Goal: Communication & Community: Answer question/provide support

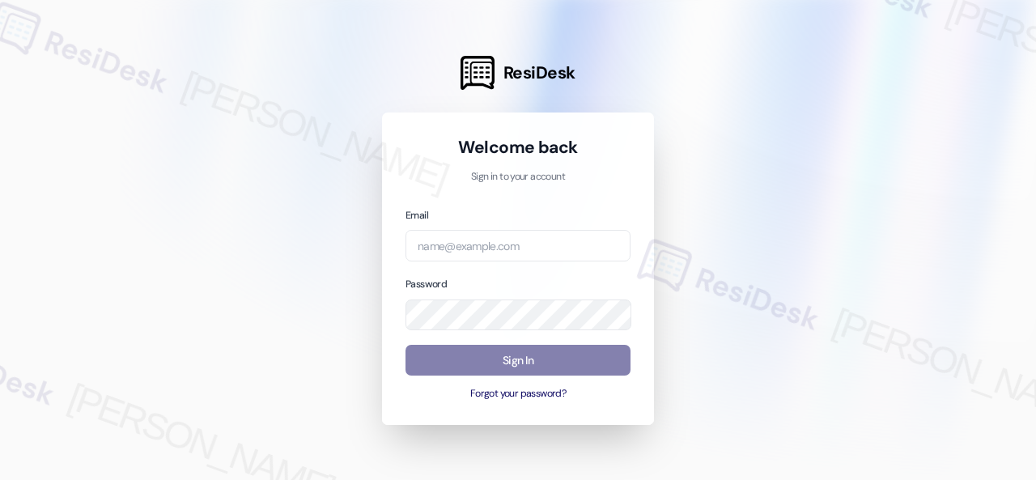
click at [772, 194] on div at bounding box center [518, 240] width 1036 height 480
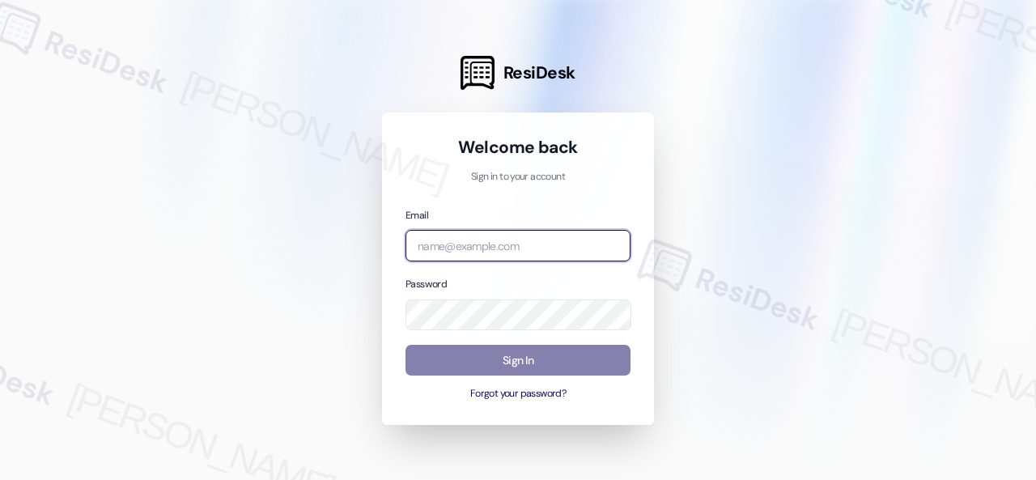
click at [507, 252] on input "email" at bounding box center [518, 246] width 225 height 32
paste input "automated-surveys-baron_properties-steve.flores@baron_properties.com"
type input "automated-surveys-baron_properties-steve.flores@baron_properties.com"
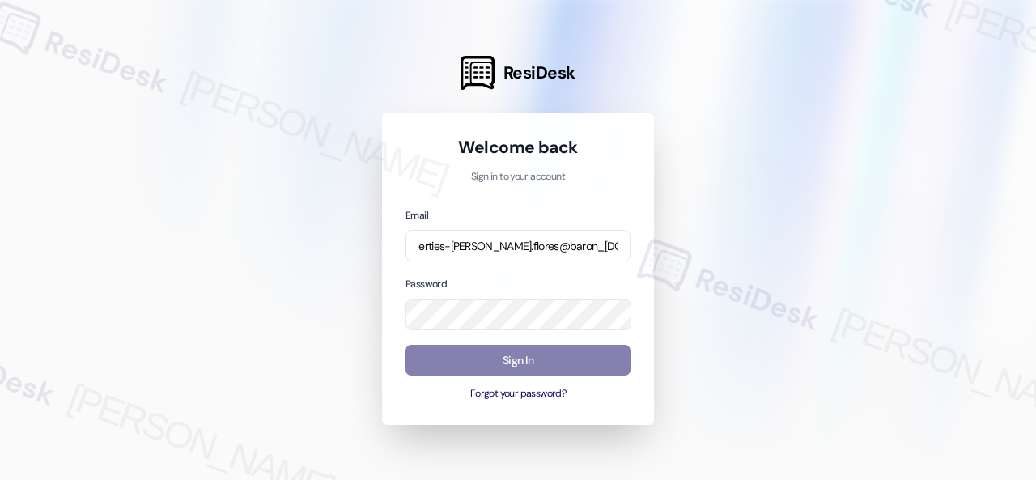
scroll to position [0, 0]
click at [803, 219] on div at bounding box center [518, 240] width 1036 height 480
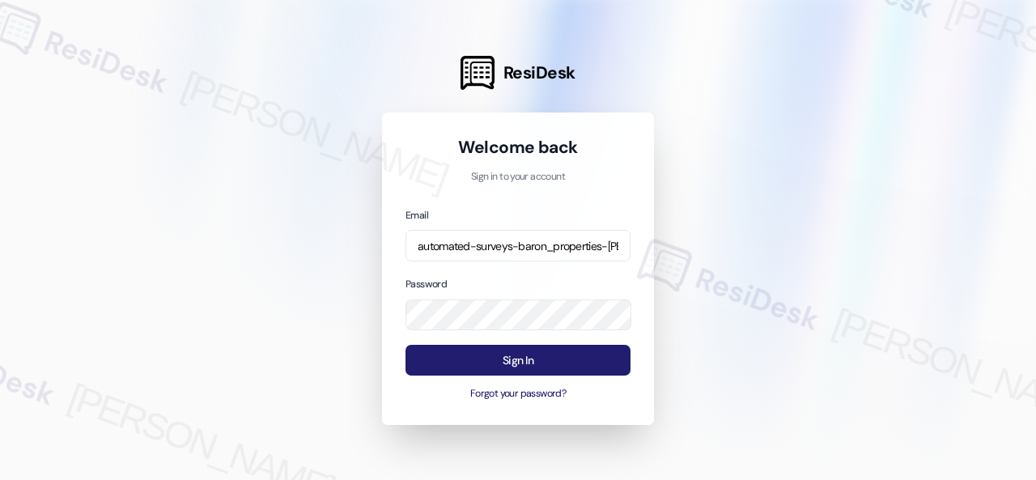
click at [470, 368] on button "Sign In" at bounding box center [518, 361] width 225 height 32
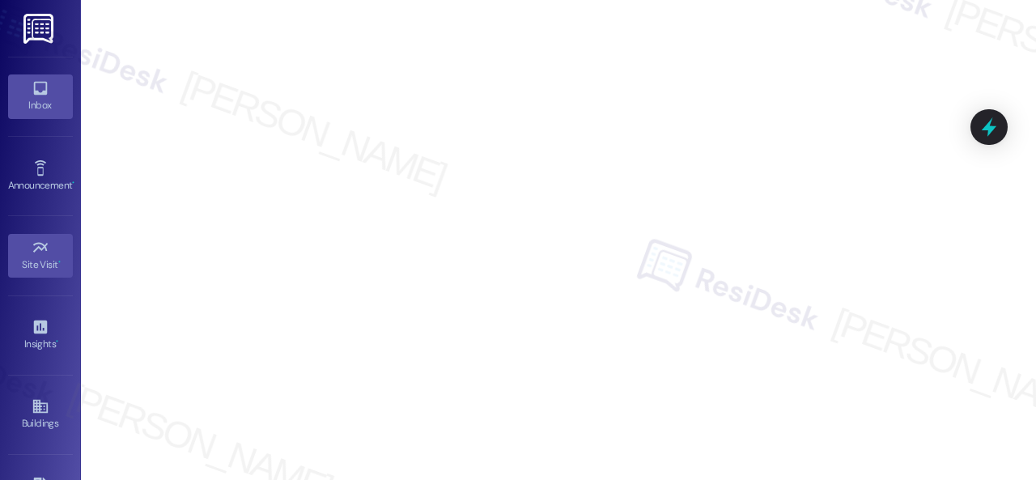
click at [16, 88] on link "Inbox" at bounding box center [40, 96] width 65 height 44
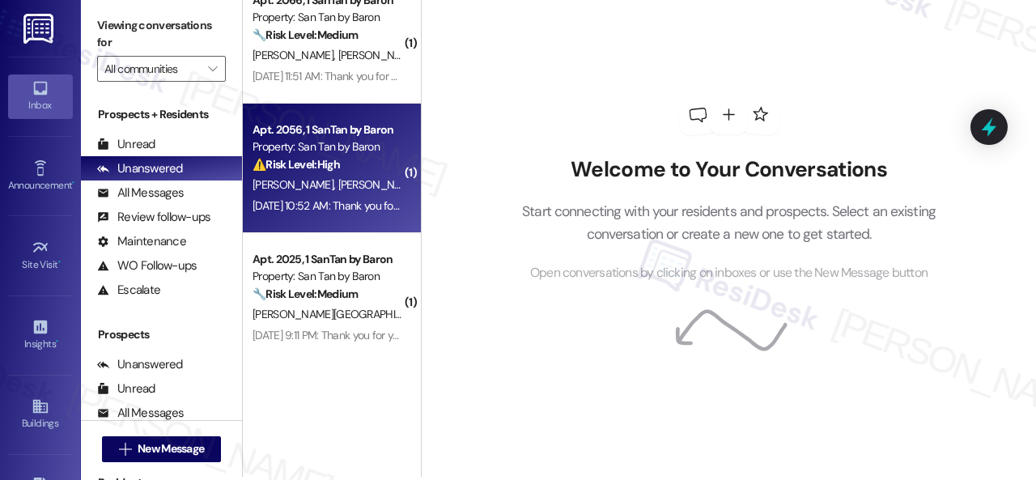
scroll to position [5, 0]
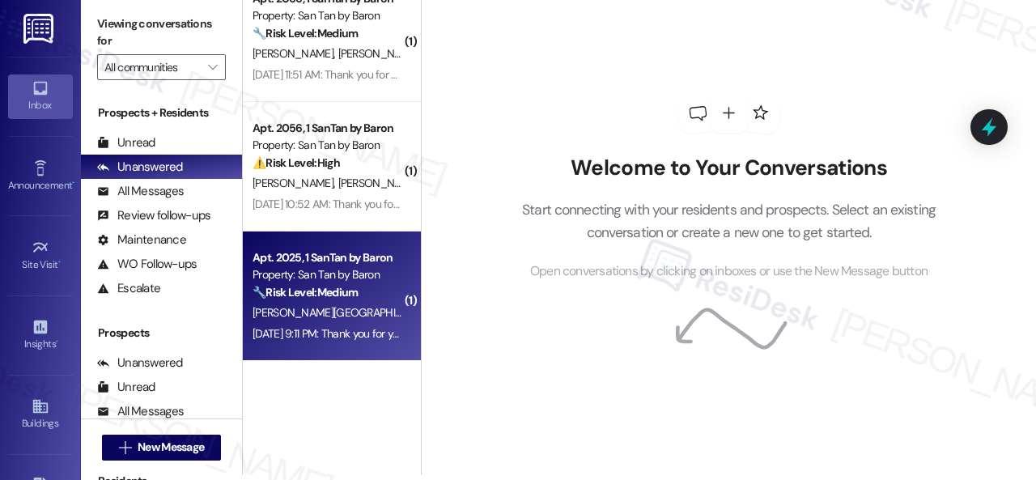
click at [356, 297] on strong "🔧 Risk Level: Medium" at bounding box center [305, 292] width 105 height 15
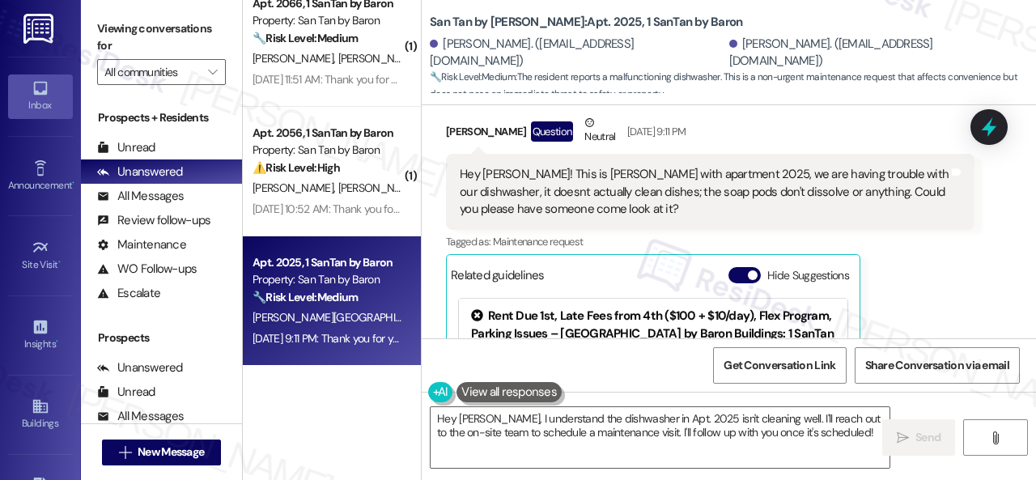
scroll to position [666, 0]
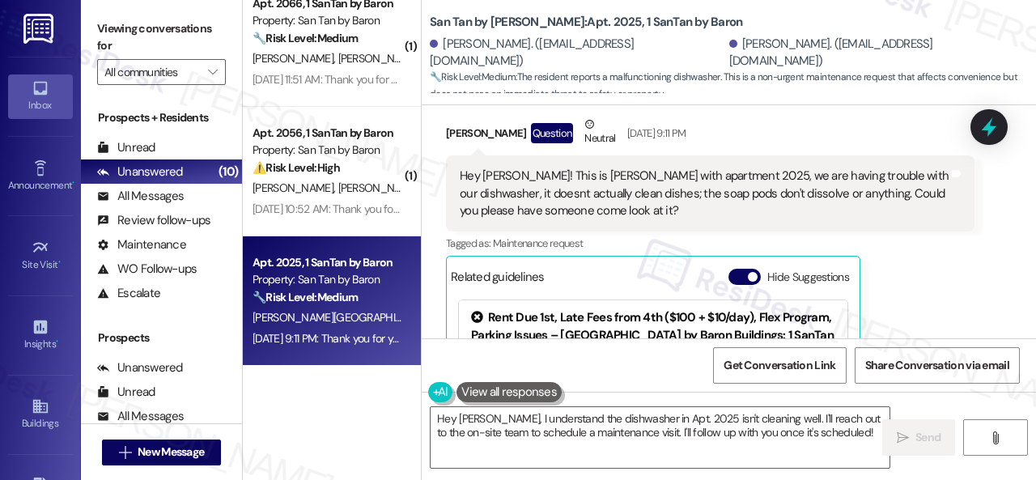
click at [927, 291] on div "Nathan Lenzen Question Neutral Sep 19, 2025 at 9:11 PM Hey Sarah! This is Natha…" at bounding box center [710, 302] width 529 height 373
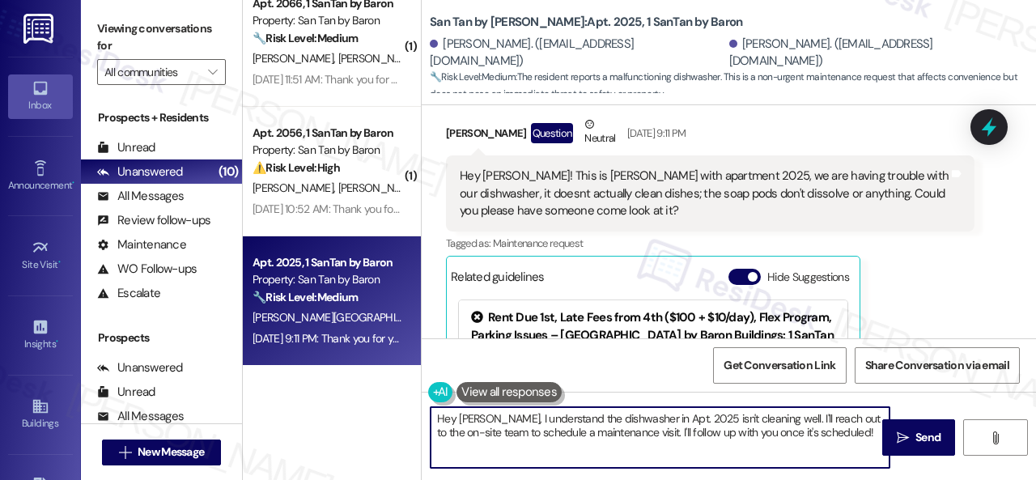
click at [494, 418] on textarea "Hey Nathan, I understand the dishwasher in Apt. 2025 isn't cleaning well. I'll …" at bounding box center [660, 437] width 459 height 61
paste textarea "I apologize for the late reply because I am away during weekends."
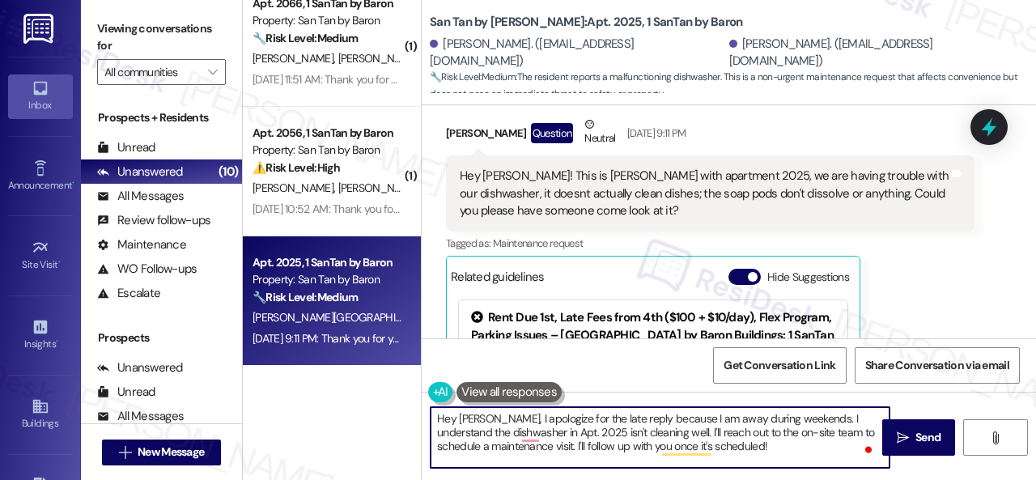
drag, startPoint x: 436, startPoint y: 434, endPoint x: 450, endPoint y: 430, distance: 14.3
click at [450, 430] on textarea "Hey Nathan, I apologize for the late reply because I am away during weekends. I…" at bounding box center [660, 437] width 459 height 61
drag, startPoint x: 517, startPoint y: 433, endPoint x: 572, endPoint y: 436, distance: 55.1
click at [572, 436] on textarea "Hey Nathan, I apologize for the late reply because I am away during weekends. I…" at bounding box center [660, 437] width 459 height 61
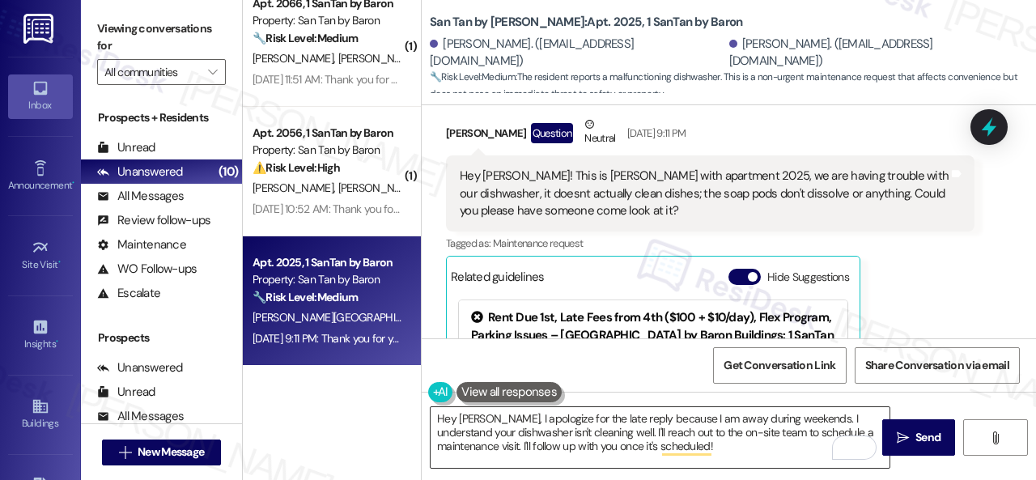
click at [738, 428] on textarea "Hey Nathan, I apologize for the late reply because I am away during weekends. I…" at bounding box center [660, 437] width 459 height 61
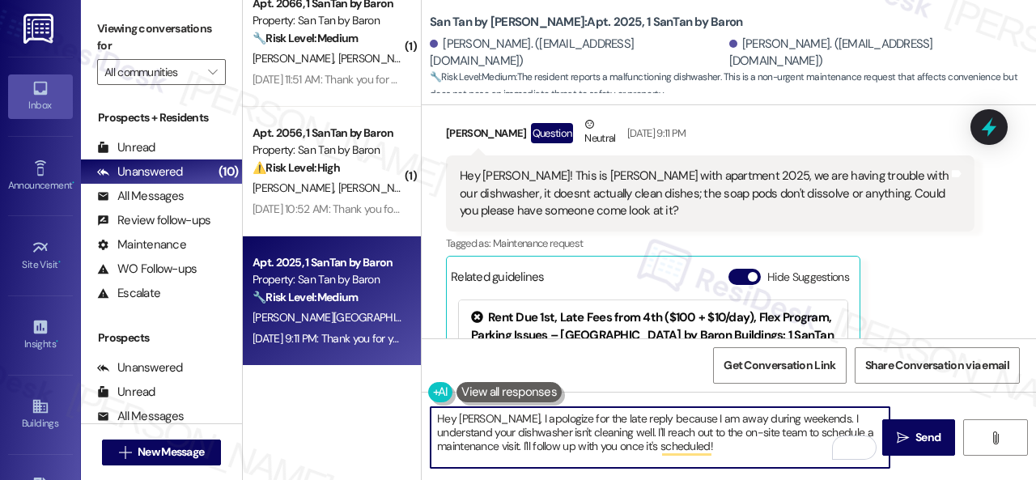
click at [603, 428] on textarea "Hey Nathan, I apologize for the late reply because I am away during weekends. I…" at bounding box center [660, 437] width 459 height 61
click at [598, 428] on textarea "Hey Nathan, I apologize for the late reply because I am away during weekends. I…" at bounding box center [660, 437] width 459 height 61
drag, startPoint x: 600, startPoint y: 430, endPoint x: 742, endPoint y: 456, distance: 144.1
click at [742, 457] on textarea "Hey Nathan, I apologize for the late reply because I am away during weekends. I…" at bounding box center [660, 437] width 459 height 61
paste textarea "s there already a work order for the issue? If so, may I have the work order nu…"
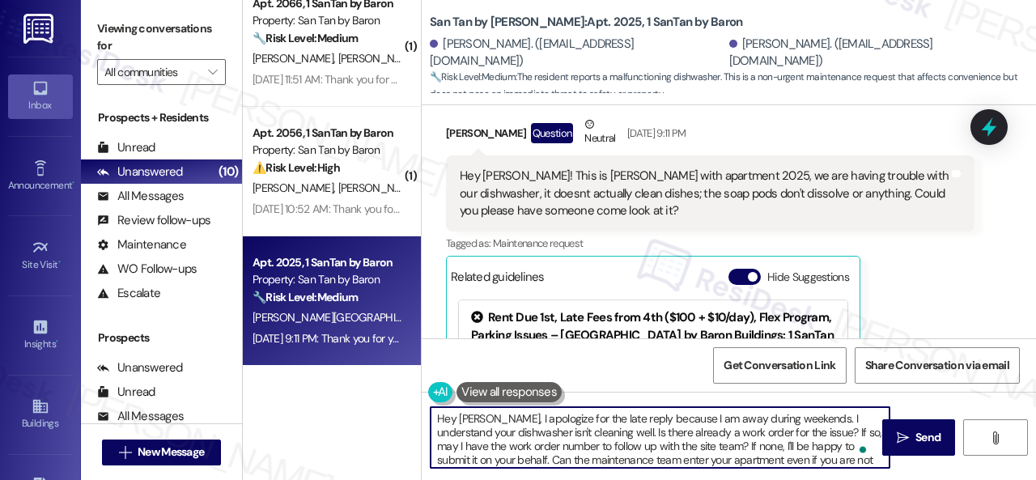
scroll to position [18, 0]
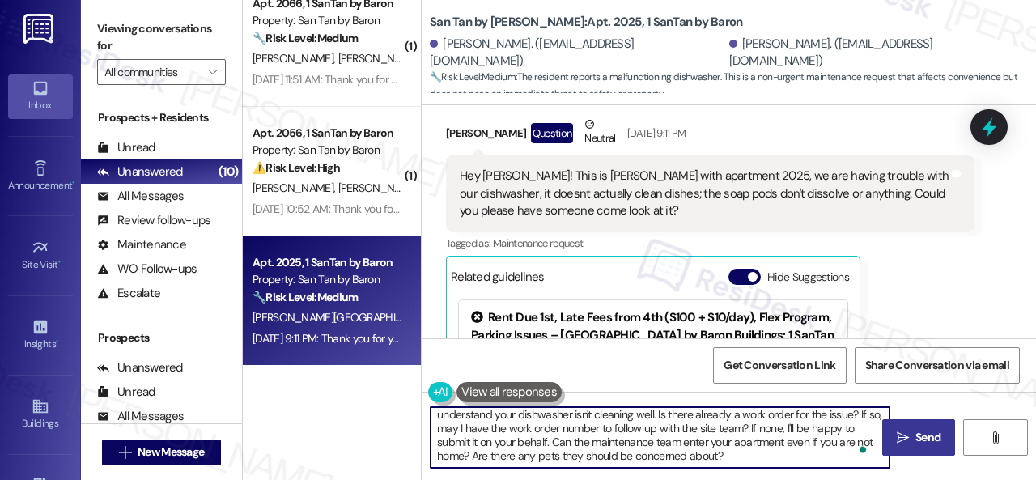
type textarea "Hey Nathan, I apologize for the late reply because I am away during weekends. I…"
click at [913, 437] on span "Send" at bounding box center [929, 437] width 32 height 17
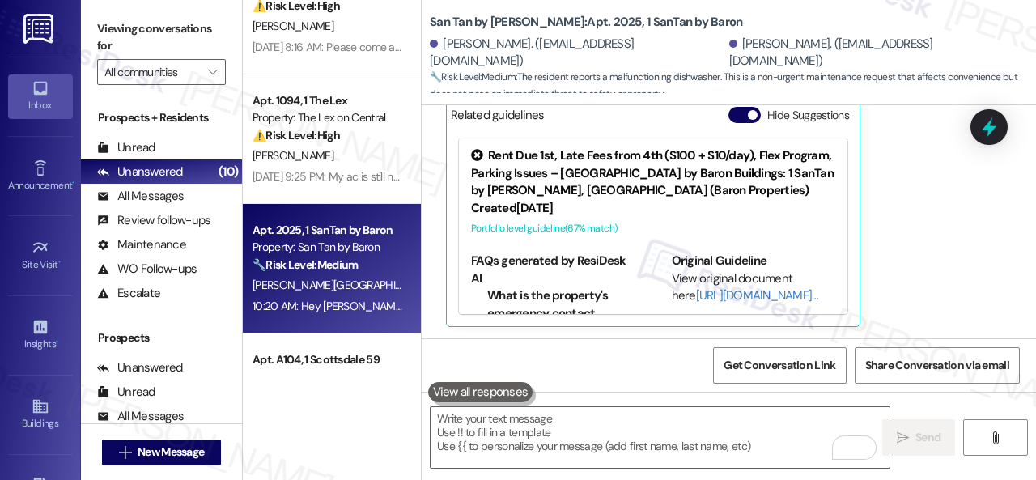
scroll to position [81, 0]
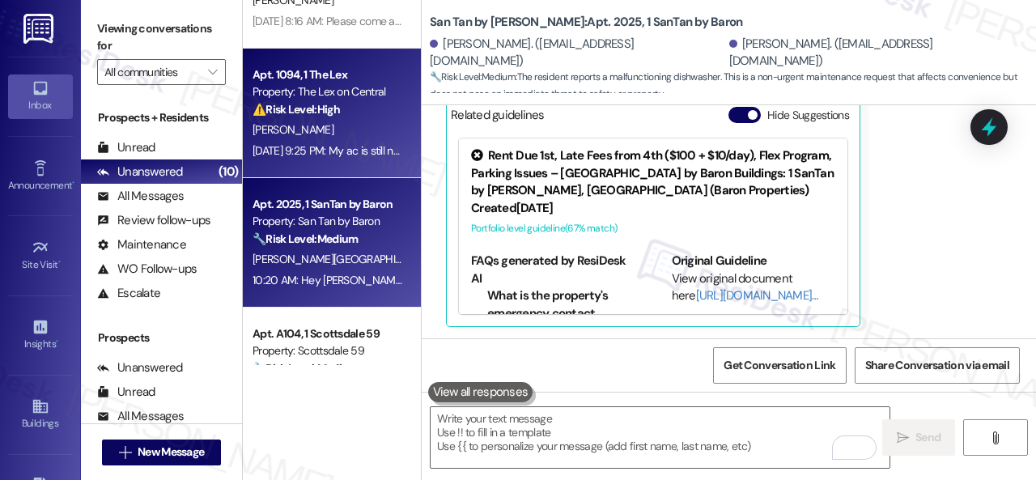
click at [353, 119] on div "Apt. 1094, 1 The Lex Property: The Lex on Central ⚠️ Risk Level: High The resid…" at bounding box center [327, 92] width 153 height 55
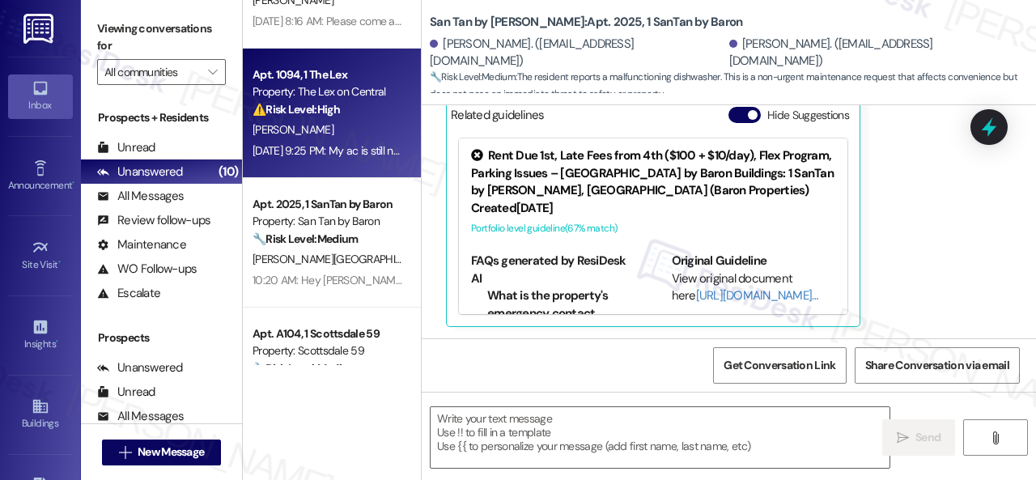
type textarea "Fetching suggested responses. Please feel free to read through the conversation…"
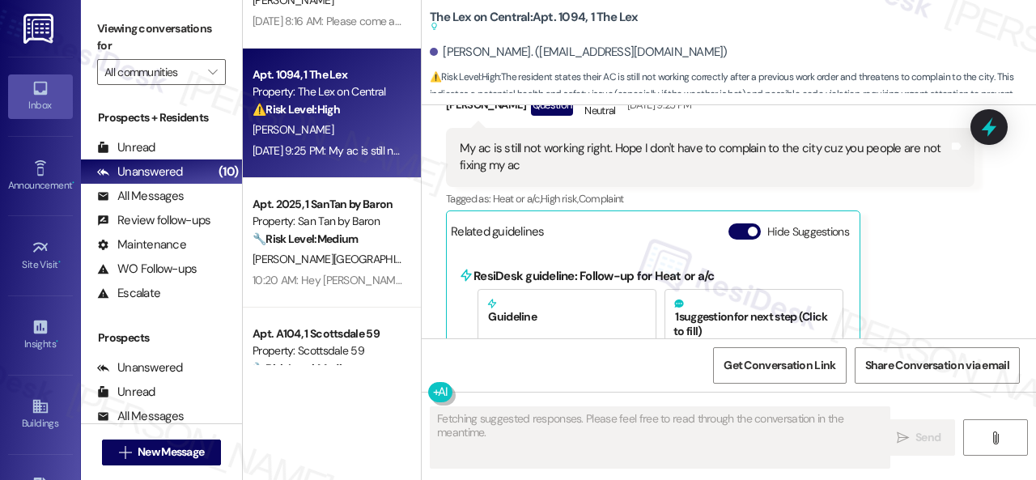
scroll to position [2711, 0]
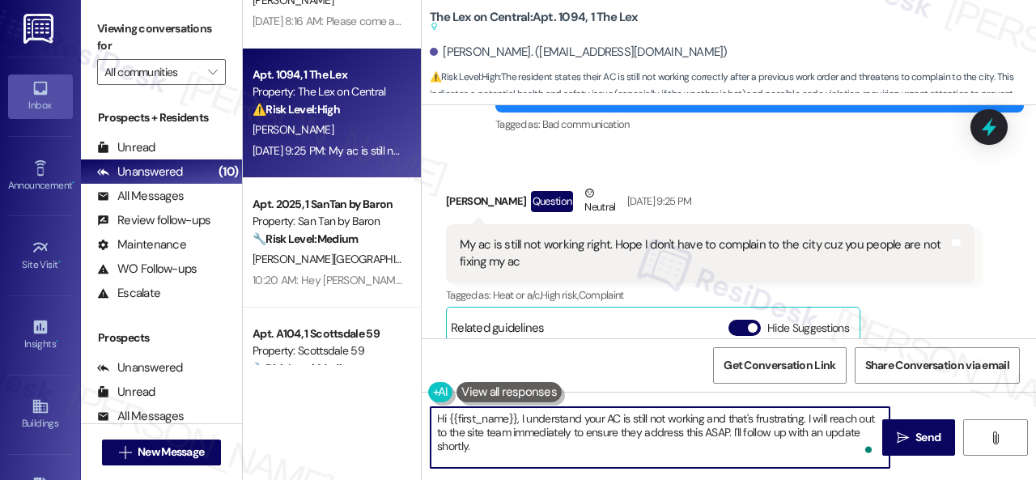
drag, startPoint x: 806, startPoint y: 416, endPoint x: 825, endPoint y: 458, distance: 46.0
click at [825, 458] on textarea "Hi {{first_name}}, I understand your AC is still not working and that's frustra…" at bounding box center [660, 437] width 459 height 61
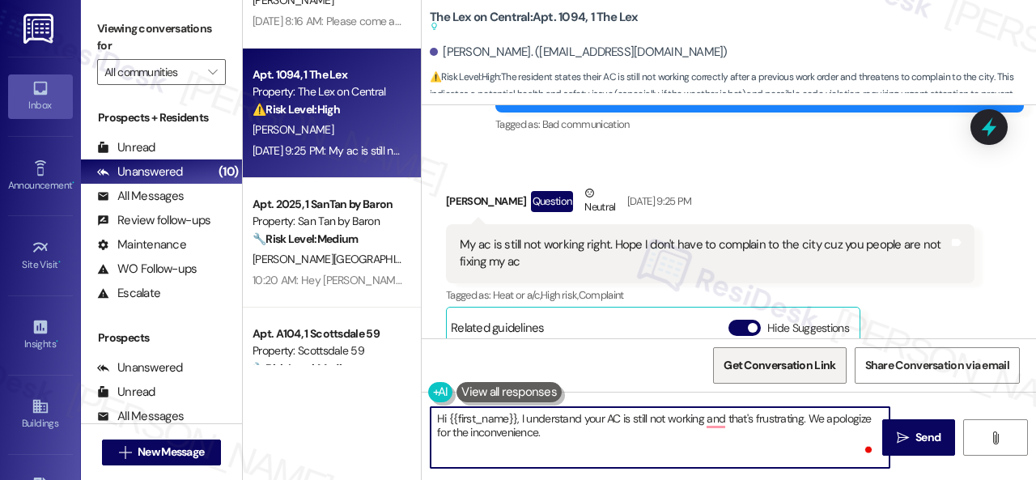
paste textarea "Is there already a work order for the issue? If so, may I have the work order n…"
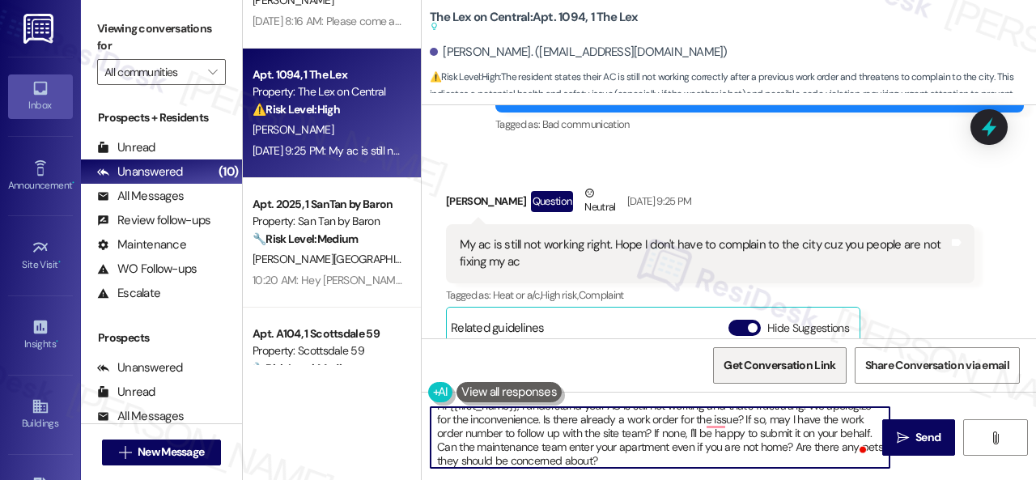
scroll to position [0, 0]
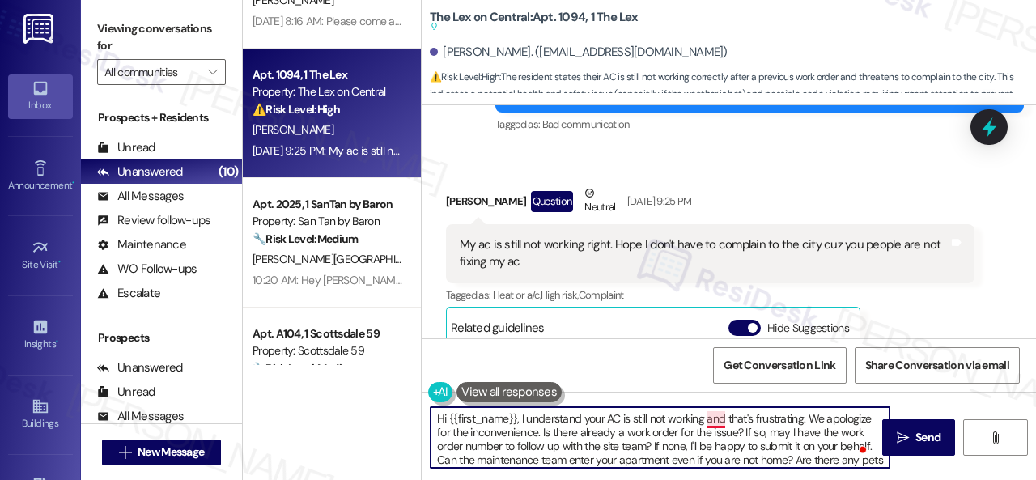
click at [711, 416] on textarea "Hi {{first_name}}, I understand your AC is still not working and that's frustra…" at bounding box center [660, 437] width 459 height 61
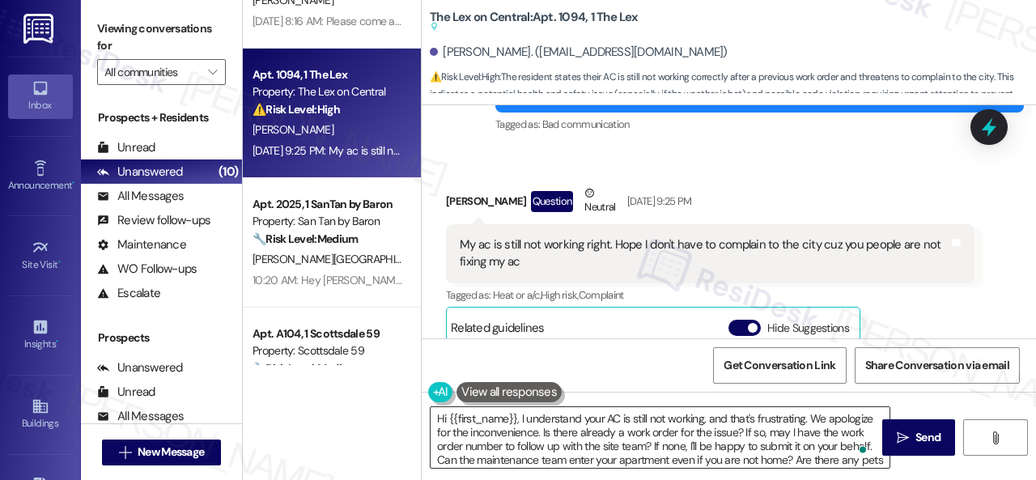
click at [735, 416] on textarea "Hi {{first_name}}, I understand your AC is still not working, and that's frustr…" at bounding box center [660, 437] width 459 height 61
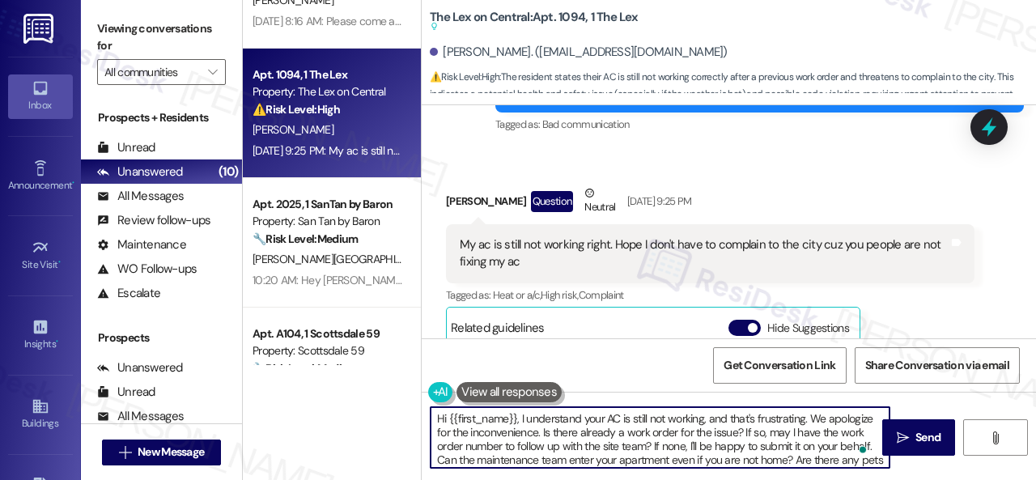
click at [521, 416] on textarea "Hi {{first_name}}, I understand your AC is still not working, and that's frustr…" at bounding box center [660, 437] width 459 height 61
paste textarea "apologize for the late reply because I am away during weekends.I"
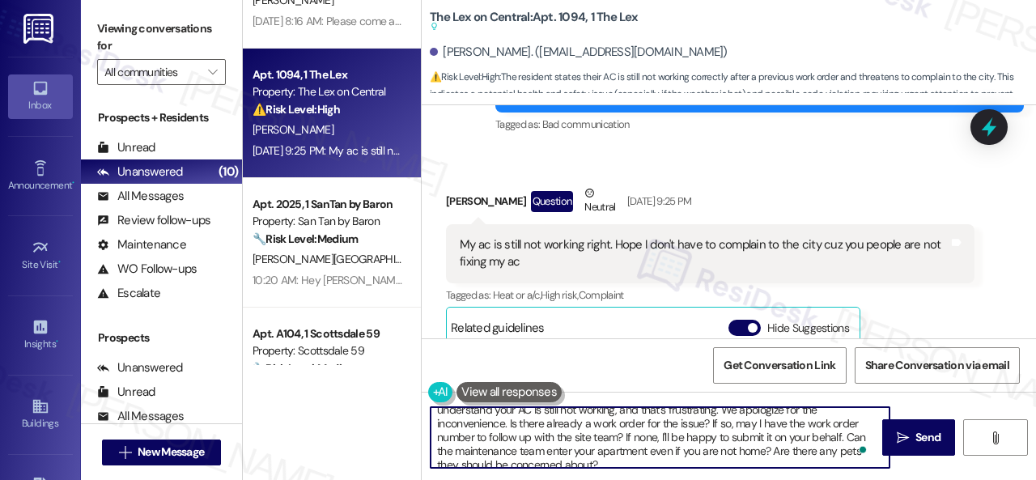
scroll to position [31, 0]
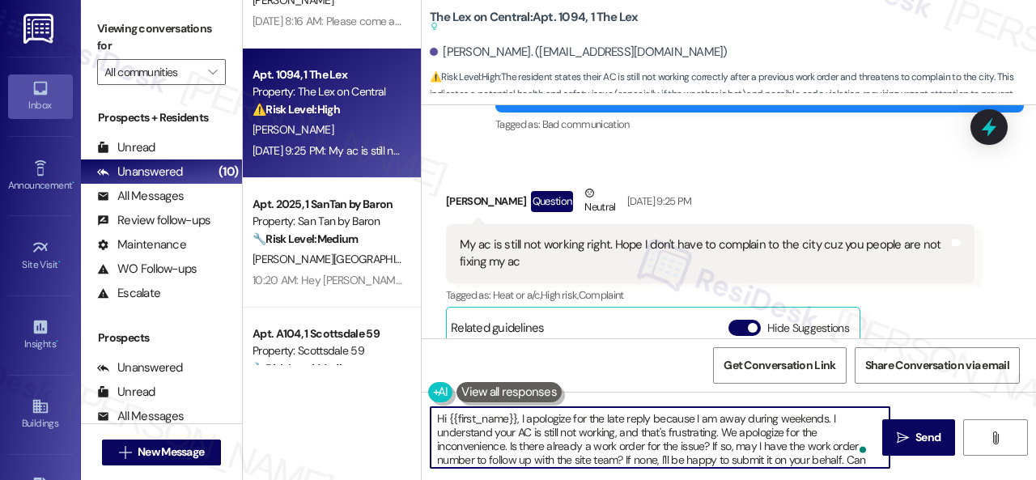
type textarea "Hi {{first_name}}, I apologize for the late reply because I am away during week…"
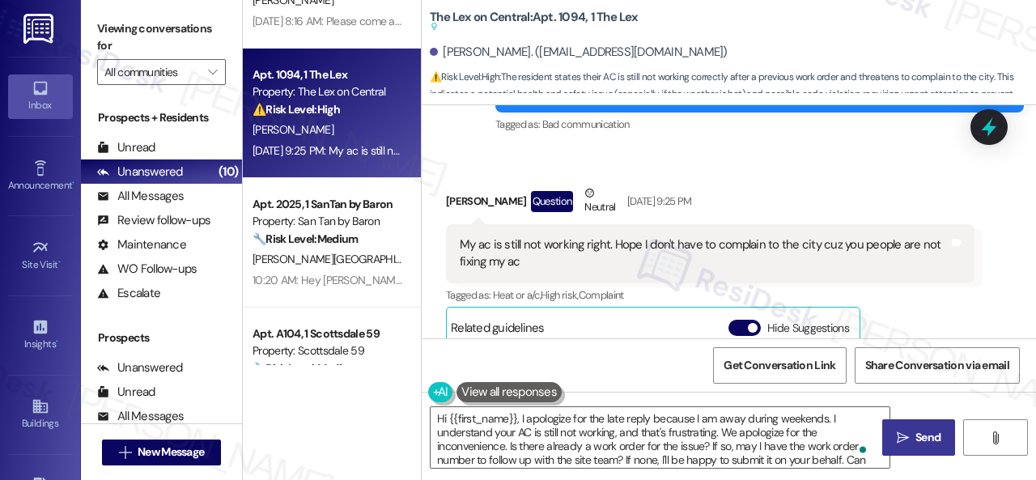
click at [902, 441] on icon "" at bounding box center [903, 438] width 12 height 13
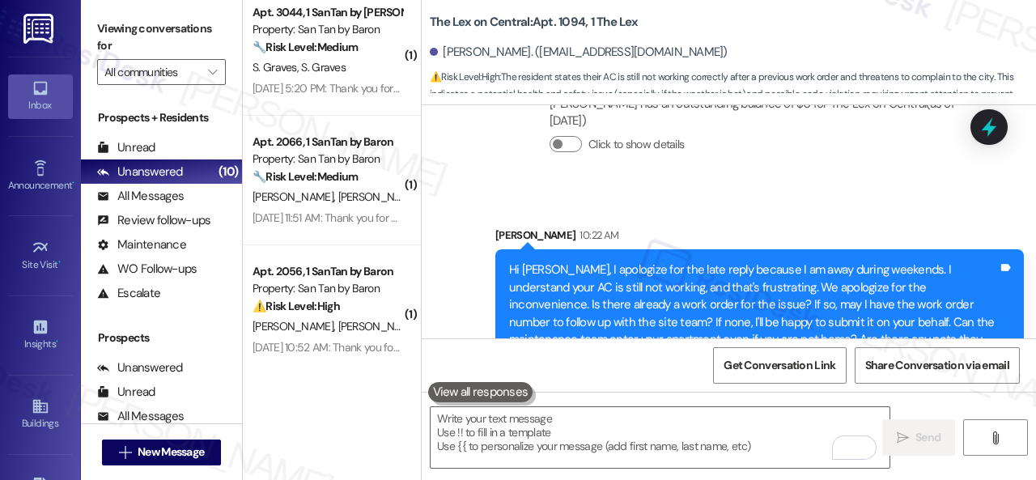
scroll to position [930, 0]
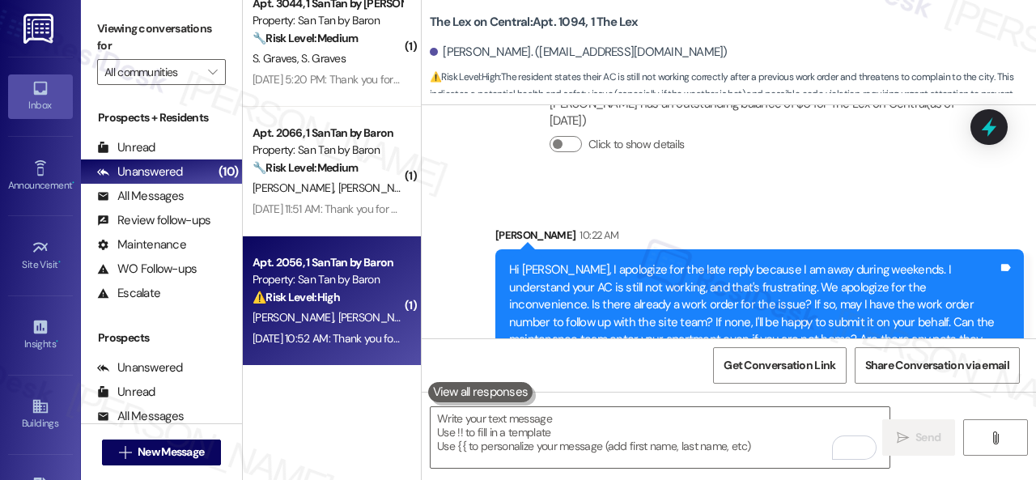
click at [338, 330] on div "Sep 20, 2025 at 10:52 AM: Thank you for your message. Our offices are currently…" at bounding box center [327, 339] width 153 height 20
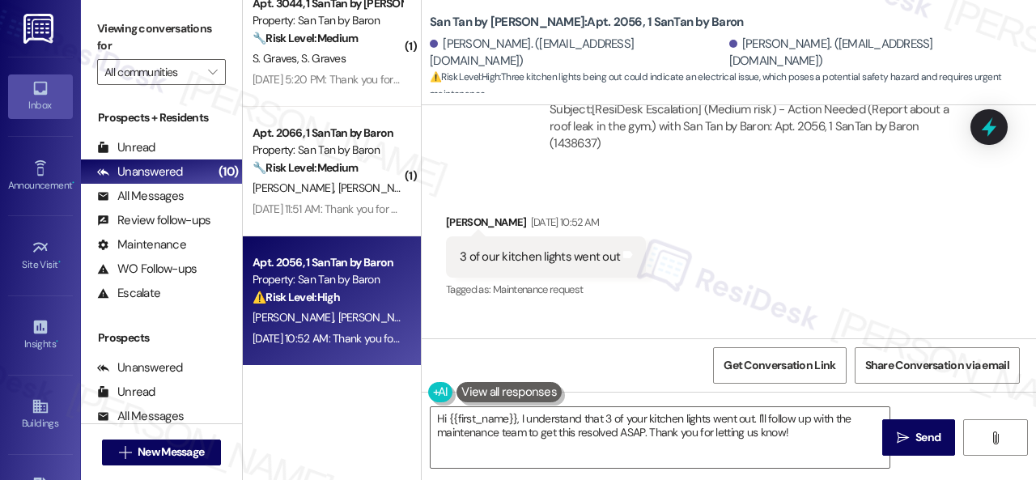
scroll to position [1457, 0]
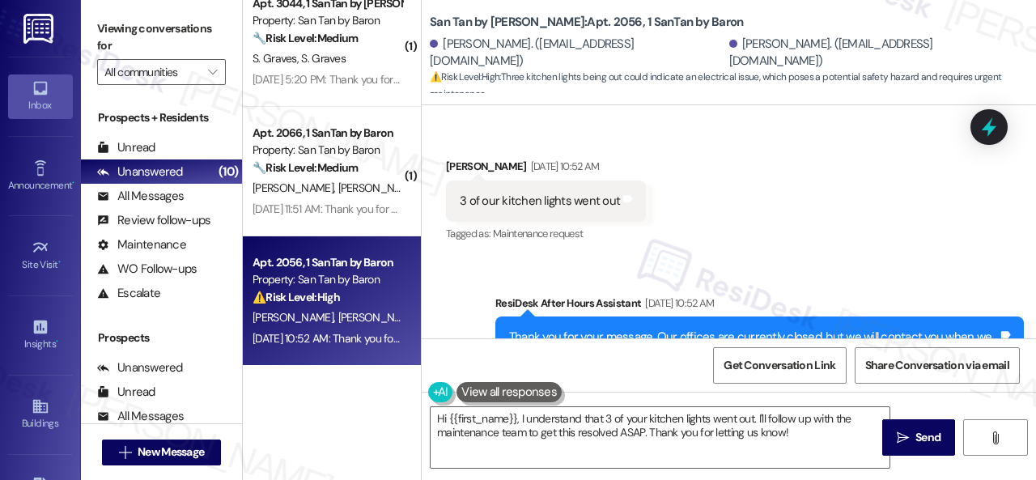
drag, startPoint x: 784, startPoint y: 219, endPoint x: 782, endPoint y: 274, distance: 54.3
click at [784, 219] on div "Received via SMS Stephen Derks Sep 20, 2025 at 10:52 AM 3 of our kitchen lights…" at bounding box center [729, 189] width 615 height 137
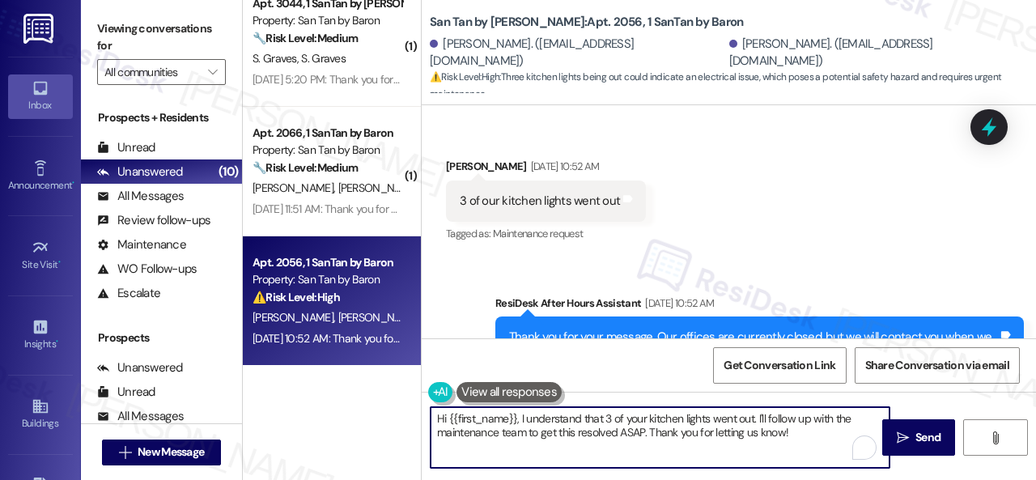
drag, startPoint x: 449, startPoint y: 423, endPoint x: 515, endPoint y: 419, distance: 66.5
click at [515, 419] on textarea "Hi {{first_name}}, I understand that 3 of your kitchen lights went out. I'll fo…" at bounding box center [660, 437] width 459 height 61
paste textarea "I apologize for the late reply because I am away during weekends."
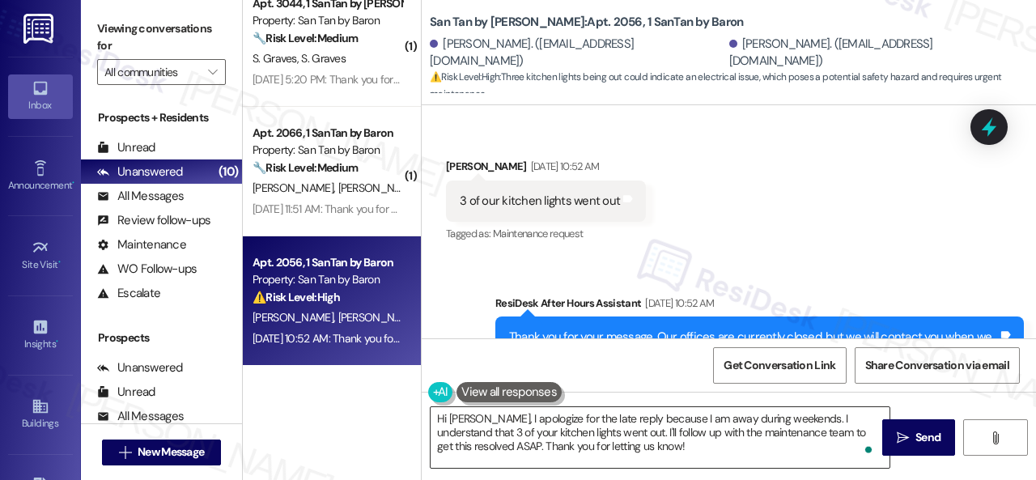
click at [776, 428] on textarea "Hi Stephen, I apologize for the late reply because I am away during weekends. I…" at bounding box center [660, 437] width 459 height 61
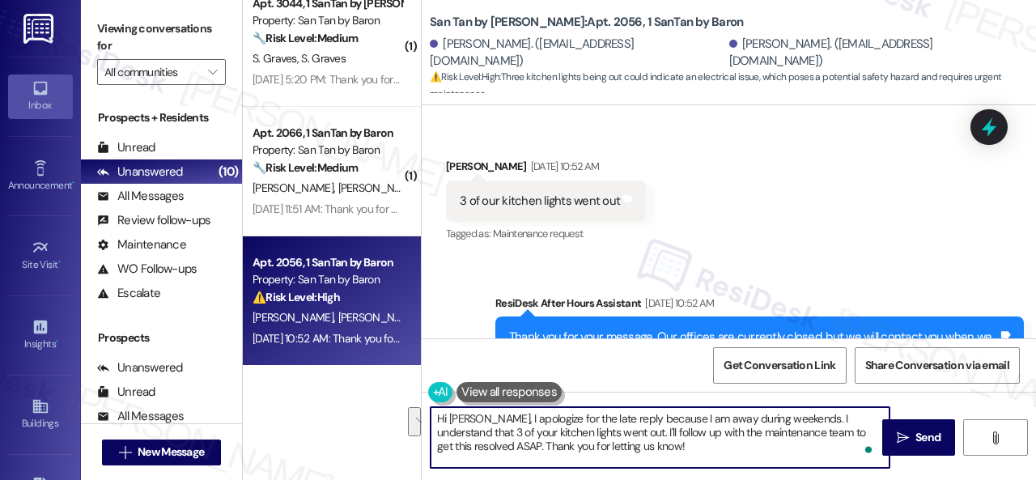
drag, startPoint x: 612, startPoint y: 432, endPoint x: 656, endPoint y: 449, distance: 47.2
click at [656, 449] on textarea "Hi Stephen, I apologize for the late reply because I am away during weekends. I…" at bounding box center [660, 437] width 459 height 61
paste textarea "s there already a work order for the issue? If so, may I have the work order nu…"
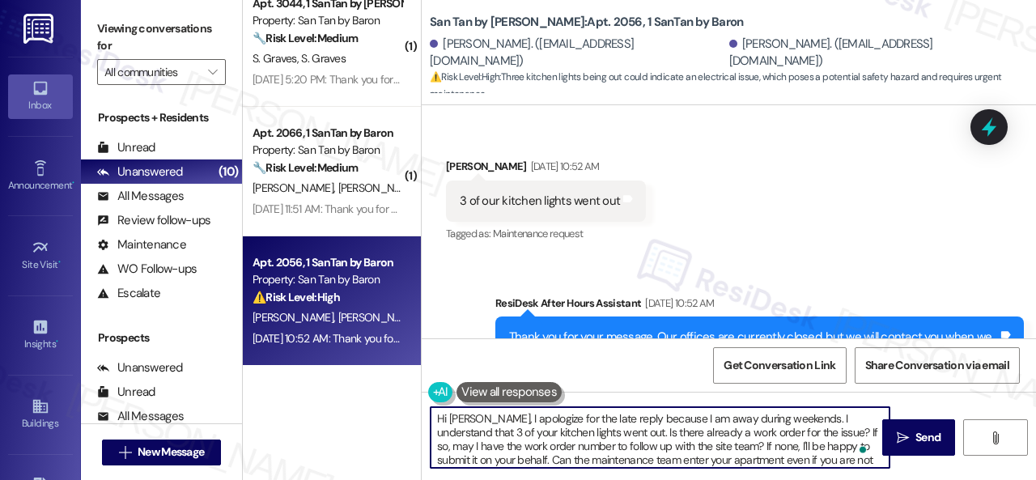
scroll to position [0, 0]
type textarea "Hi Stephen, I apologize for the late reply because I am away during weekends. I…"
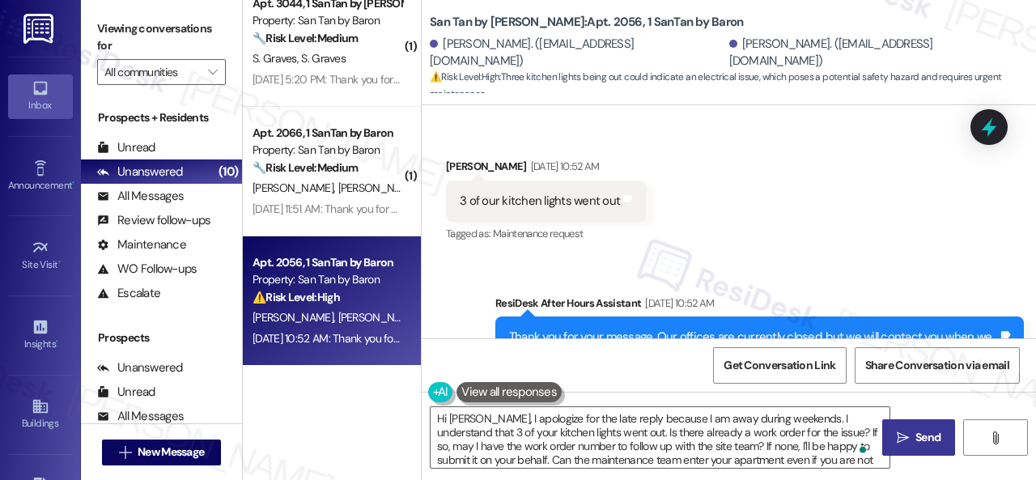
click at [900, 430] on span " Send" at bounding box center [919, 437] width 51 height 17
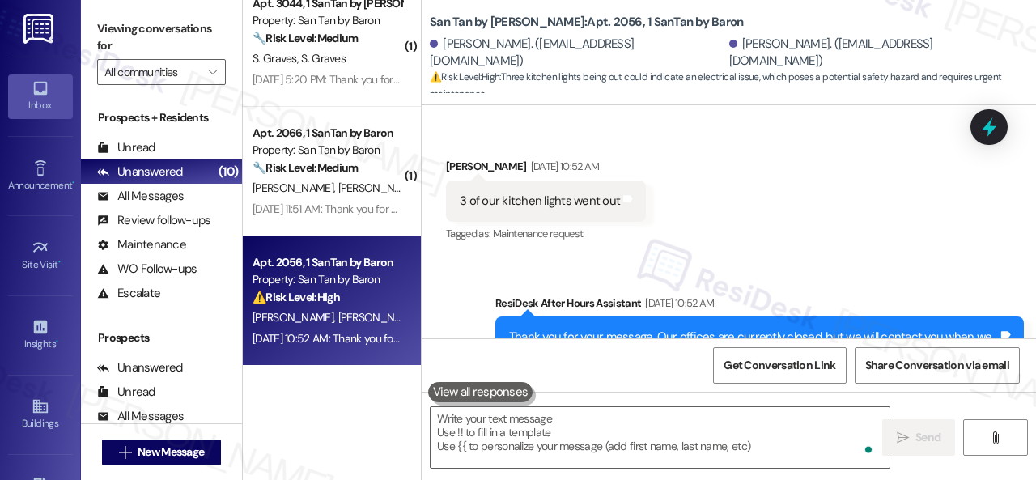
scroll to position [1376, 0]
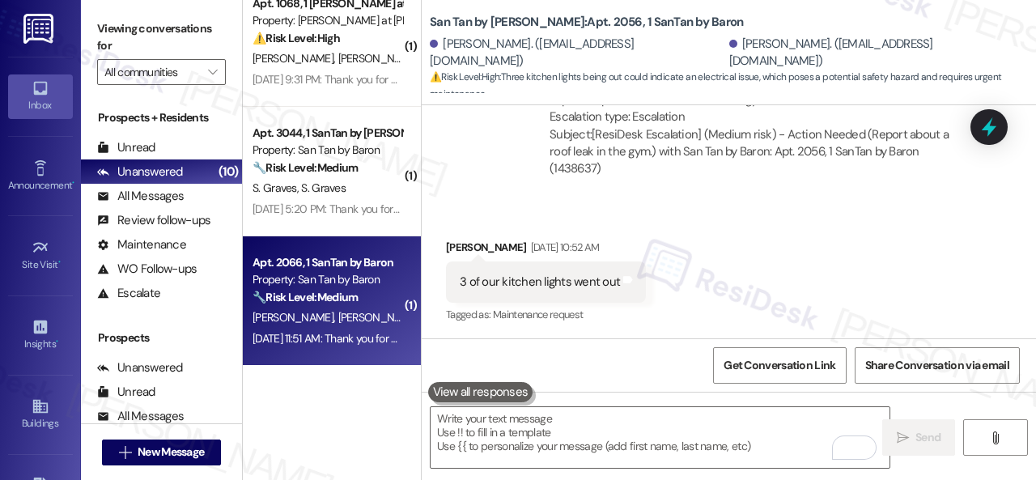
click at [293, 283] on div "Property: San Tan by Baron" at bounding box center [328, 279] width 150 height 17
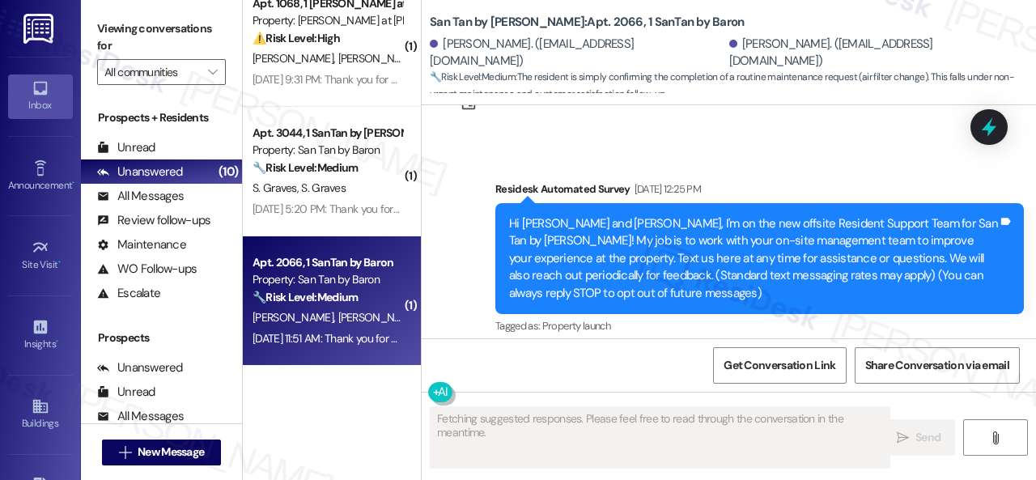
type textarea "Fetching suggested responses. Please feel free to read through the conversation…"
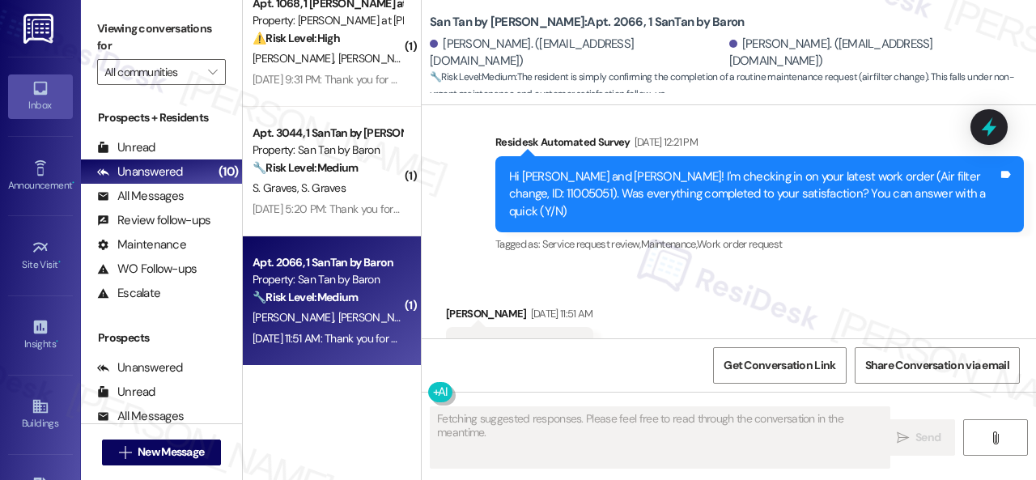
scroll to position [850, 0]
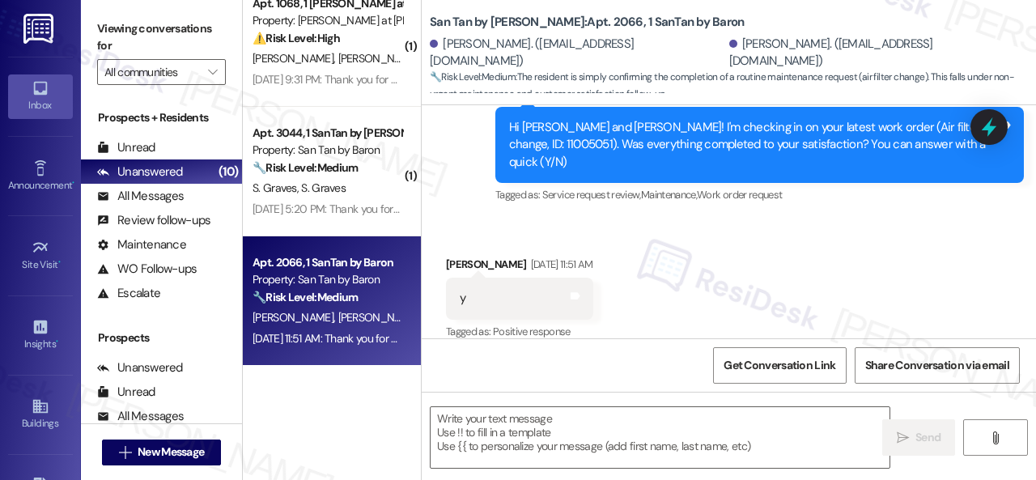
click at [445, 173] on div "Survey, sent via SMS Residesk Automated Survey Sep 19, 2025 at 12:21 PM Hi Alex…" at bounding box center [729, 134] width 615 height 172
drag, startPoint x: 474, startPoint y: 430, endPoint x: 491, endPoint y: 427, distance: 16.5
click at [479, 428] on textarea at bounding box center [660, 437] width 459 height 61
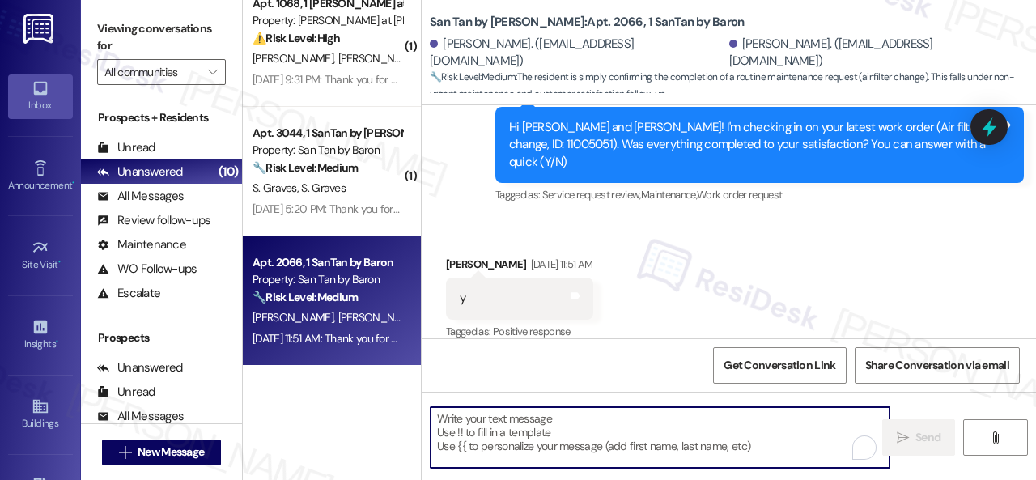
paste textarea "We're glad to hear the issue's been resolved! If {{property}} has met your expe…"
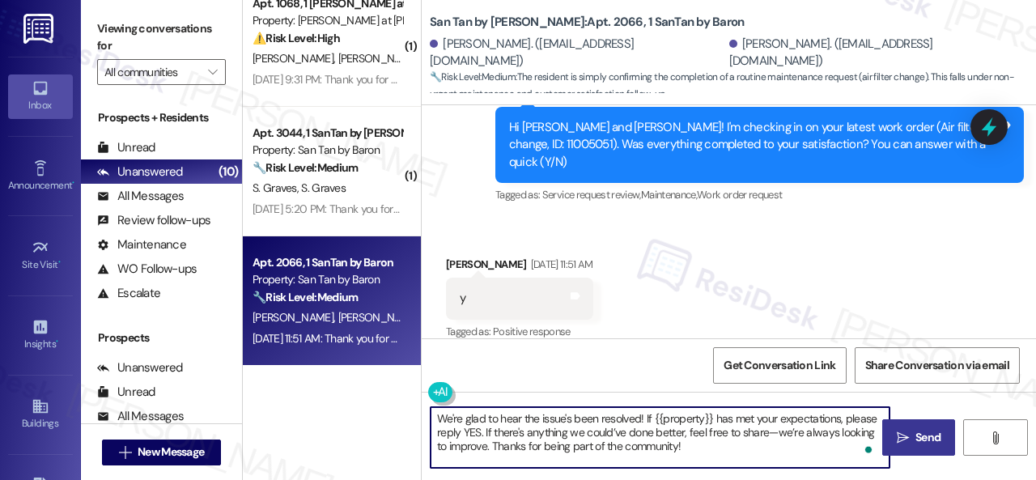
type textarea "We're glad to hear the issue's been resolved! If {{property}} has met your expe…"
click at [899, 438] on icon "" at bounding box center [903, 438] width 12 height 13
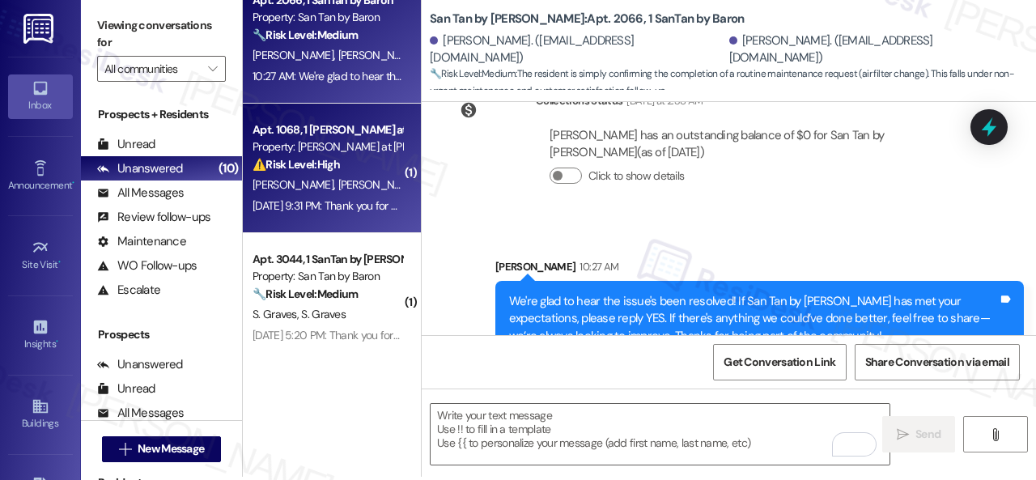
scroll to position [5, 0]
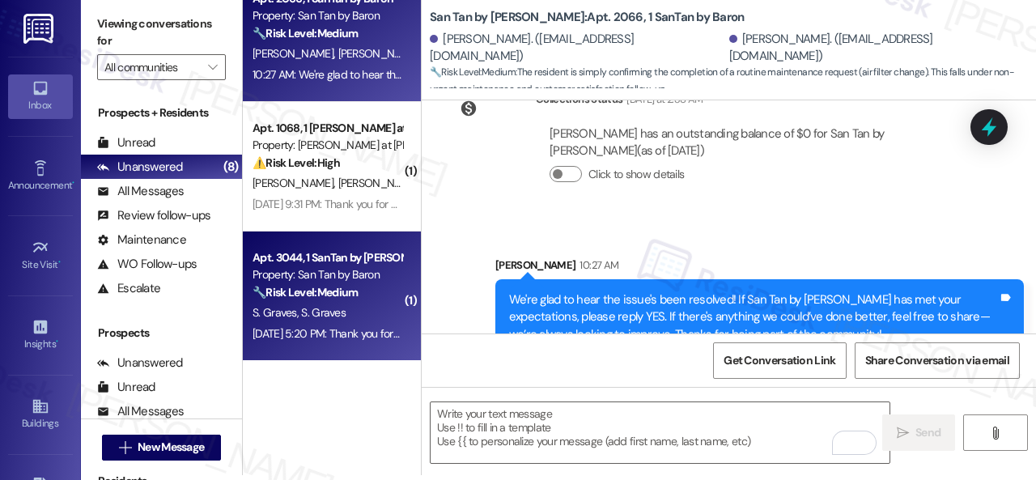
click at [337, 287] on strong "🔧 Risk Level: Medium" at bounding box center [305, 292] width 105 height 15
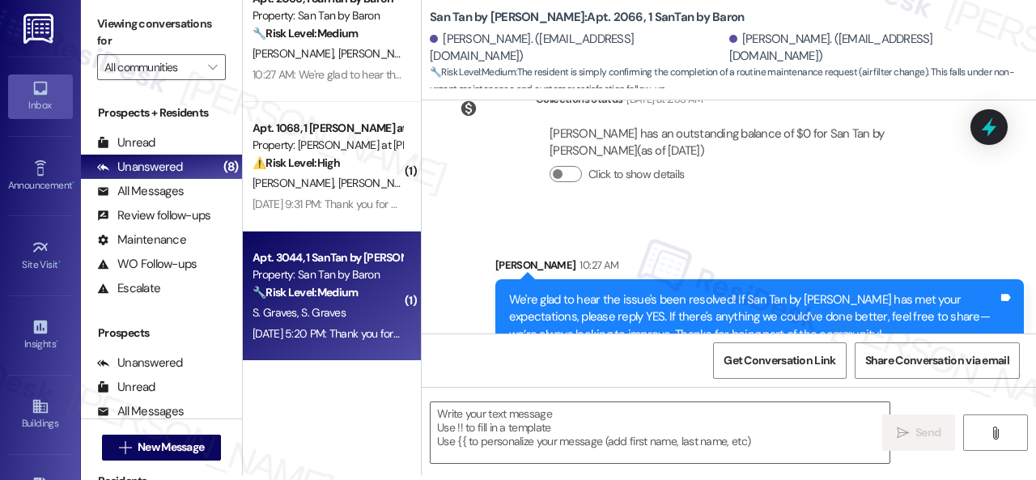
type textarea "Fetching suggested responses. Please feel free to read through the conversation…"
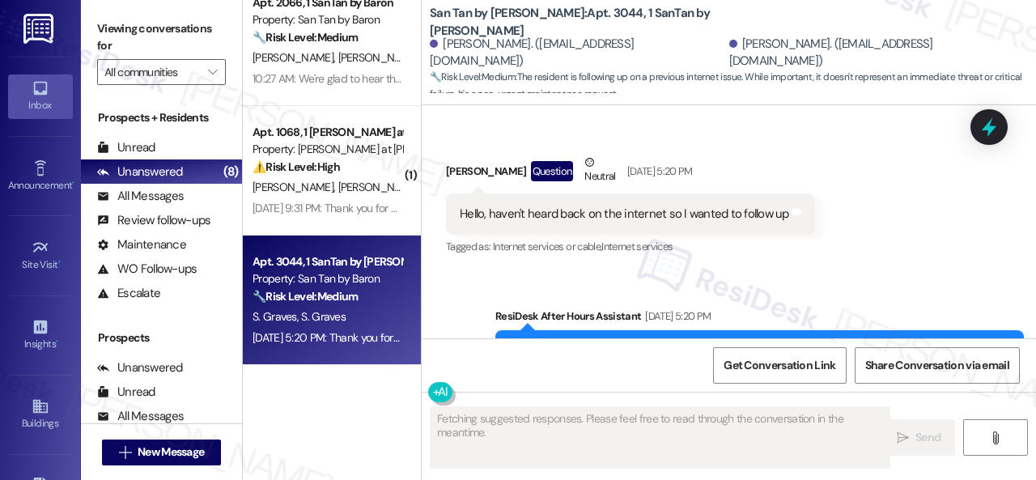
scroll to position [670, 0]
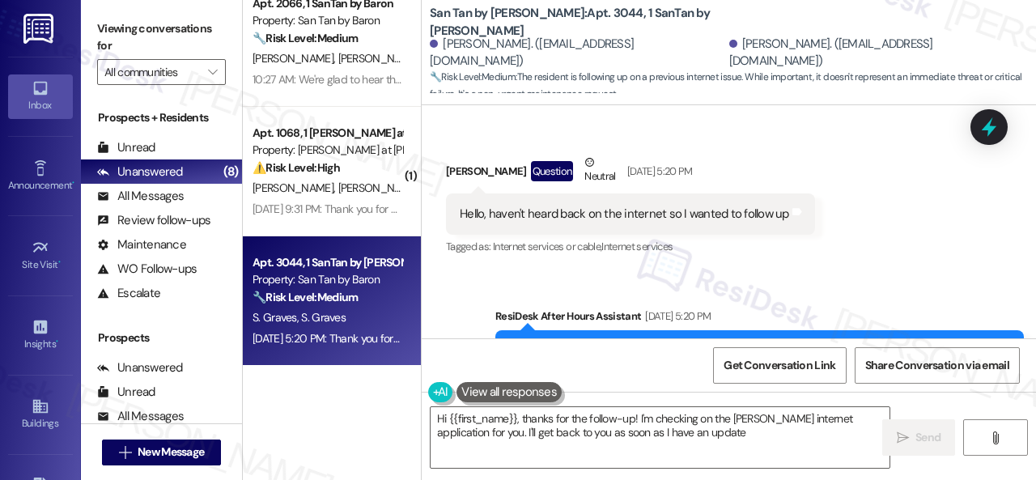
type textarea "Hi {{first_name}}, thanks for the follow-up! I'm checking on the Cox internet a…"
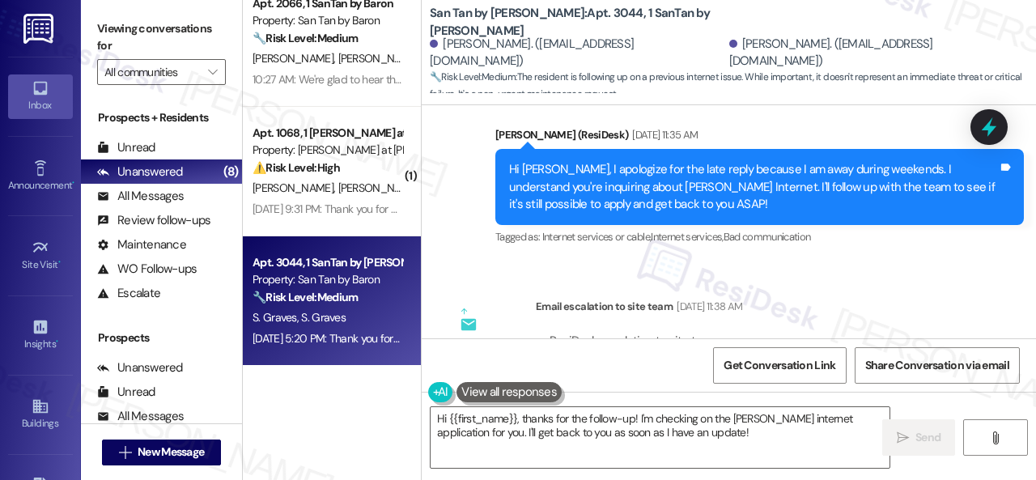
scroll to position [4177, 0]
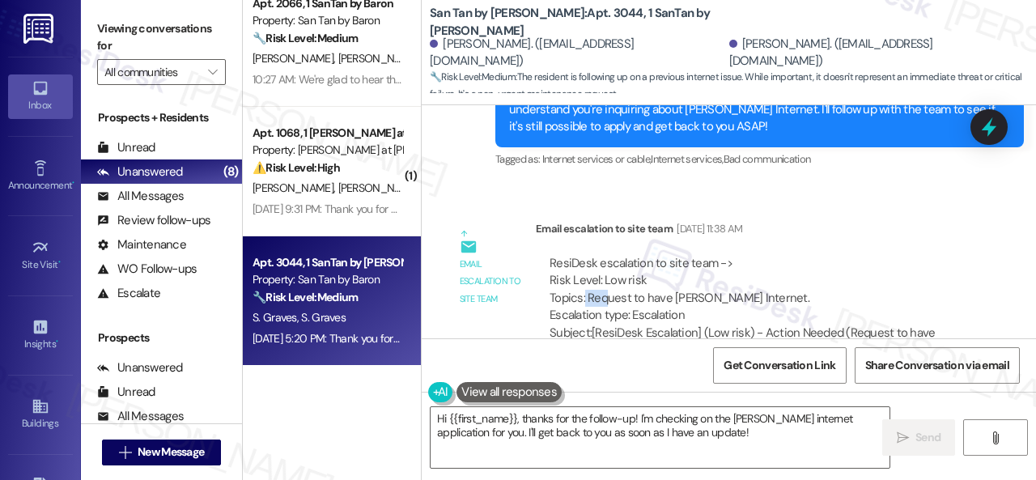
drag, startPoint x: 585, startPoint y: 244, endPoint x: 606, endPoint y: 242, distance: 21.1
click at [606, 255] on div "ResiDesk escalation to site team -> Risk Level: Low risk Topics: Request to hav…" at bounding box center [755, 290] width 411 height 70
drag, startPoint x: 589, startPoint y: 239, endPoint x: 738, endPoint y: 247, distance: 150.0
click at [738, 255] on div "ResiDesk escalation to site team -> Risk Level: Low risk Topics: Request to hav…" at bounding box center [755, 290] width 411 height 70
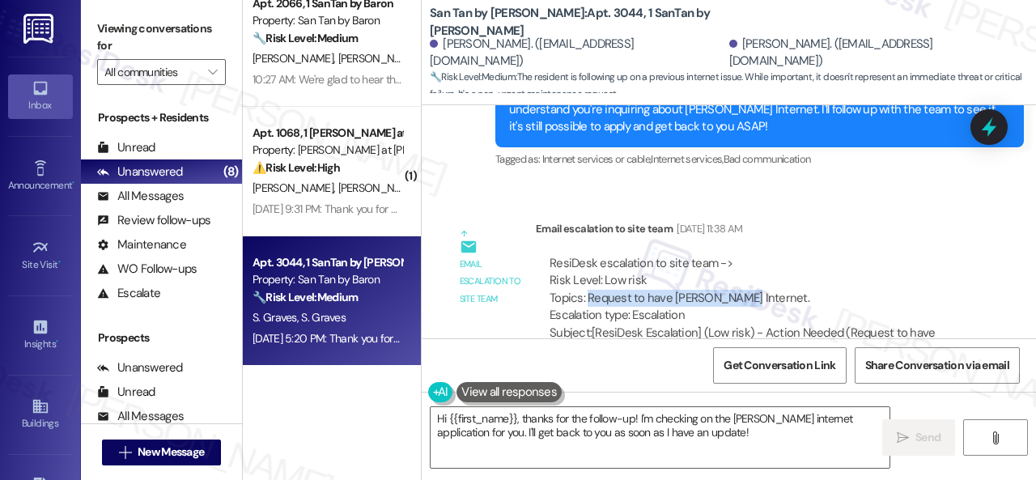
copy div "Request to have Cox Internet."
click at [850, 255] on div "ResiDesk escalation to site team -> Risk Level: Low risk Topics: Request to hav…" at bounding box center [755, 290] width 411 height 70
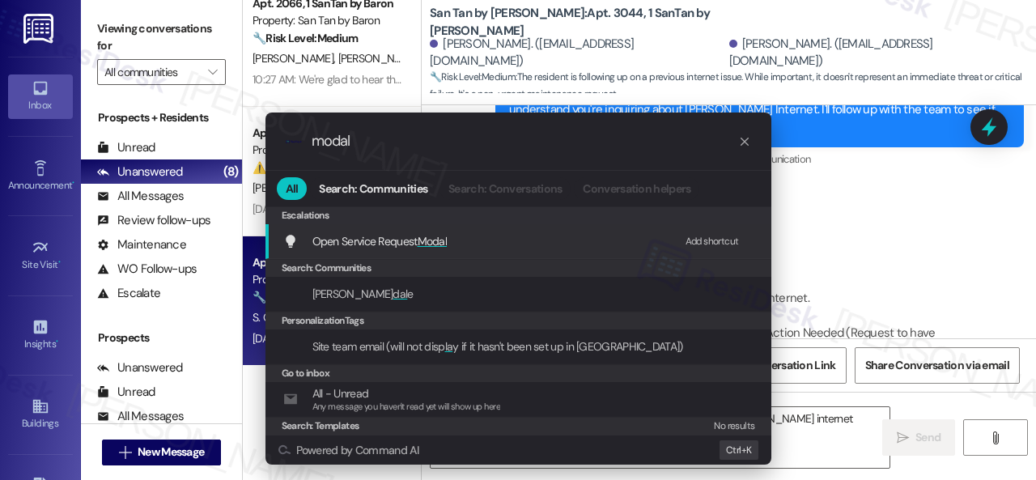
click at [704, 238] on div "Add shortcut" at bounding box center [712, 241] width 53 height 17
drag, startPoint x: 371, startPoint y: 137, endPoint x: 262, endPoint y: 141, distance: 108.6
click at [262, 141] on div ".cls-1{fill:#0a055f;}.cls-2{fill:#0cc4c4;} resideskLogoBlueOrange modal All Sea…" at bounding box center [519, 289] width 514 height 352
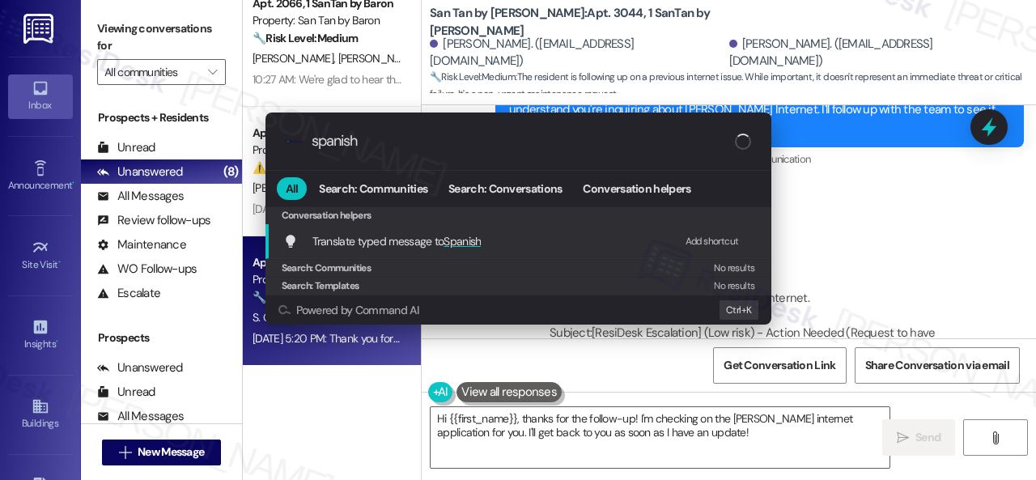
type input "spanish"
click at [707, 236] on div "Add shortcut" at bounding box center [712, 241] width 53 height 17
click at [722, 244] on div "Edit" at bounding box center [720, 241] width 16 height 17
click at [646, 236] on span "Invalid input - no changes made" at bounding box center [697, 241] width 119 height 11
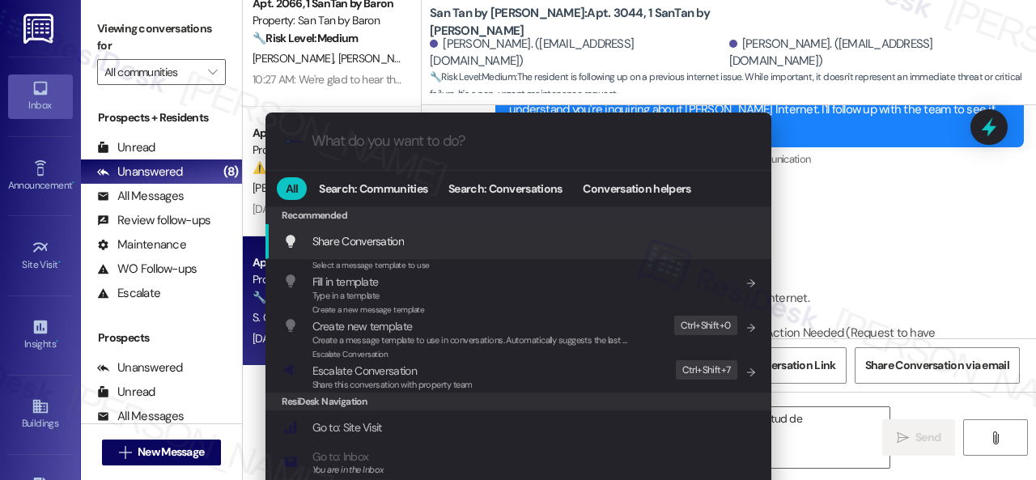
type textarea "Hola {{first_name}}, gracias por el seguimiento. Estoy revisando la solicitud d…"
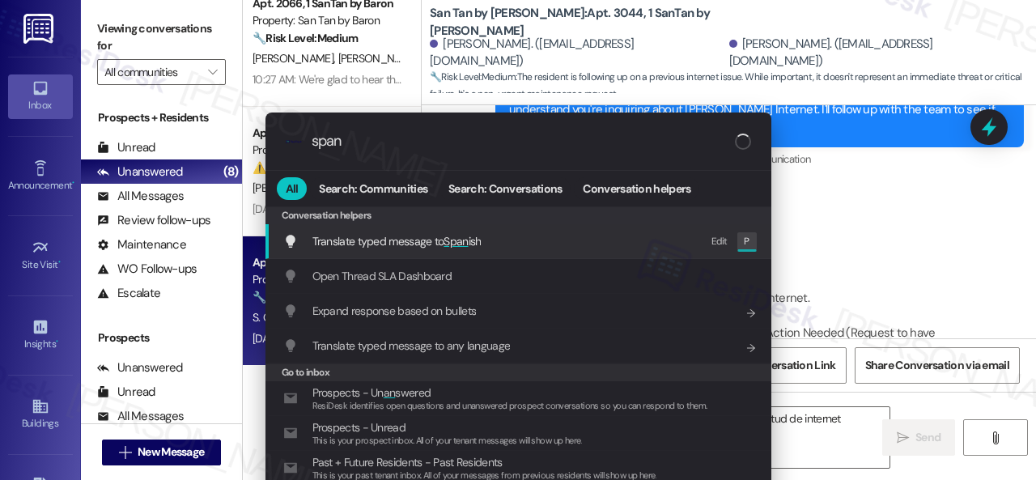
type input "spani"
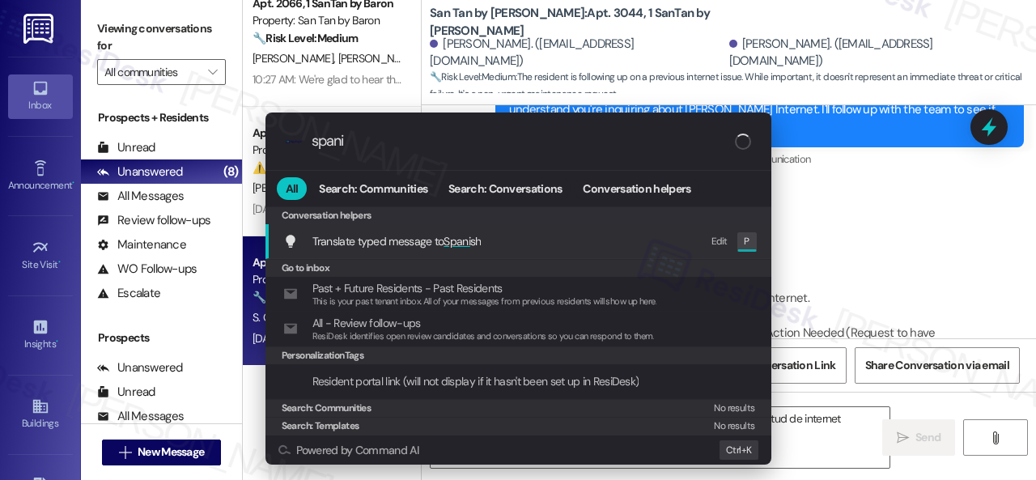
type textarea "Hola {{first_name}}, gracias por el seguimiento. Estoy revisando la solicitud d…"
type input "spanish"
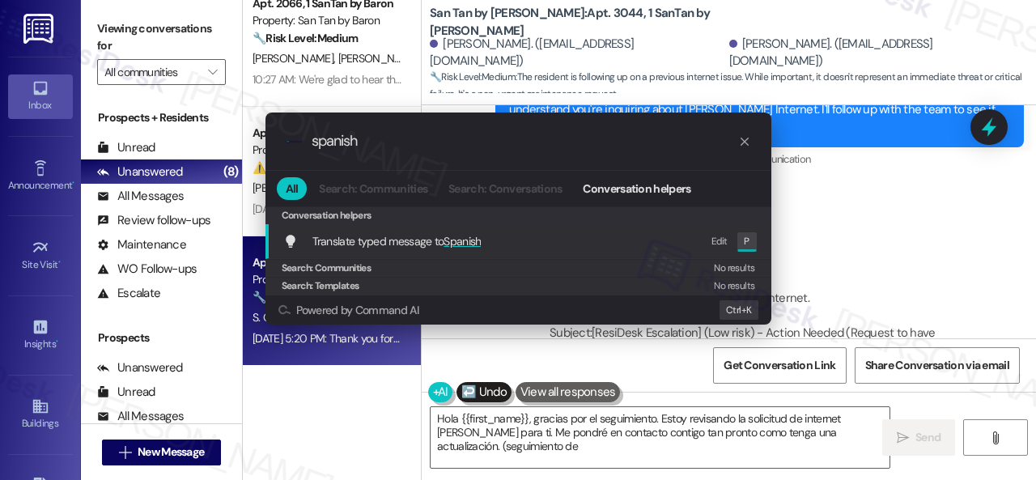
type textarea "Hola {{first_name}}, gracias por el seguimiento. Estoy revisando la solicitud d…"
type input "spanish"
click at [719, 240] on div "Edit" at bounding box center [720, 241] width 16 height 17
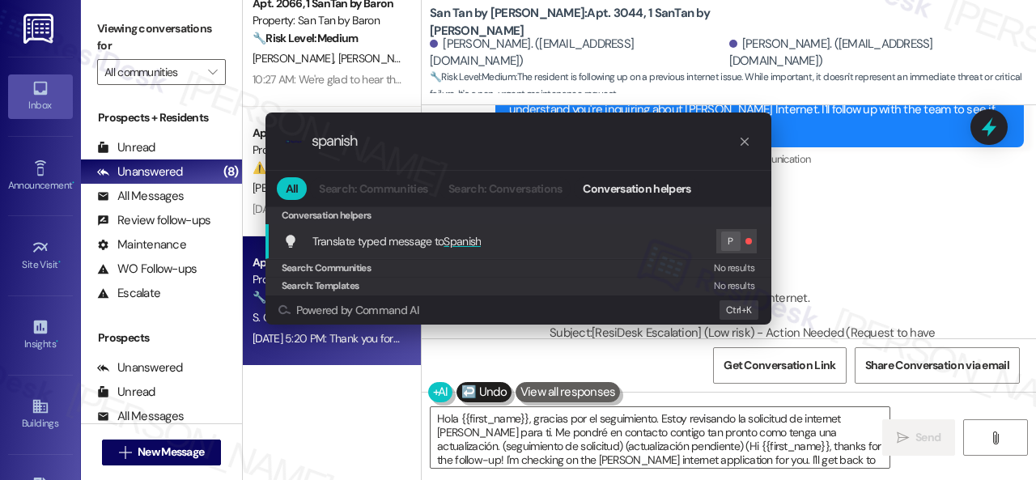
type textarea "Hola {{first_name}}, gracias por el seguimiento. Estoy revisando la solicitud d…"
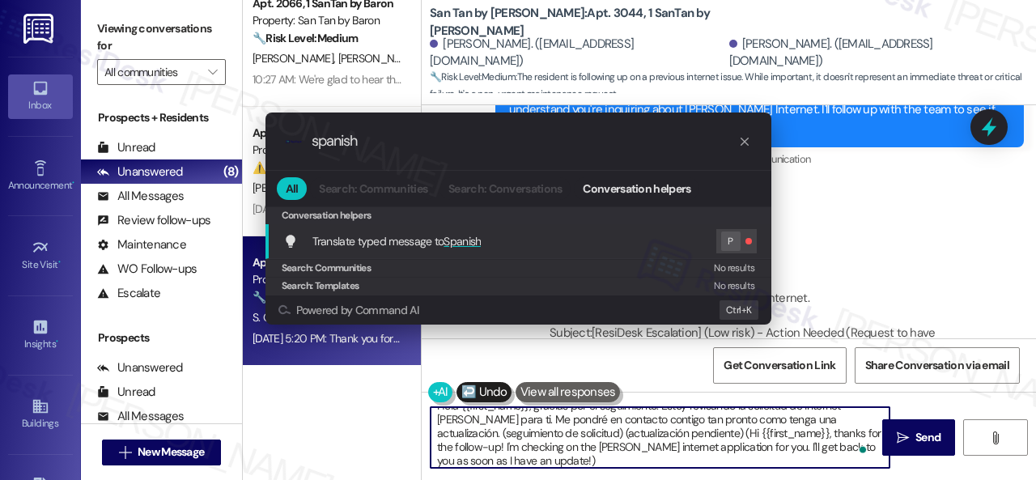
scroll to position [13, 0]
click at [688, 236] on div "Translate typed message to Spanish P" at bounding box center [520, 241] width 474 height 24
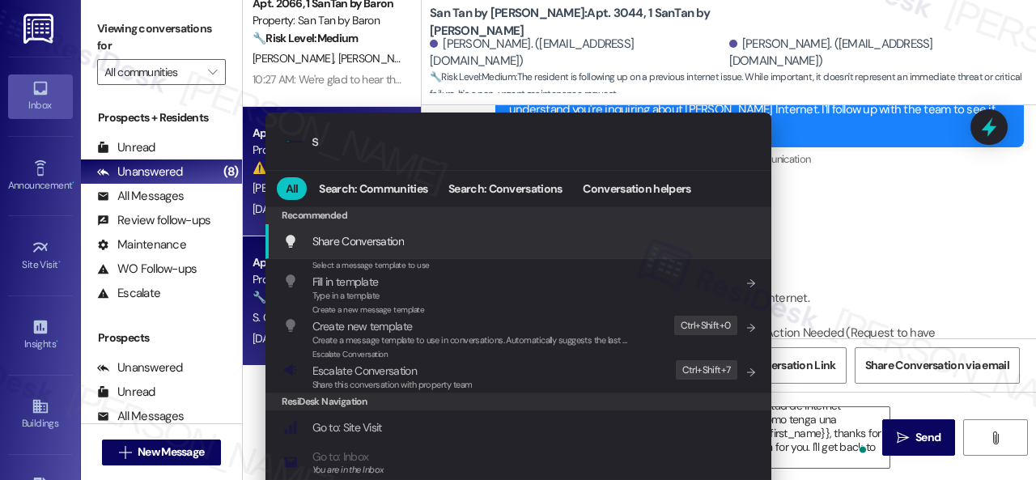
type input "sp"
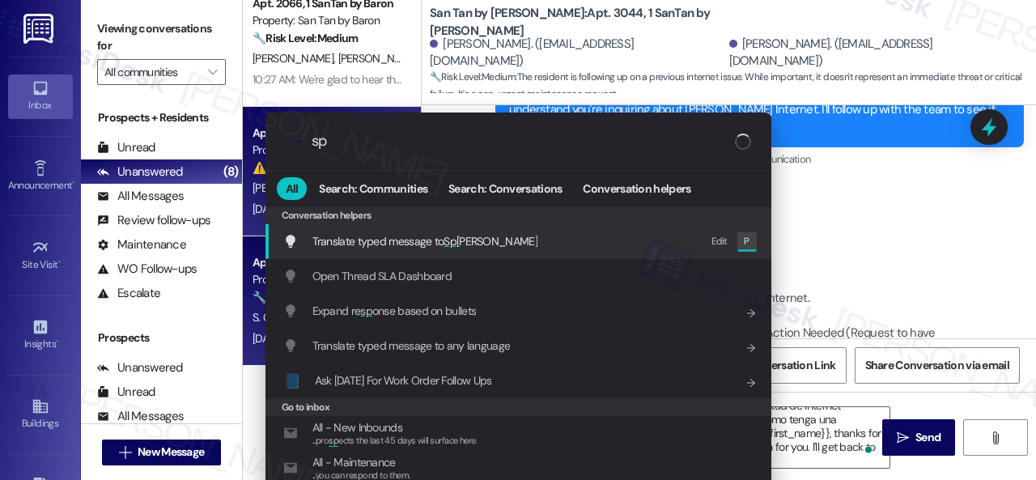
type textarea "Hola"
type input "spani"
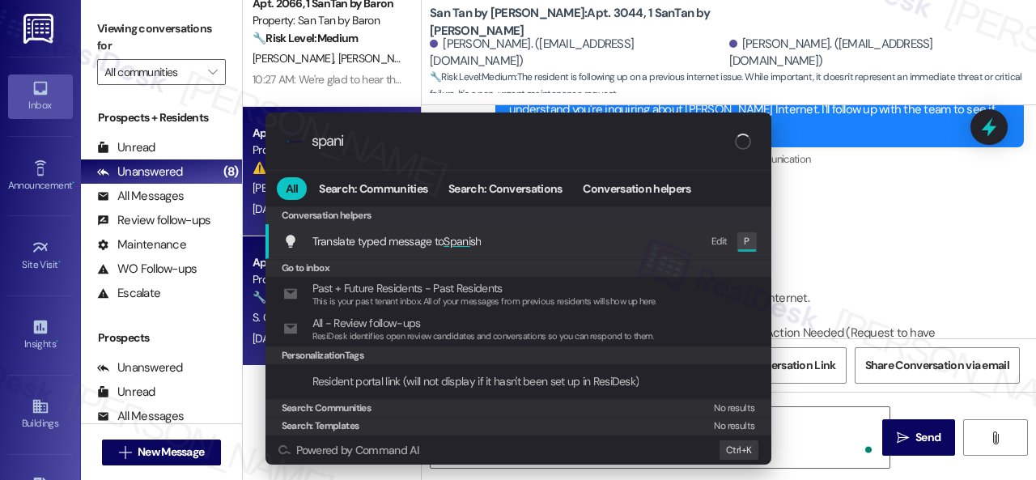
type textarea "Hola"
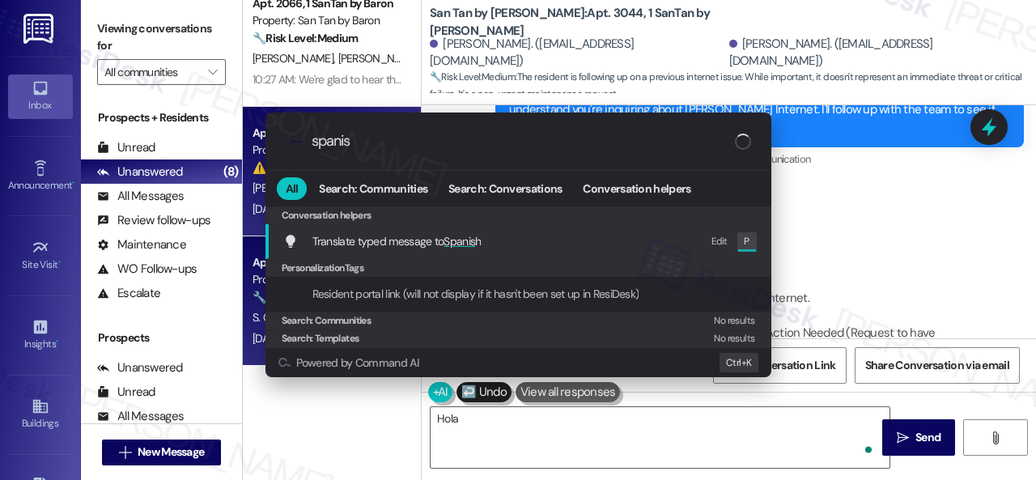
type input "spanish"
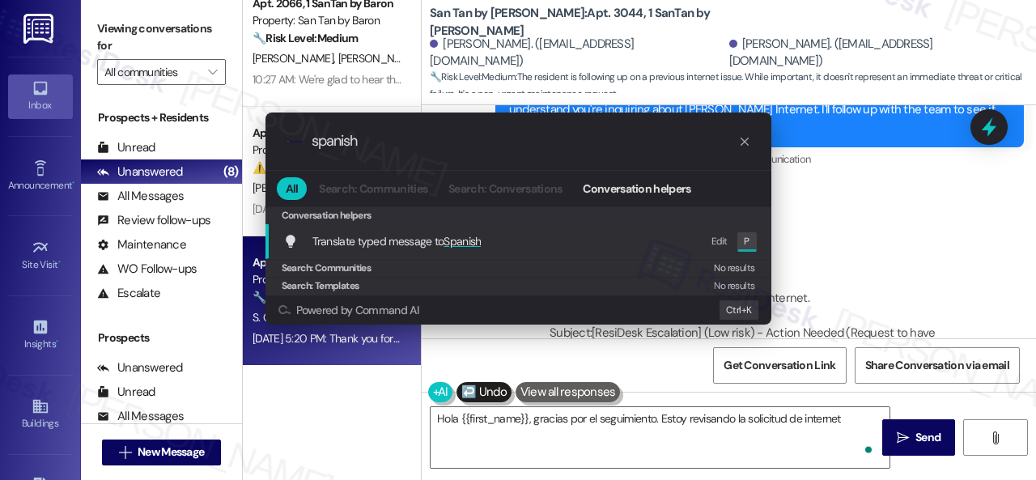
type textarea "Hola {{first_name}}, gracias por el seguimiento. Estoy revisando la solicitud d…"
type input "spanish"
click at [722, 240] on div "Edit" at bounding box center [720, 241] width 16 height 17
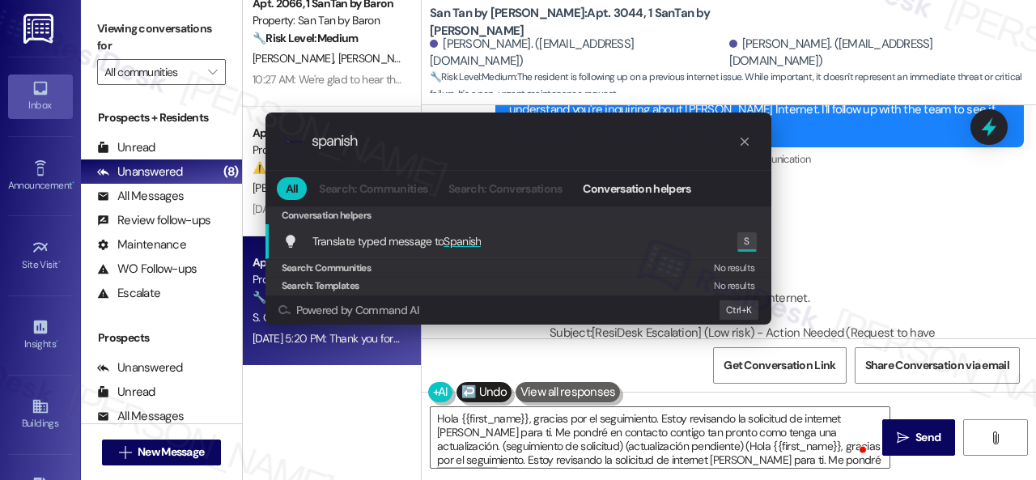
click at [646, 240] on div "Translate typed message to Spanish Edit S" at bounding box center [520, 241] width 474 height 27
type textarea "Hola {{first_name}}, gracias por el seguimiento. Estoy revisando la solicitud d…"
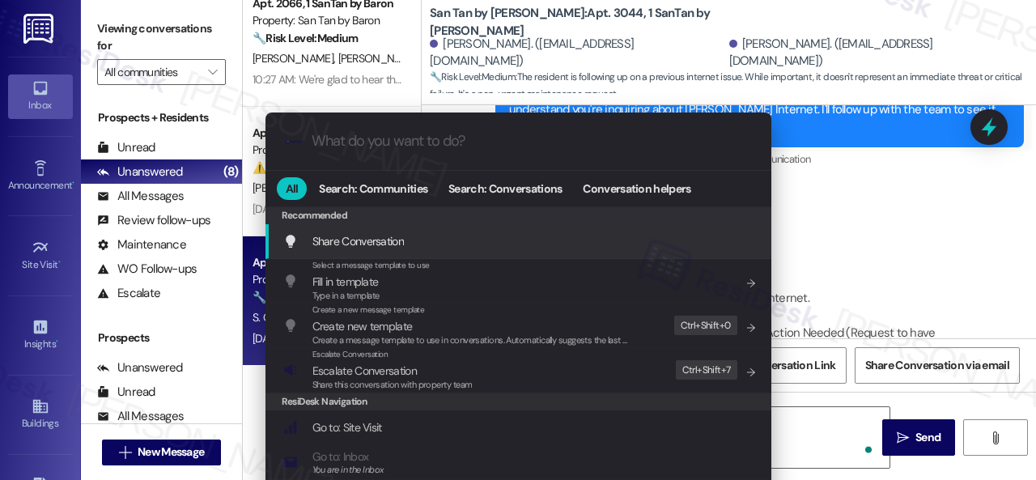
type textarea "Hola, gracias"
type input "es"
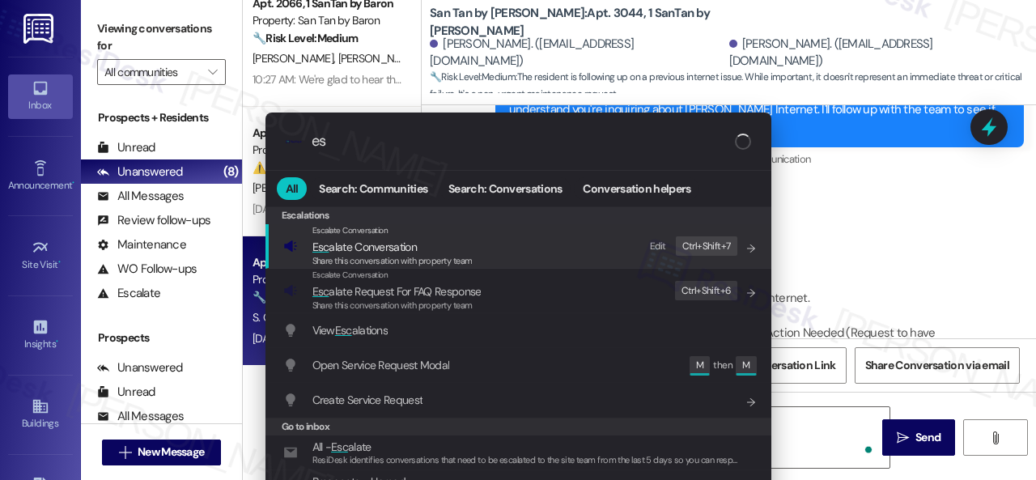
type textarea "Hola, gracias por"
type input "escal"
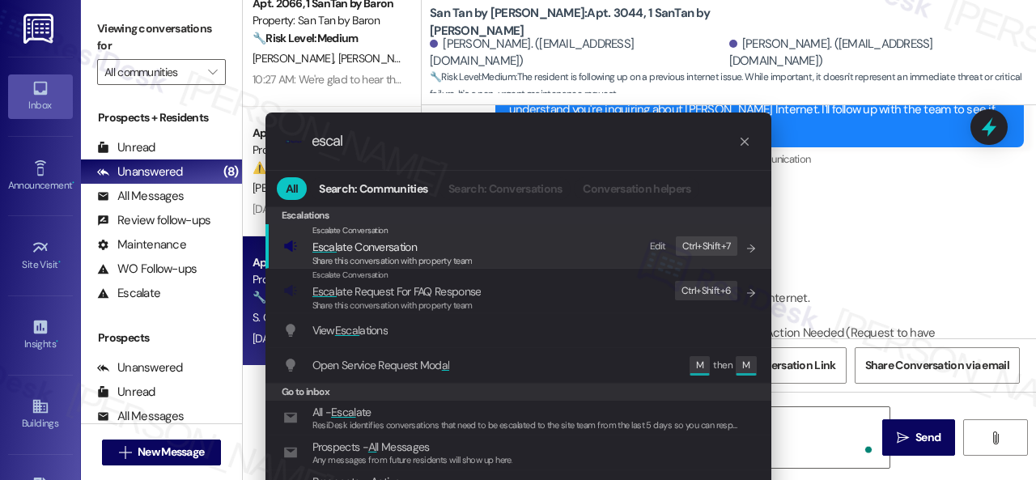
type textarea "Hola, gracias por el seguimiento. Estoy revisando"
type input "escal"
click at [658, 248] on div "Edit" at bounding box center [658, 246] width 16 height 17
click at [700, 249] on div "Edit" at bounding box center [700, 246] width 16 height 17
click at [692, 245] on div "Edit" at bounding box center [700, 246] width 16 height 17
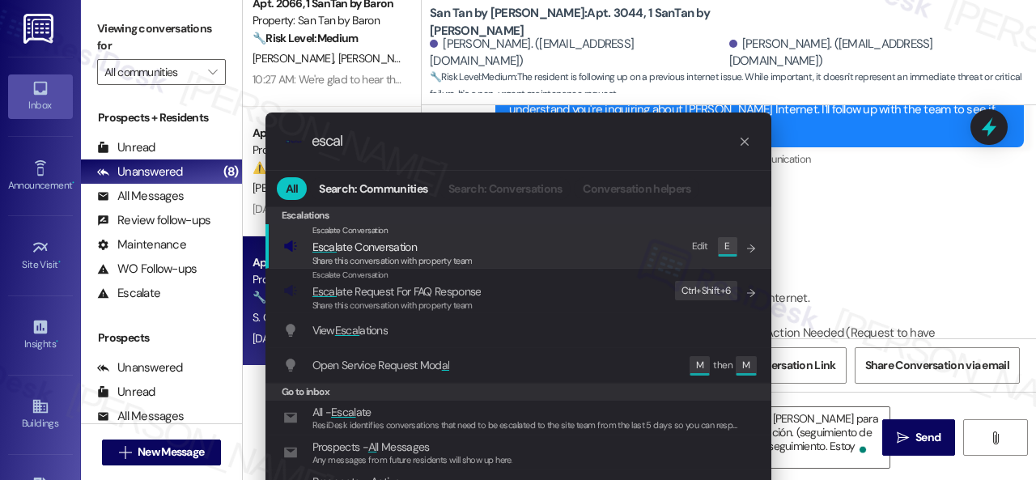
click at [700, 245] on div "Edit" at bounding box center [700, 246] width 16 height 17
click at [832, 223] on div ".cls-1{fill:#0a055f;}.cls-2{fill:#0cc4c4;} resideskLogoBlueOrange escal All Sea…" at bounding box center [518, 240] width 1036 height 480
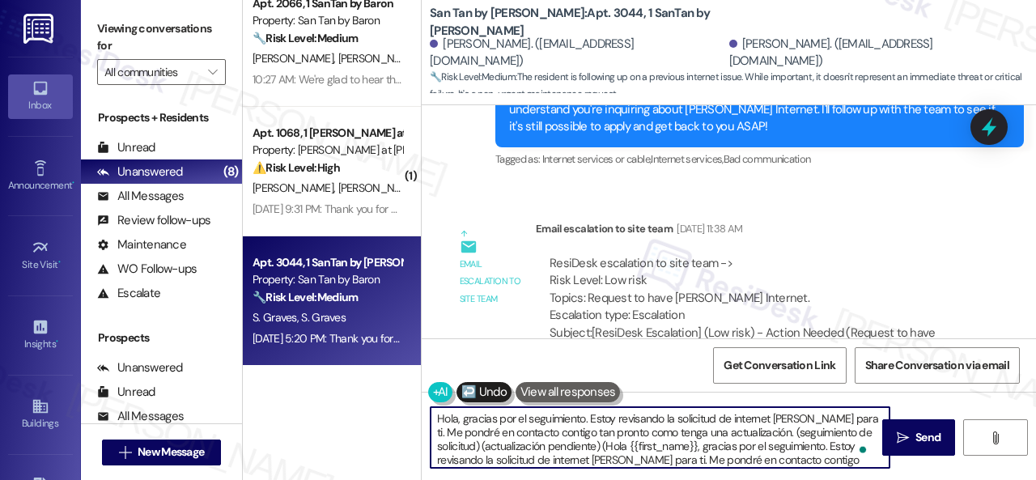
type textarea "Hola, gracias por el seguimiento. Estoy revisando la solicitud de internet de C…"
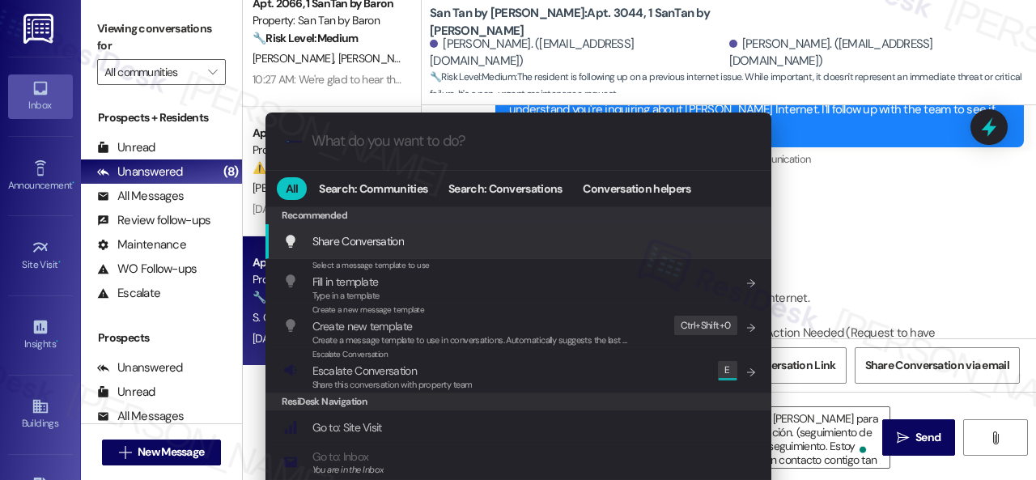
type textarea "Hola, gracias por el seguimiento. Estoy revisando la solicitud de internet de C…"
type input "e"
type textarea "Hola, gracias por el seguimiento. Estoy revisando la solicitud de internet de C…"
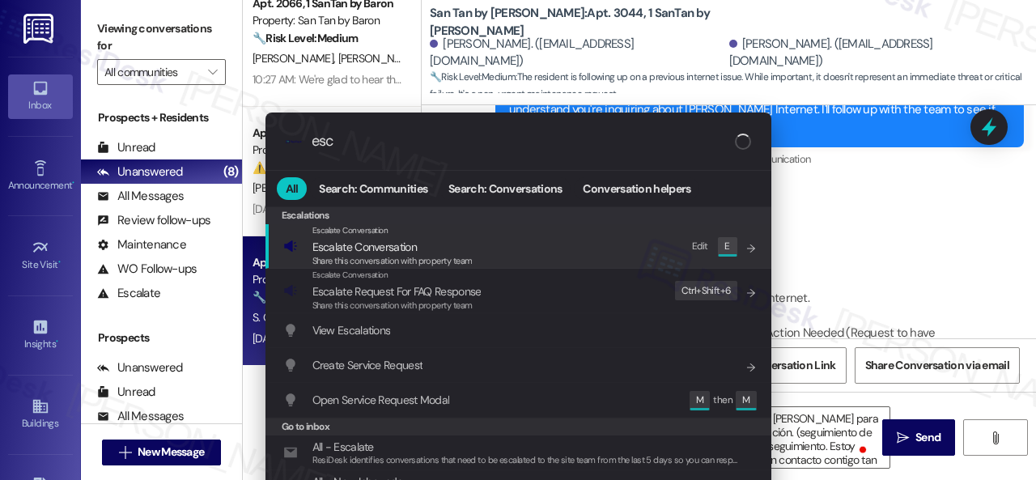
type input "esca"
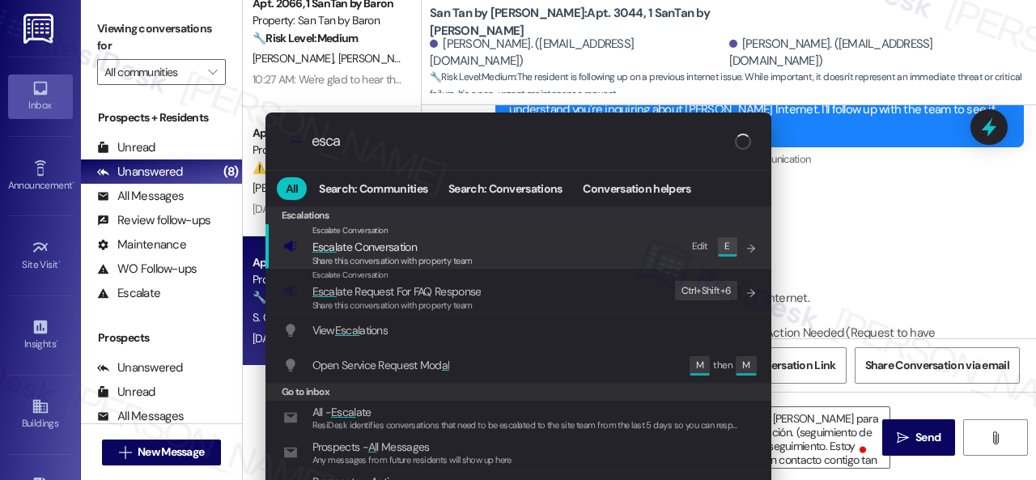
type textarea "Hola, gracias por el seguimiento. Estoy revisando la solicitud de internet de C…"
type input "escalate"
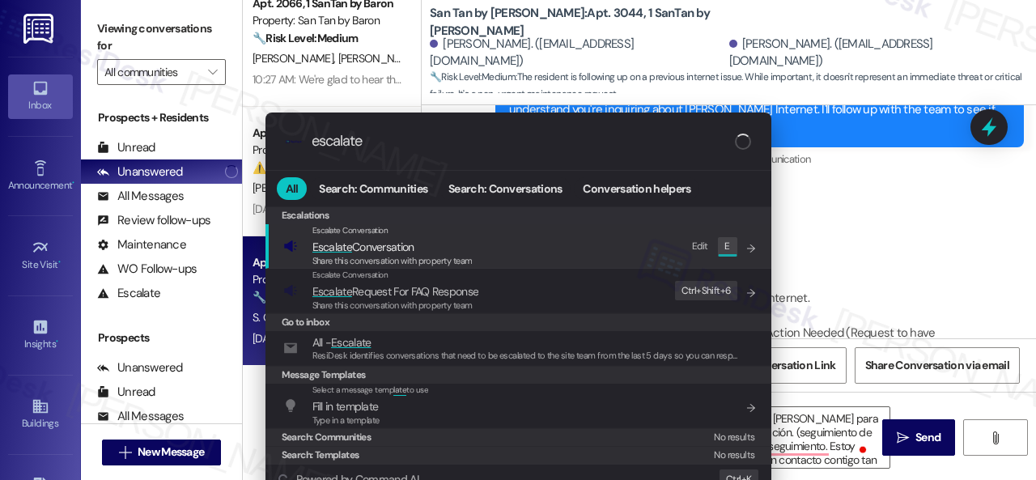
type textarea "Hola, gracias por el seguimiento. Estoy revisando la solicitud de internet de C…"
type input "escalate"
click at [696, 242] on div "Edit" at bounding box center [700, 246] width 16 height 17
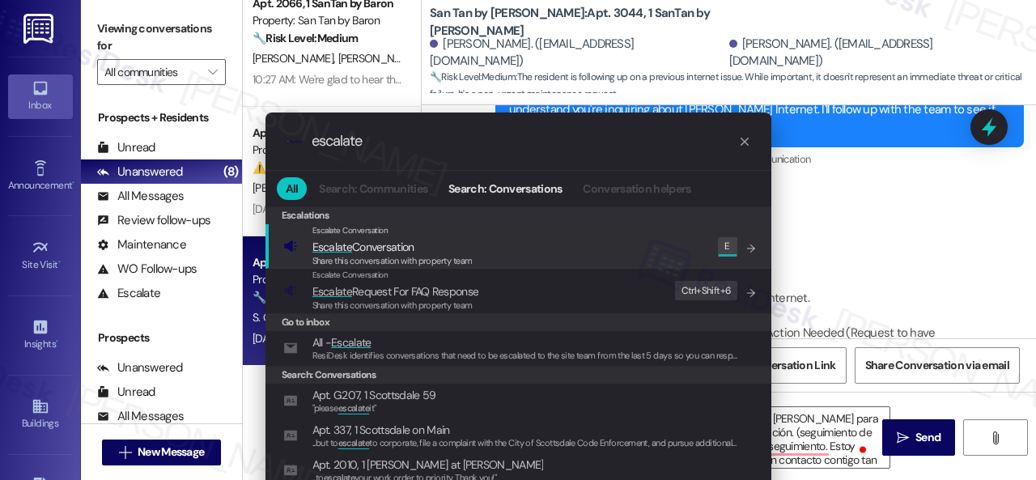
click at [754, 245] on div "Escalate Conversation Escalate Conversation Share this conversation with proper…" at bounding box center [519, 246] width 506 height 45
type textarea "Hola, gracias por el seguimiento. Estoy revisando la solicitud de internet de C…"
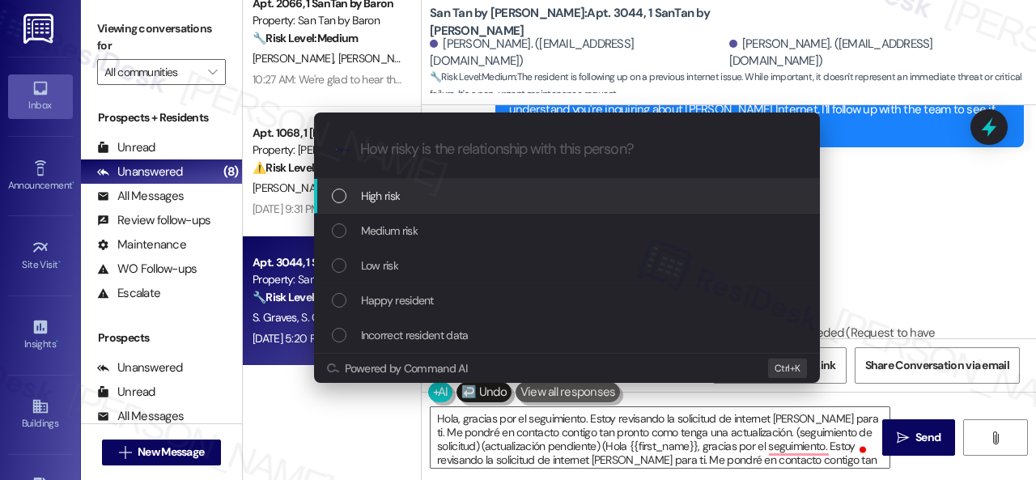
click at [913, 224] on div "Escalate Conversation How risky is the relationship with this person? Topics (e…" at bounding box center [518, 240] width 1036 height 480
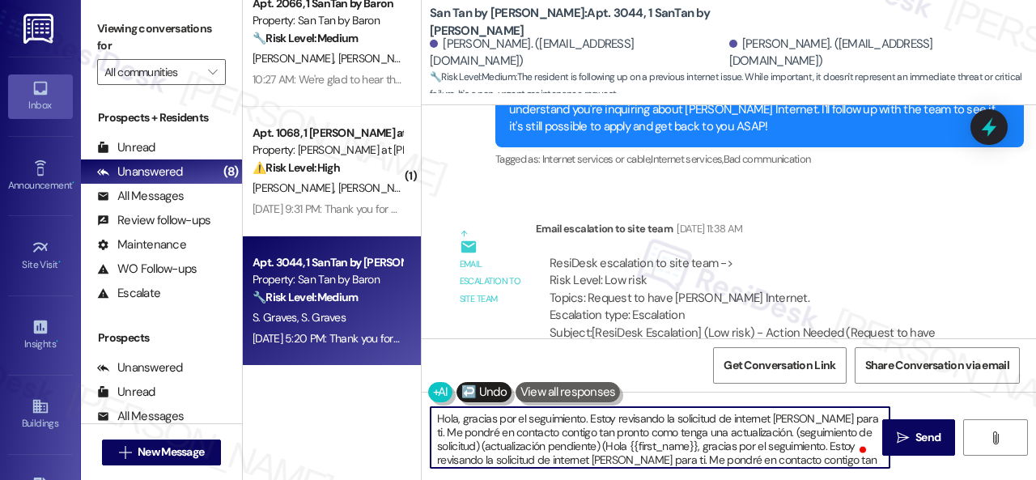
scroll to position [40, 0]
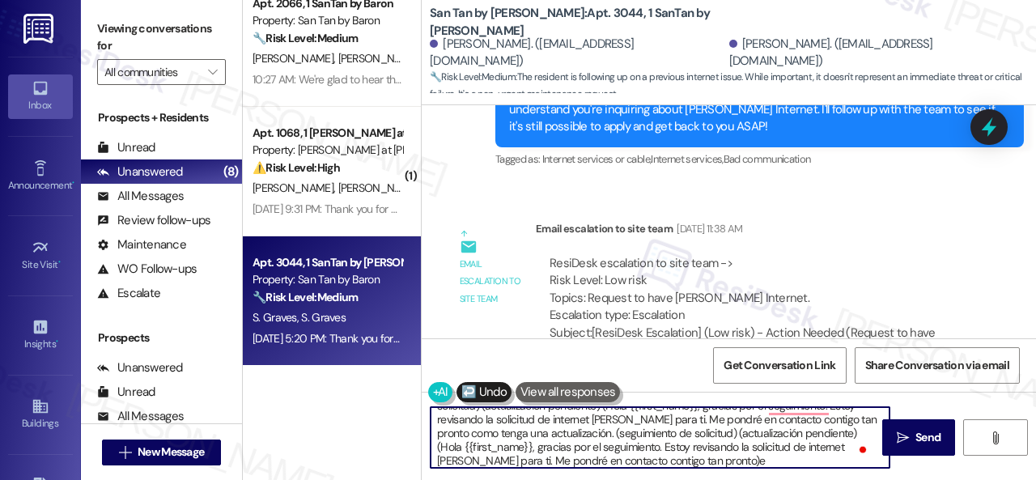
type textarea "Hola, gracias por el seguimiento. Estoy revisando la solicitud de internet de C…"
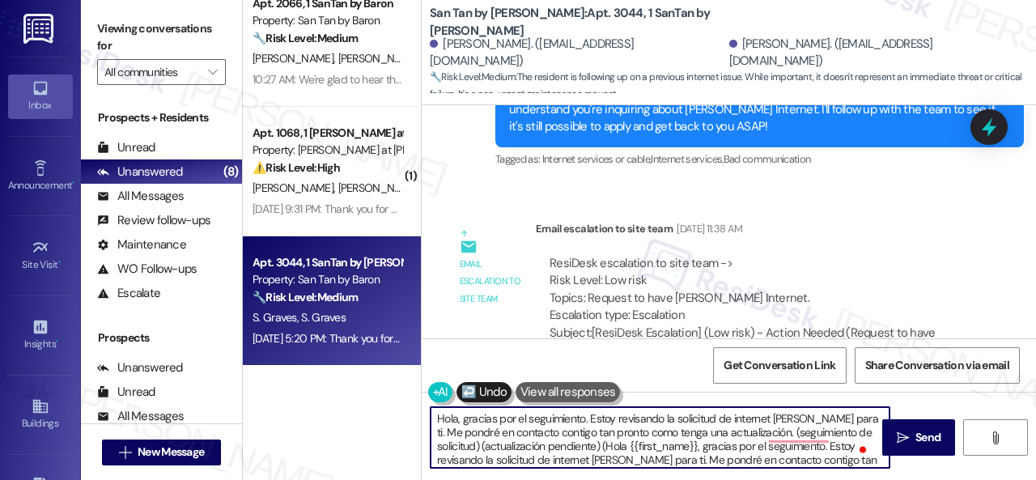
scroll to position [0, 0]
click at [680, 466] on textarea "Hola, gracias por el seguimiento. Estoy revisando la solicitud de internet de C…" at bounding box center [660, 437] width 459 height 61
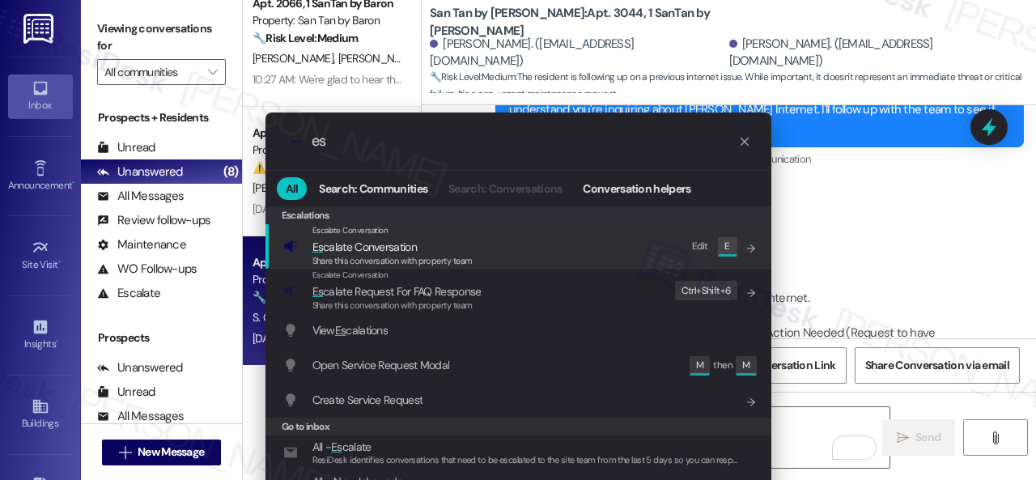
click at [693, 249] on div "Edit" at bounding box center [700, 246] width 16 height 17
drag, startPoint x: 342, startPoint y: 142, endPoint x: 275, endPoint y: 135, distance: 66.7
click at [275, 135] on div ".cls-1{fill:#0a055f;}.cls-2{fill:#0cc4c4;} resideskLogoBlueOrange es" at bounding box center [519, 141] width 506 height 57
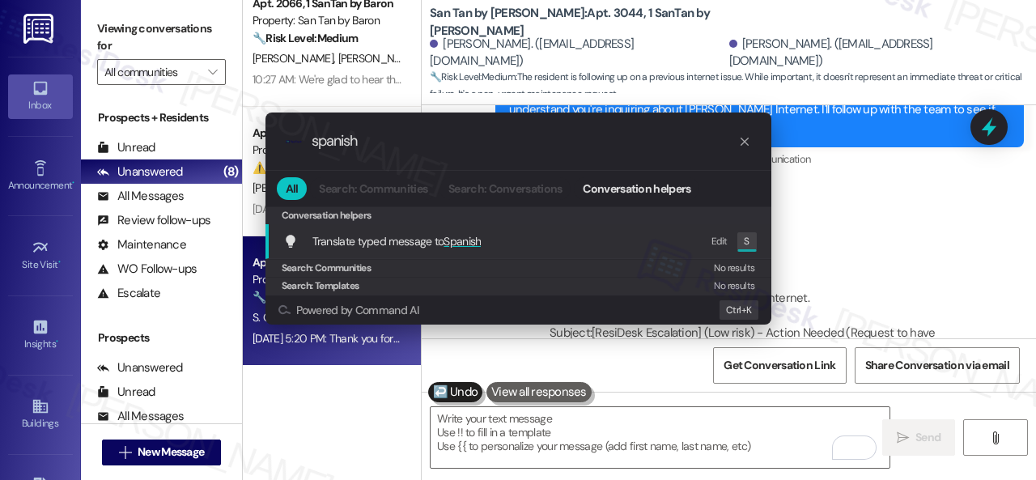
type input "spanish"
click at [718, 240] on div "Edit" at bounding box center [720, 241] width 16 height 17
click at [842, 219] on div ".cls-1{fill:#0a055f;}.cls-2{fill:#0cc4c4;} resideskLogoBlueOrange spanish All S…" at bounding box center [518, 240] width 1036 height 480
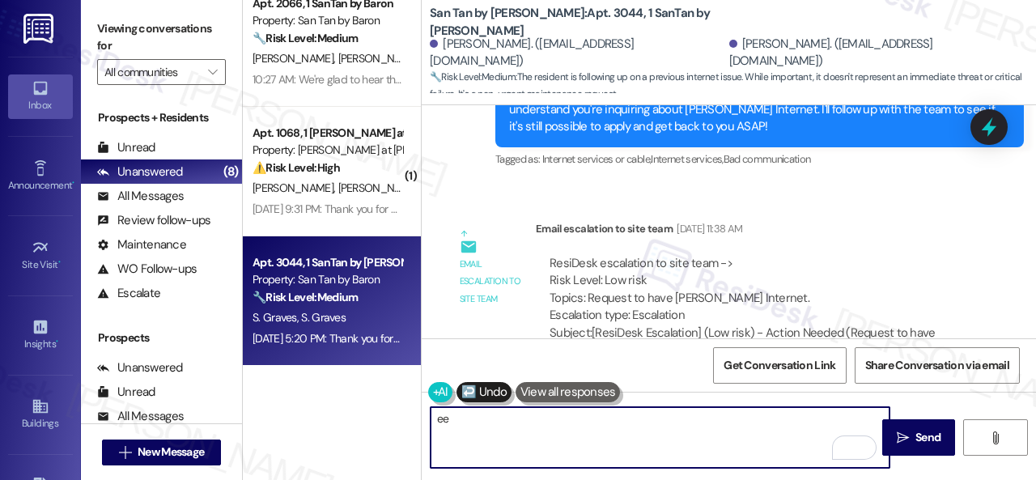
type textarea "e"
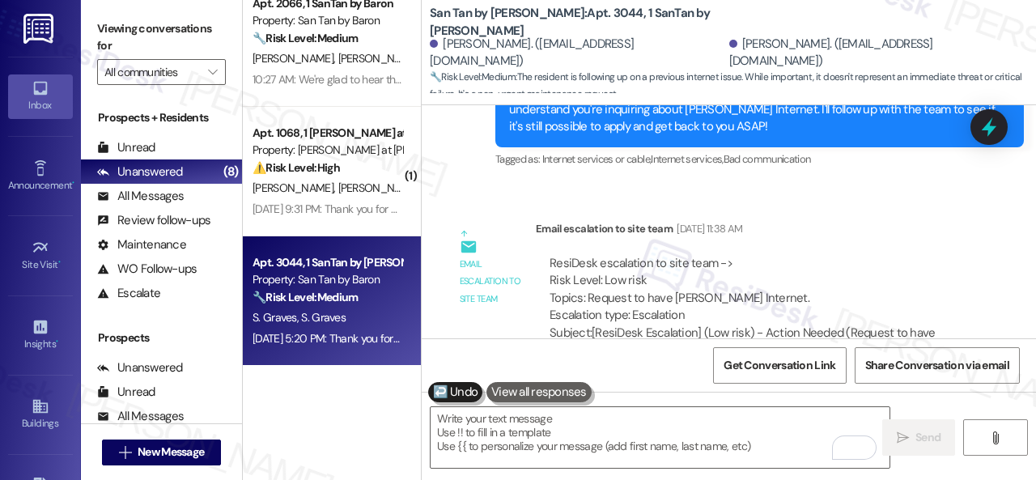
click at [540, 401] on div "Received via SMS Sydney Graves Sep 15, 2025 at 11:43 AM Thank you!! Tags and no…" at bounding box center [729, 469] width 615 height 137
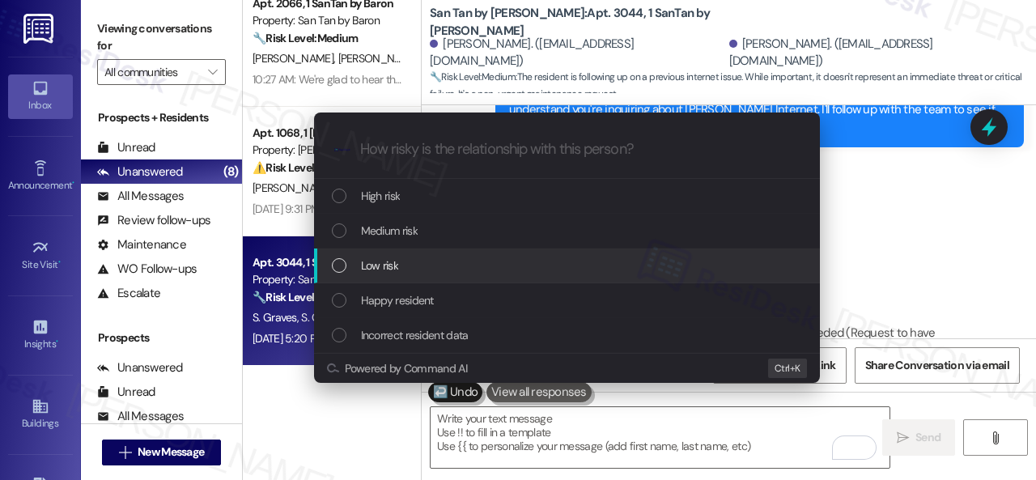
click at [378, 259] on span "Low risk" at bounding box center [379, 266] width 37 height 18
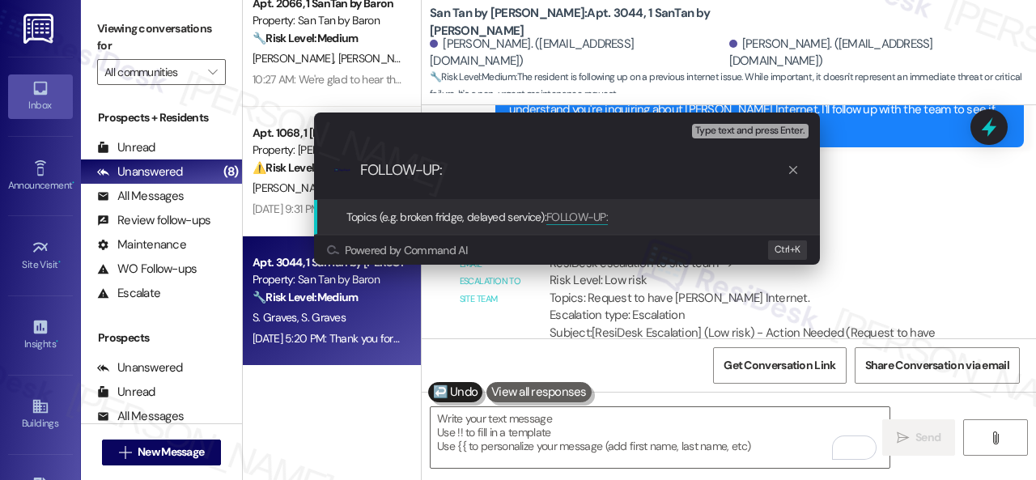
paste input "Request to have Cox Internet."
type input "FOLLOW-UP: Request to have Cox Internet."
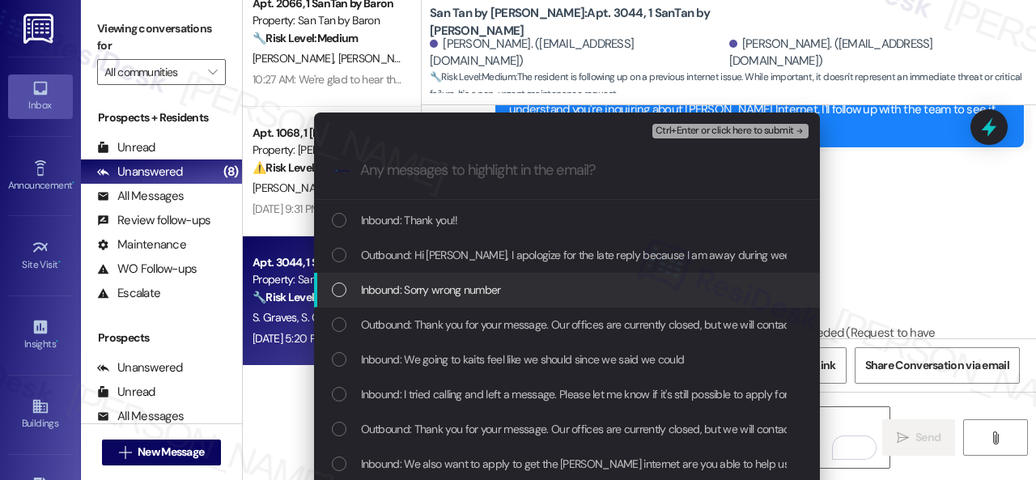
scroll to position [162, 0]
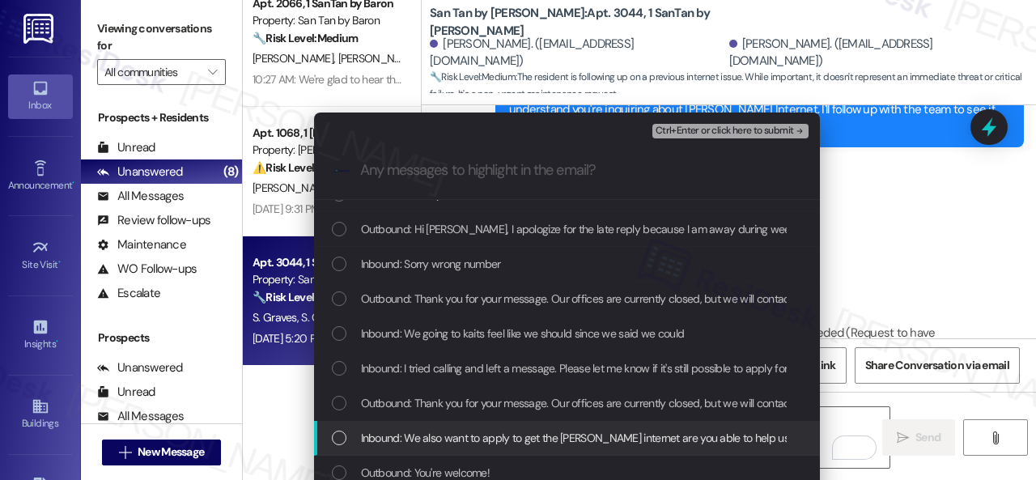
click at [486, 440] on span "Inbound: We also want to apply to get the cox internet are you able to help us …" at bounding box center [597, 438] width 472 height 18
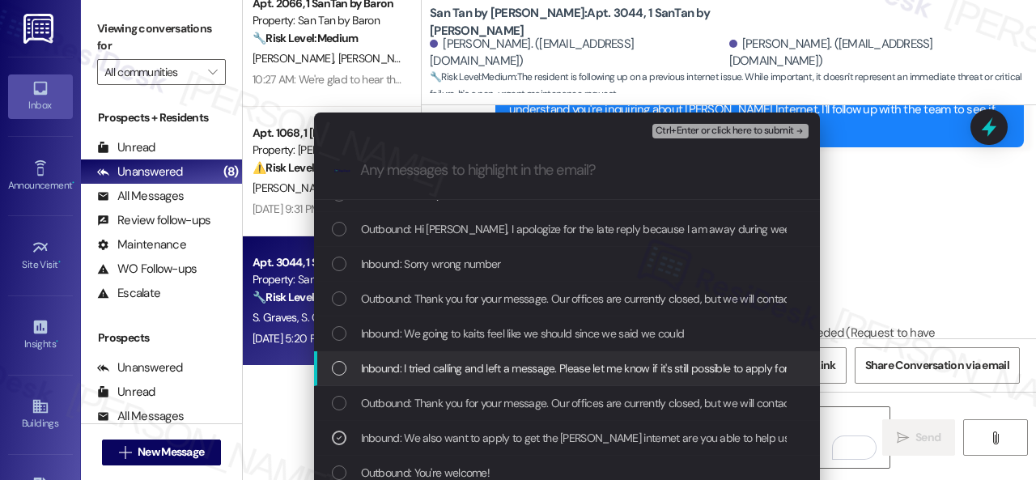
click at [483, 364] on span "Inbound: I tried calling and left a message. Please let me know if it's still p…" at bounding box center [662, 369] width 603 height 18
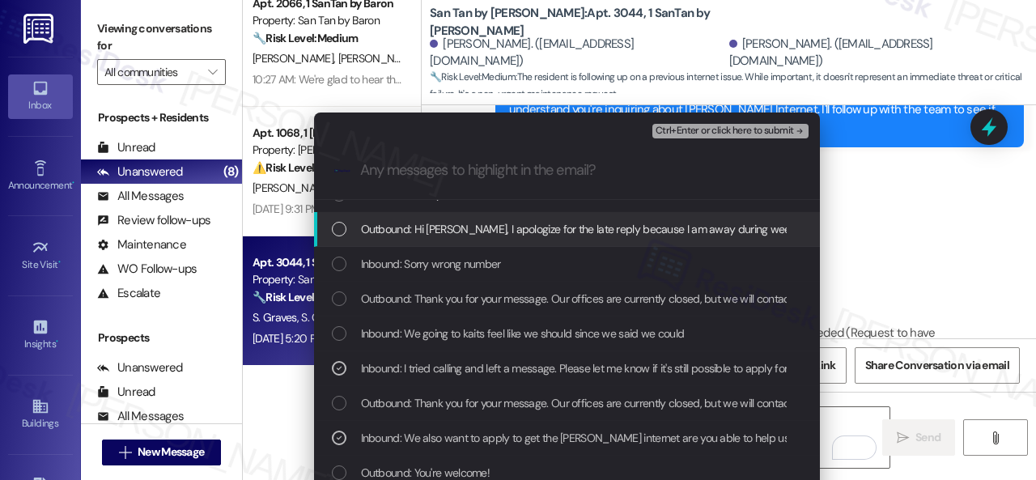
click at [672, 127] on span "Ctrl+Enter or click here to submit" at bounding box center [725, 131] width 138 height 11
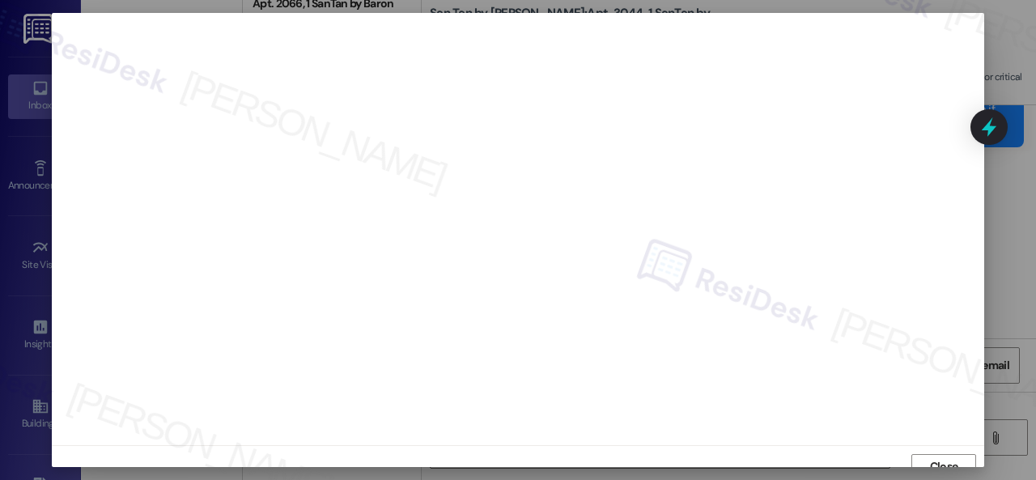
scroll to position [12, 0]
click at [934, 459] on span "Close" at bounding box center [944, 454] width 28 height 17
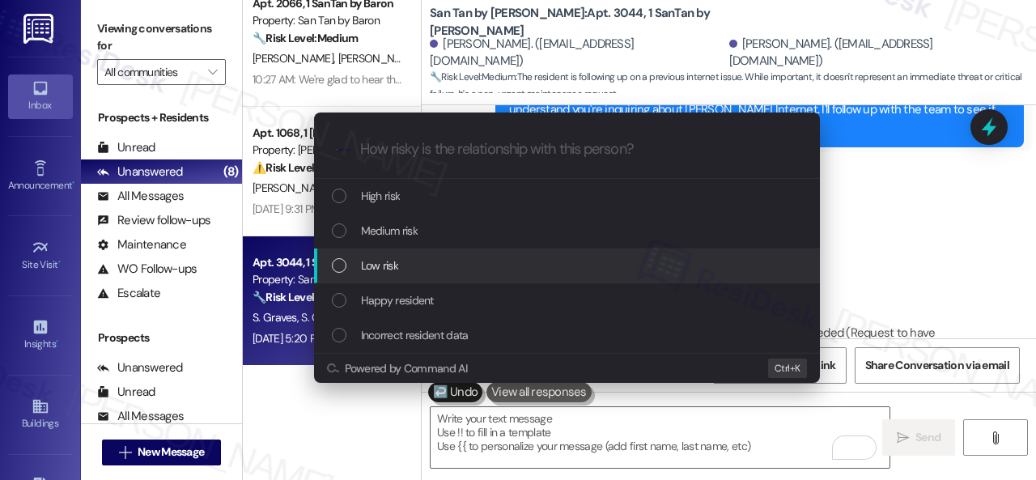
click at [372, 268] on span "Low risk" at bounding box center [379, 266] width 37 height 18
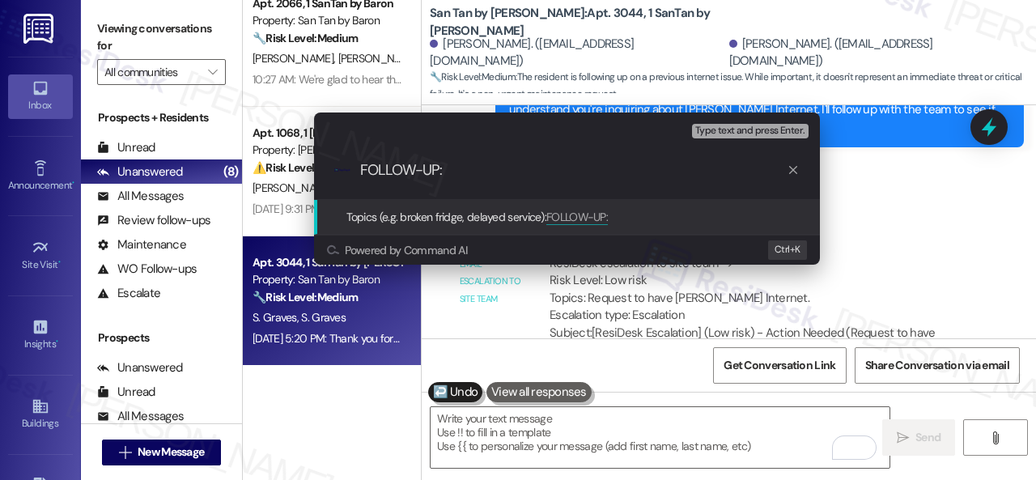
paste input "Request to have Cox Internet."
type input "FOLLOW-UP: Request to have Cox Internet."
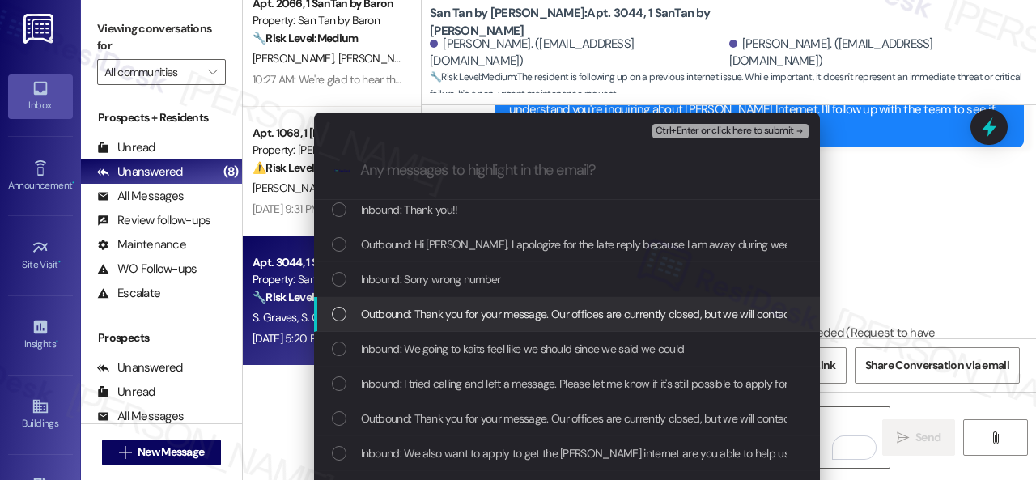
scroll to position [162, 0]
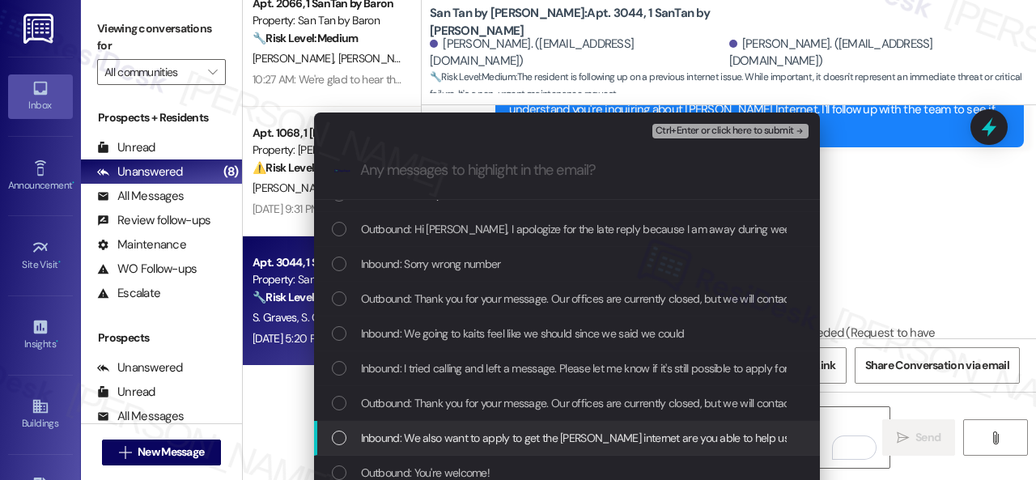
click at [458, 440] on span "Inbound: We also want to apply to get the cox internet are you able to help us …" at bounding box center [597, 438] width 472 height 18
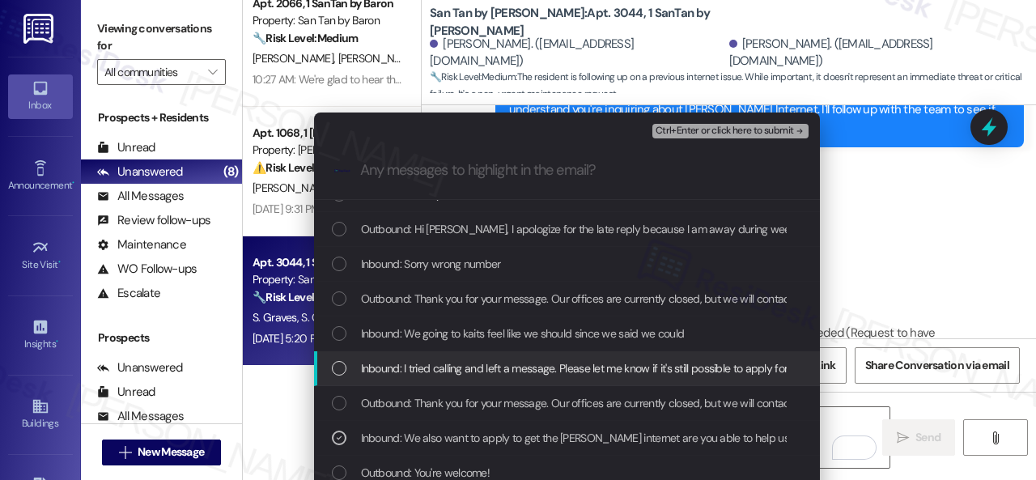
click at [466, 368] on span "Inbound: I tried calling and left a message. Please let me know if it's still p…" at bounding box center [662, 369] width 603 height 18
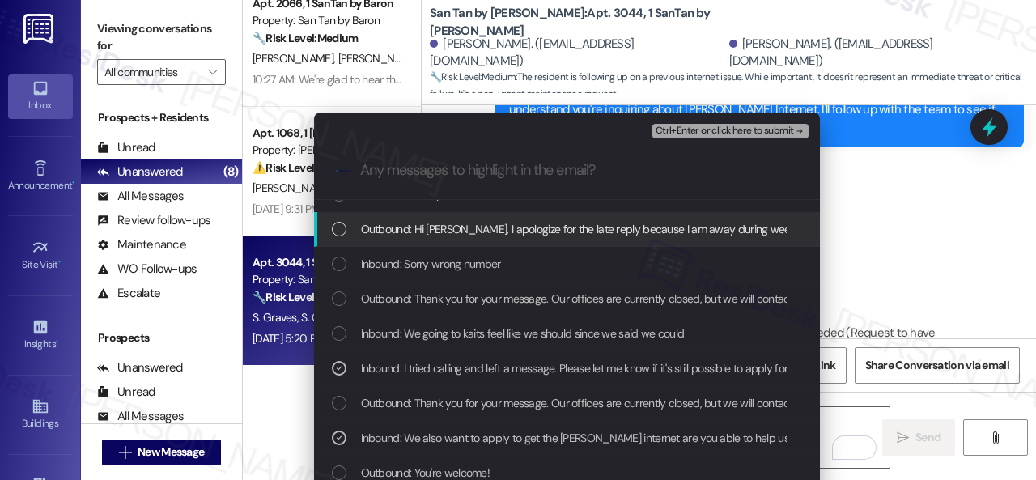
click at [677, 126] on span "Ctrl+Enter or click here to submit" at bounding box center [725, 131] width 138 height 11
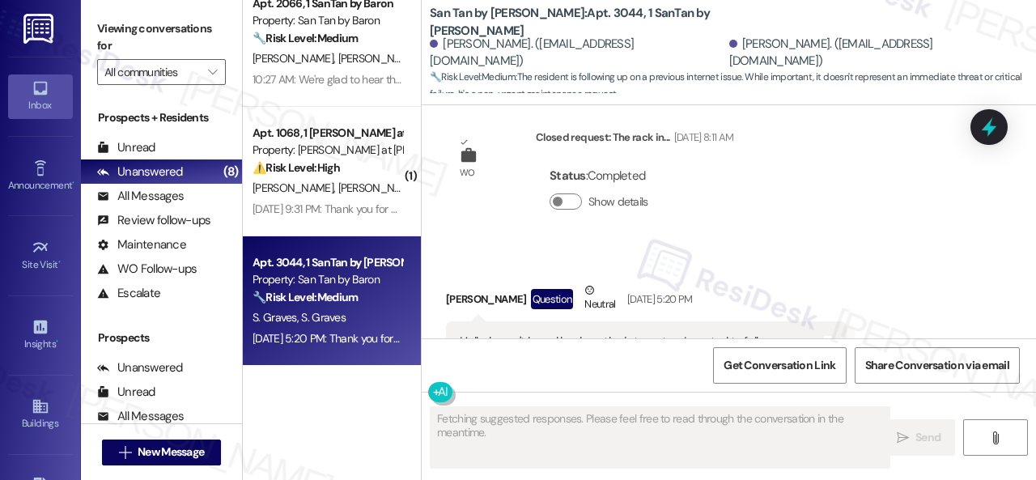
scroll to position [4746, 0]
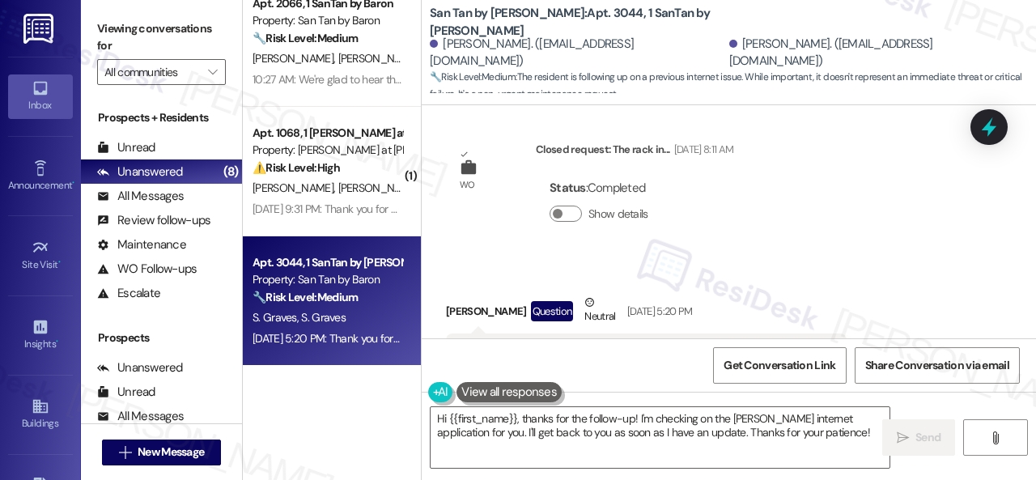
click at [776, 257] on div "Received via SMS Sydney Graves Question Neutral Sep 20, 2025 at 5:20 PM Hello, …" at bounding box center [729, 334] width 615 height 154
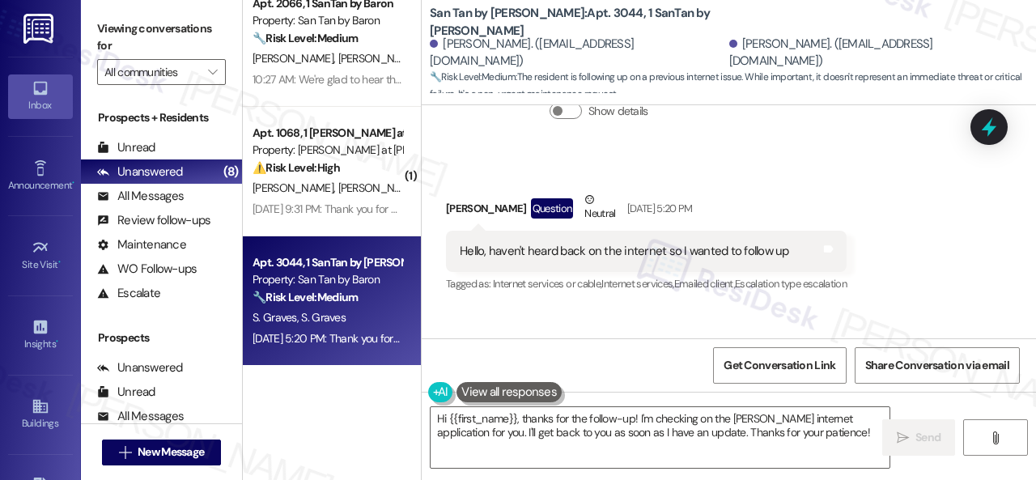
scroll to position [4824, 0]
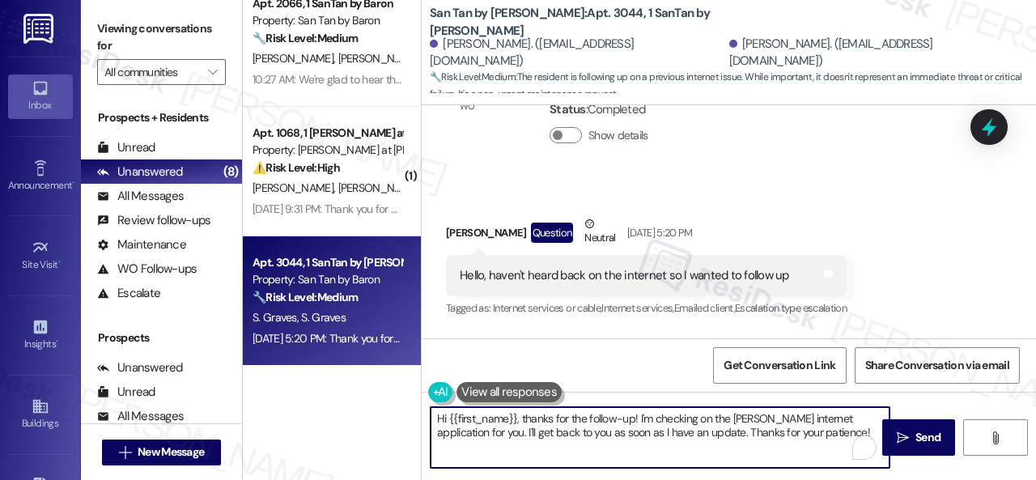
drag, startPoint x: 819, startPoint y: 430, endPoint x: 297, endPoint y: 407, distance: 522.8
click at [297, 407] on div "( 1 ) Apt. E102, 1 Scottsdale 59 Property: Scottsdale 59 🔧 Risk Level: Medium T…" at bounding box center [640, 240] width 794 height 480
paste textarea "I haven't received a response from the site team yet, but I have made a follow-…"
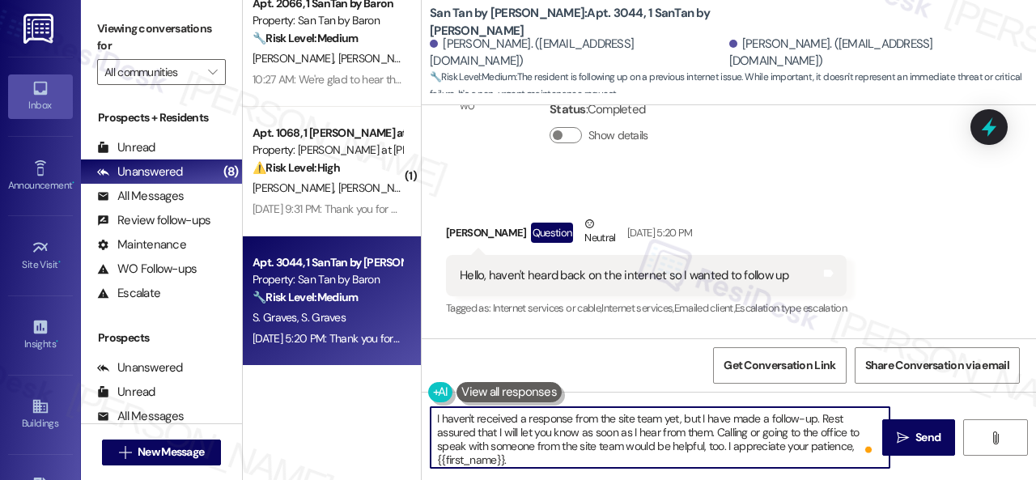
drag, startPoint x: 801, startPoint y: 445, endPoint x: 869, endPoint y: 445, distance: 68.0
click at [869, 445] on div "I haven't received a response from the site team yet, but I have made a follow-…" at bounding box center [660, 437] width 461 height 62
type textarea "I haven't received a response from the site team yet, but I have made a follow-…"
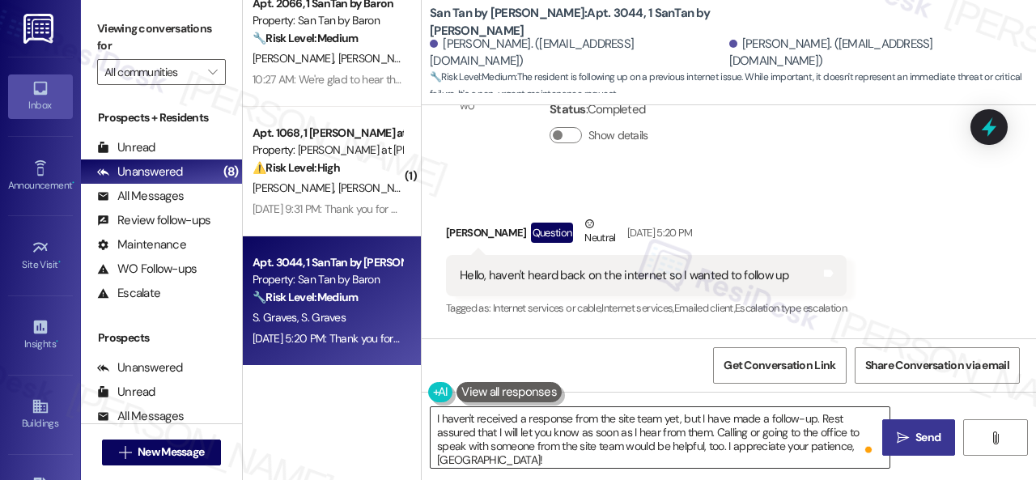
click at [913, 445] on span "Send" at bounding box center [929, 437] width 32 height 17
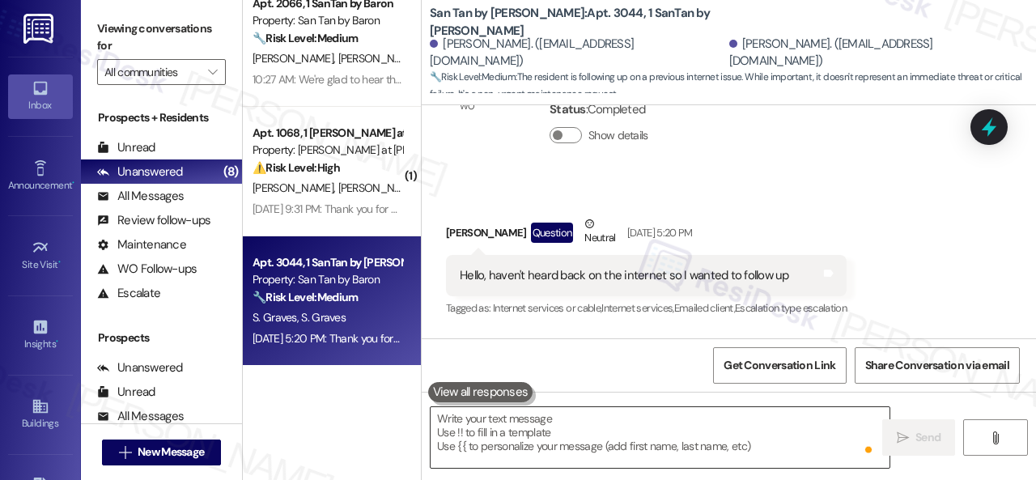
scroll to position [4746, 0]
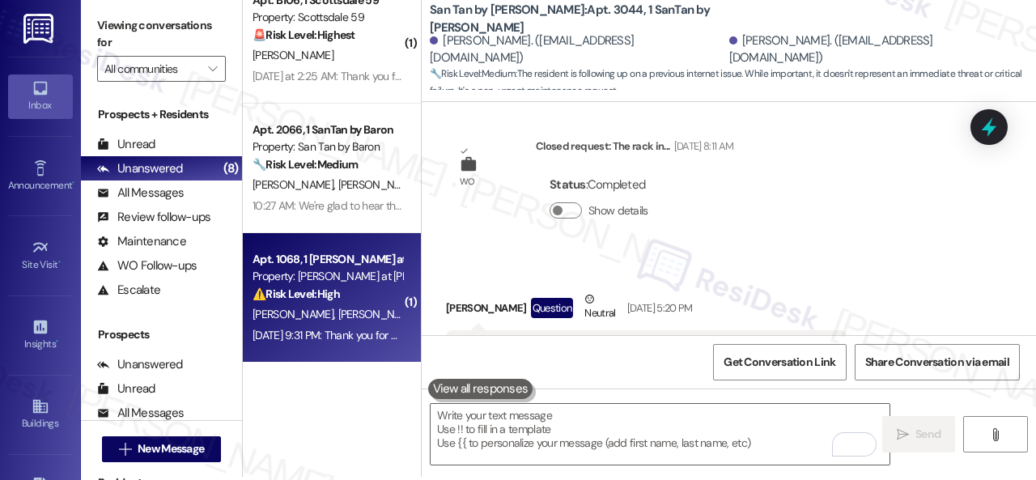
scroll to position [5, 0]
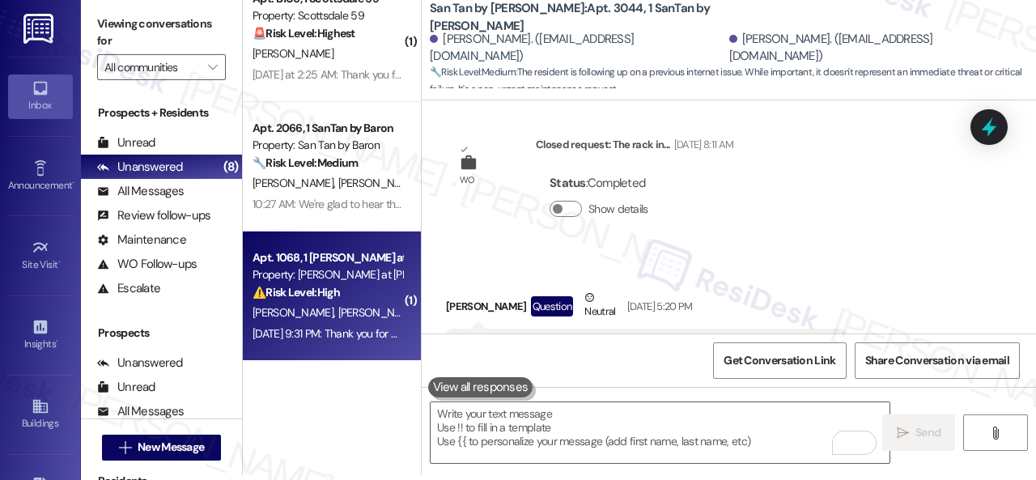
click at [349, 317] on span "A. Hodges" at bounding box center [381, 312] width 86 height 15
type textarea "Fetching suggested responses. Please feel free to read through the conversation…"
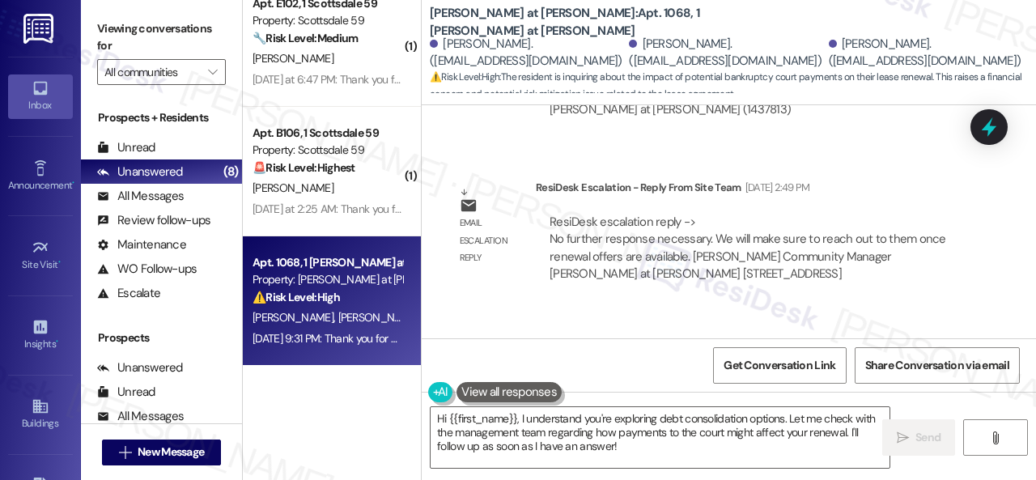
scroll to position [2767, 0]
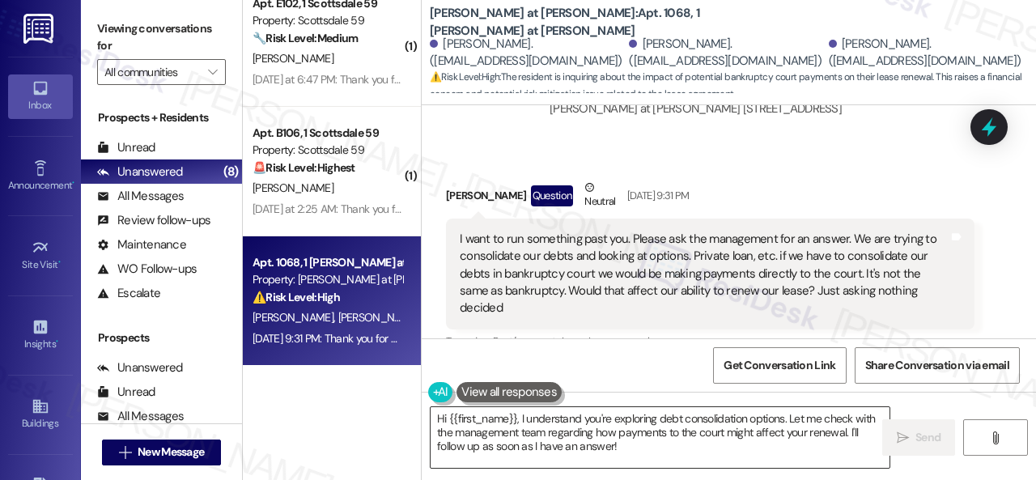
click at [656, 452] on textarea "Hi {{first_name}}, I understand you're exploring debt consolidation options. Le…" at bounding box center [660, 437] width 459 height 61
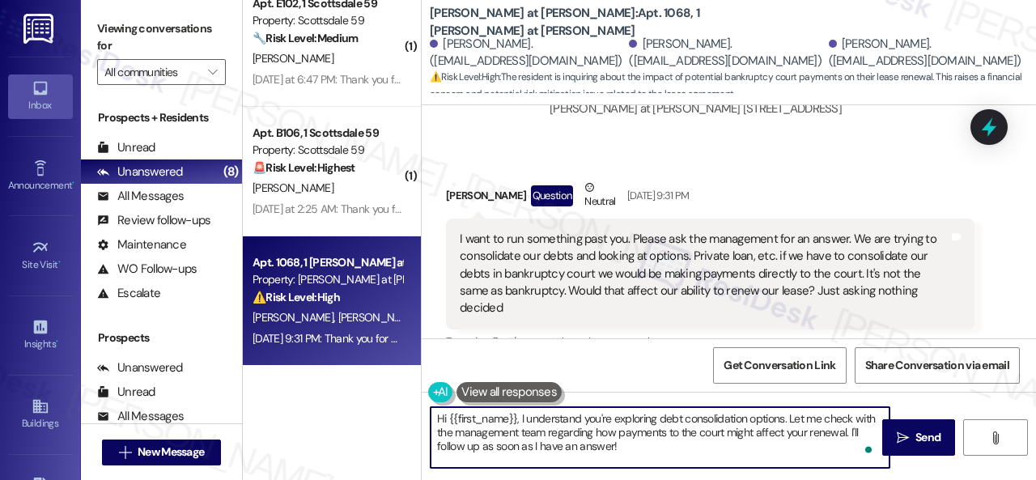
drag, startPoint x: 449, startPoint y: 422, endPoint x: 517, endPoint y: 415, distance: 67.5
click at [517, 415] on textarea "Hi {{first_name}}, I understand you're exploring debt consolidation options. Le…" at bounding box center [660, 437] width 459 height 61
type textarea "Hi Sharon, I understand you're exploring debt consolidation options. Let me che…"
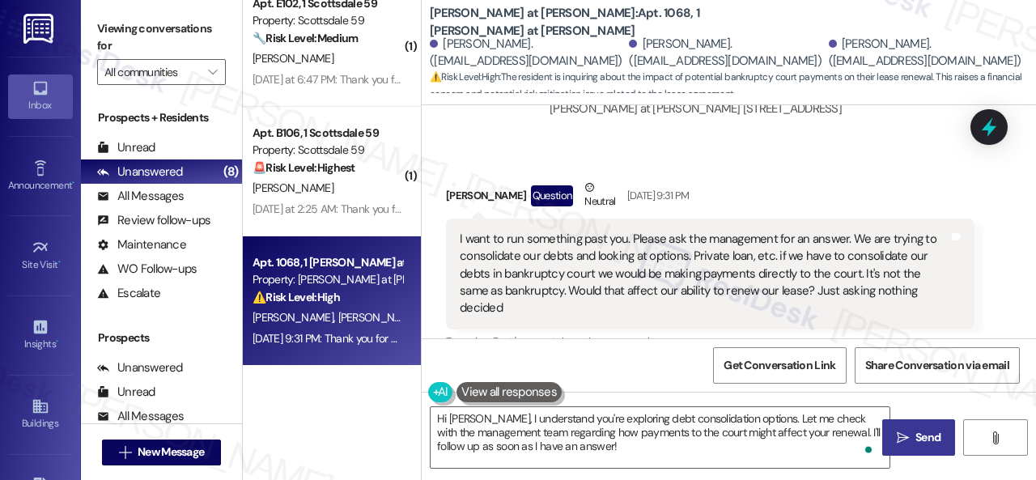
drag, startPoint x: 905, startPoint y: 440, endPoint x: 905, endPoint y: 430, distance: 10.5
click at [905, 440] on span " Send" at bounding box center [919, 437] width 51 height 17
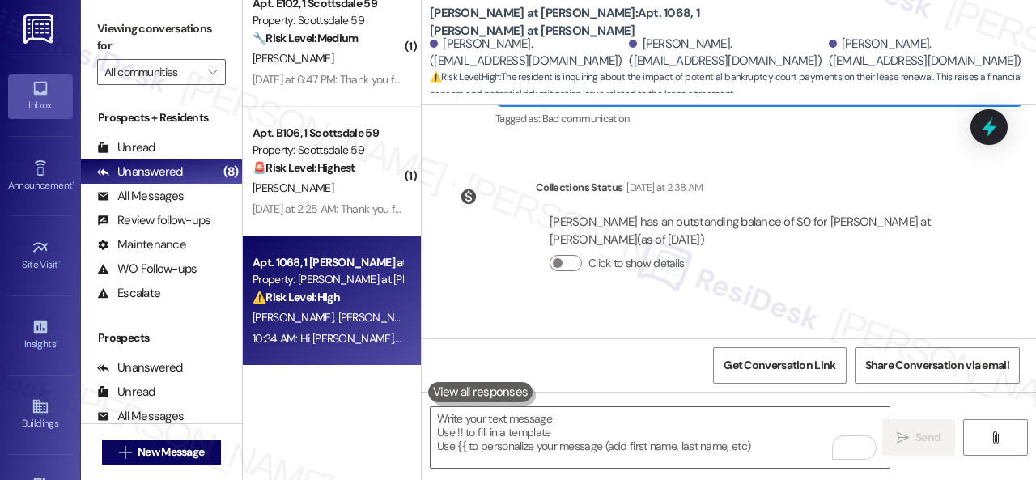
scroll to position [3479, 0]
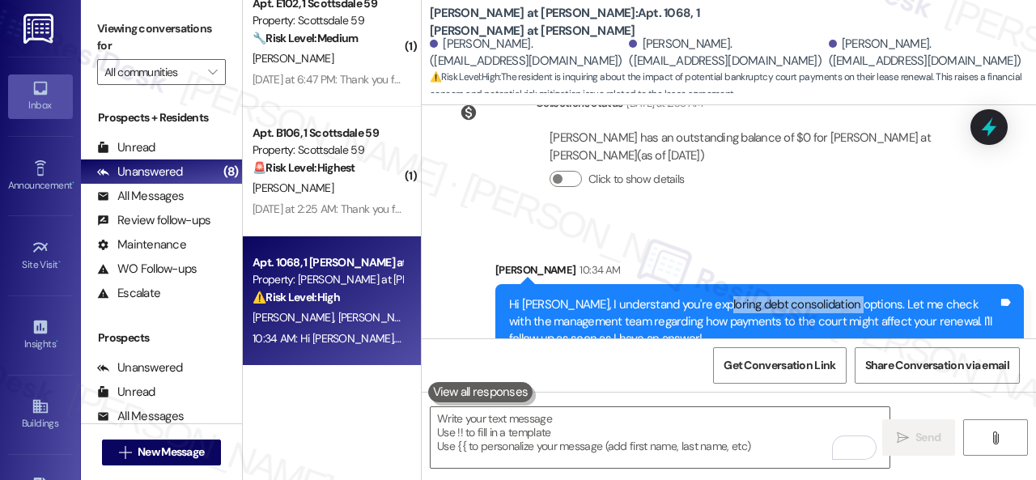
drag, startPoint x: 706, startPoint y: 271, endPoint x: 840, endPoint y: 274, distance: 134.5
click at [840, 296] on div "Hi Sharon, I understand you're exploring debt consolidation options. Let me che…" at bounding box center [753, 322] width 489 height 52
drag, startPoint x: 776, startPoint y: 270, endPoint x: 767, endPoint y: 276, distance: 10.6
drag, startPoint x: 767, startPoint y: 276, endPoint x: 804, endPoint y: 269, distance: 38.0
drag, startPoint x: 804, startPoint y: 269, endPoint x: 853, endPoint y: 189, distance: 94.2
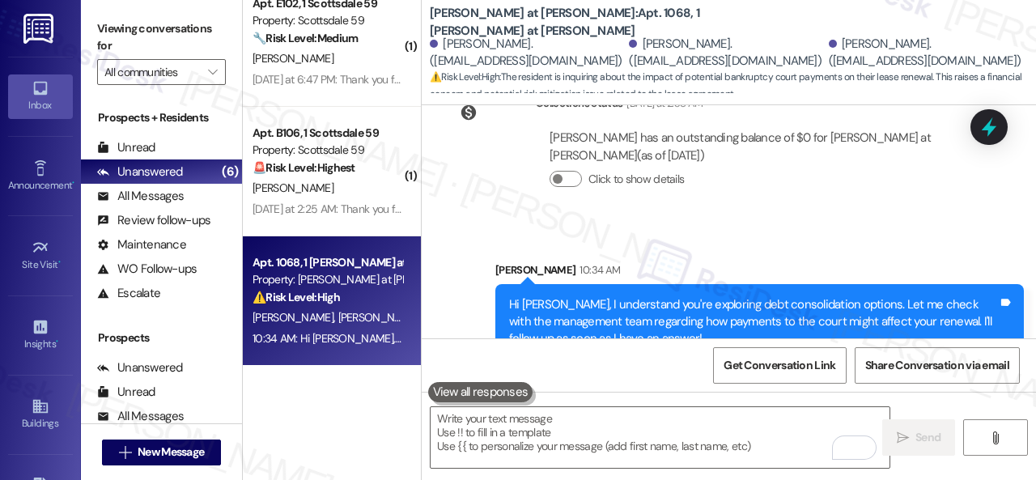
click at [853, 189] on div "Collections Status Yesterday at 2:38 AM Sharon Hodges has an outstanding balanc…" at bounding box center [710, 154] width 553 height 142
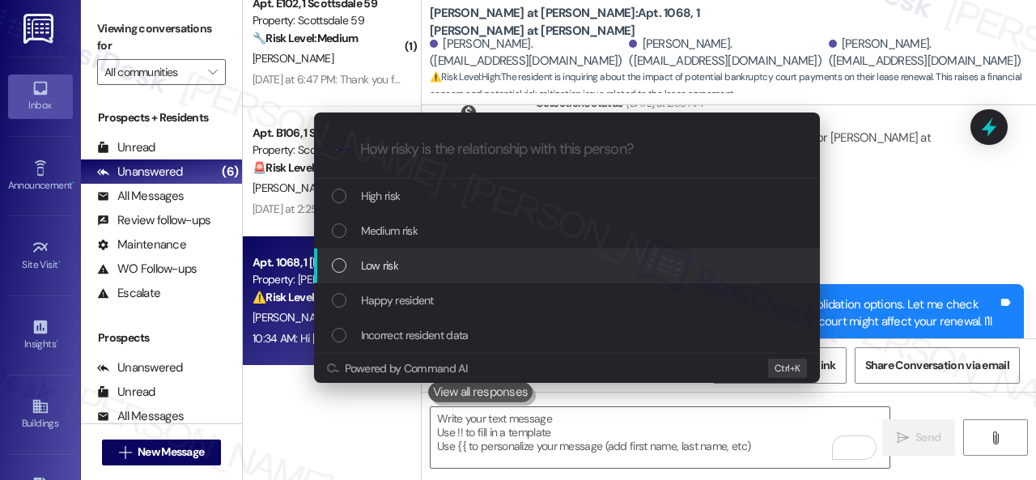
click at [394, 268] on span "Low risk" at bounding box center [379, 266] width 37 height 18
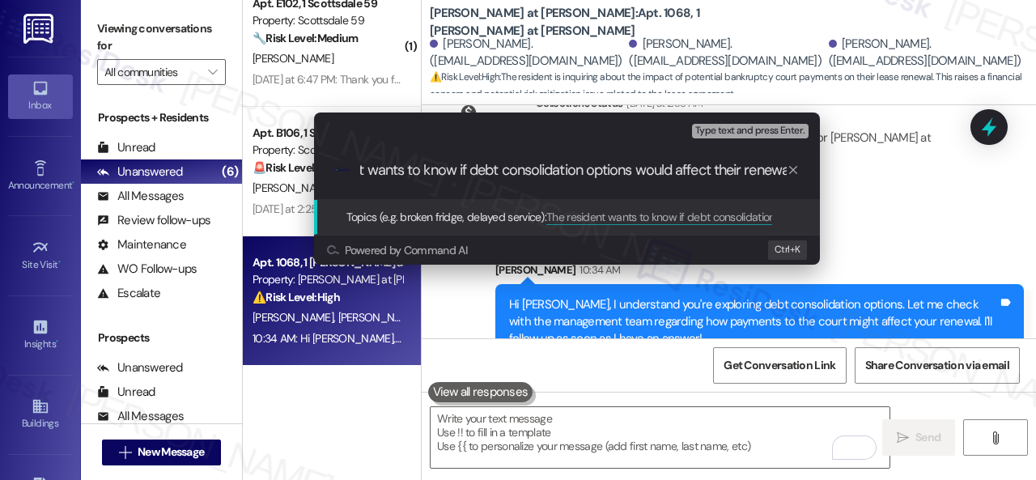
type input "The resident wants to know if debt consolidation options would affect their ren…"
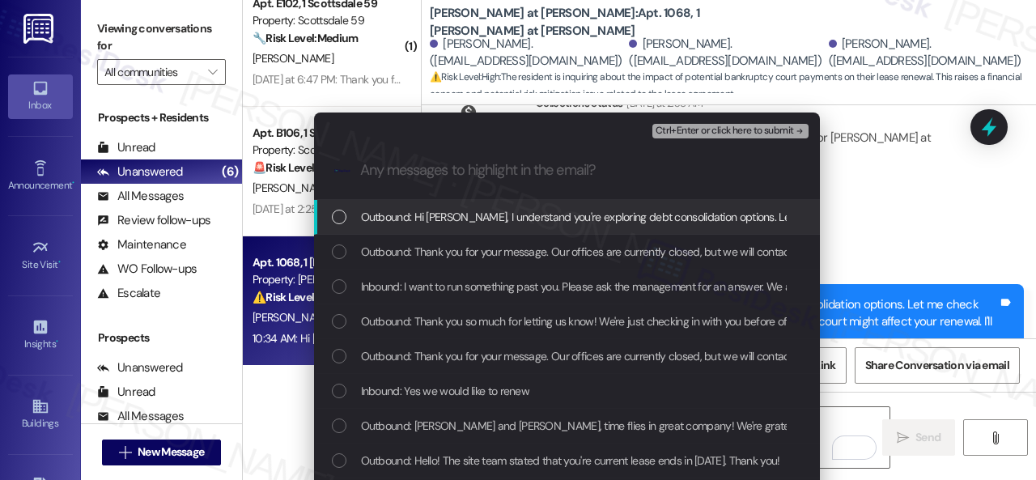
scroll to position [0, 0]
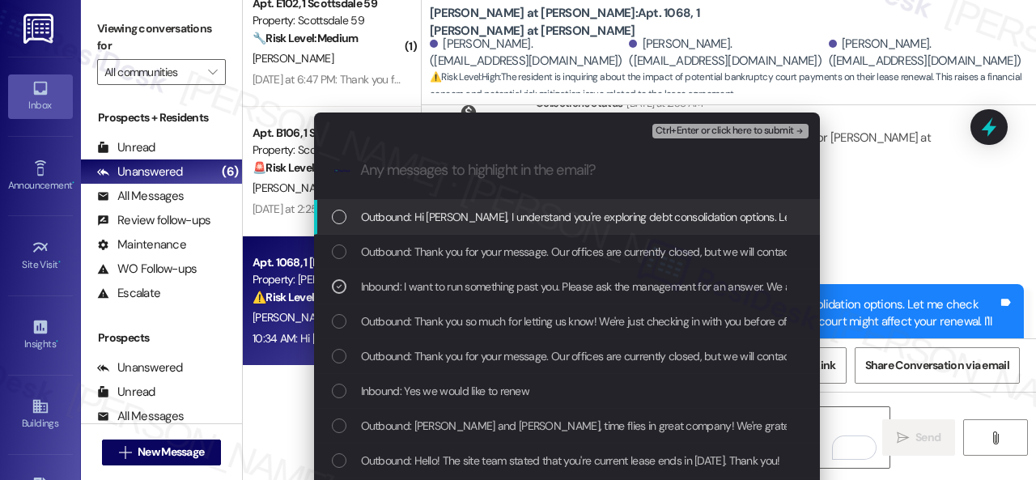
click at [669, 126] on span "Ctrl+Enter or click here to submit" at bounding box center [725, 131] width 138 height 11
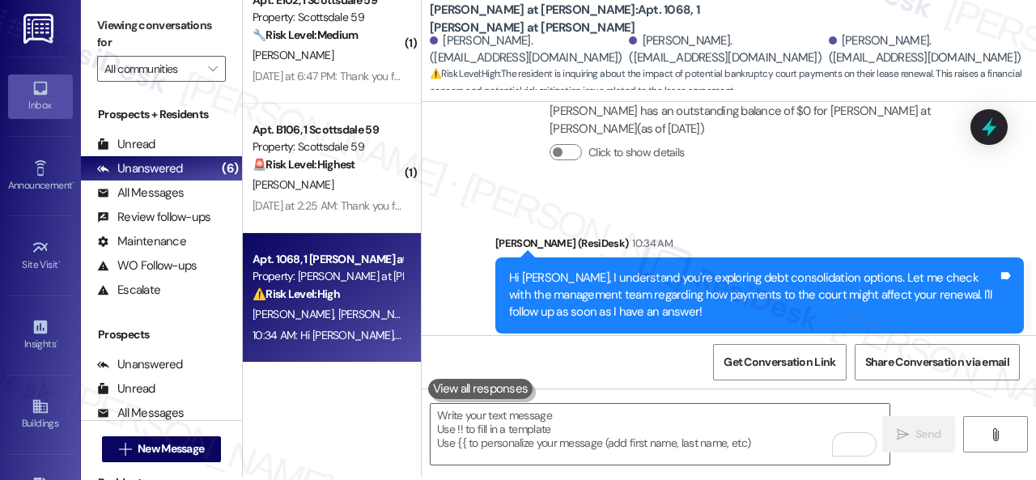
scroll to position [5, 0]
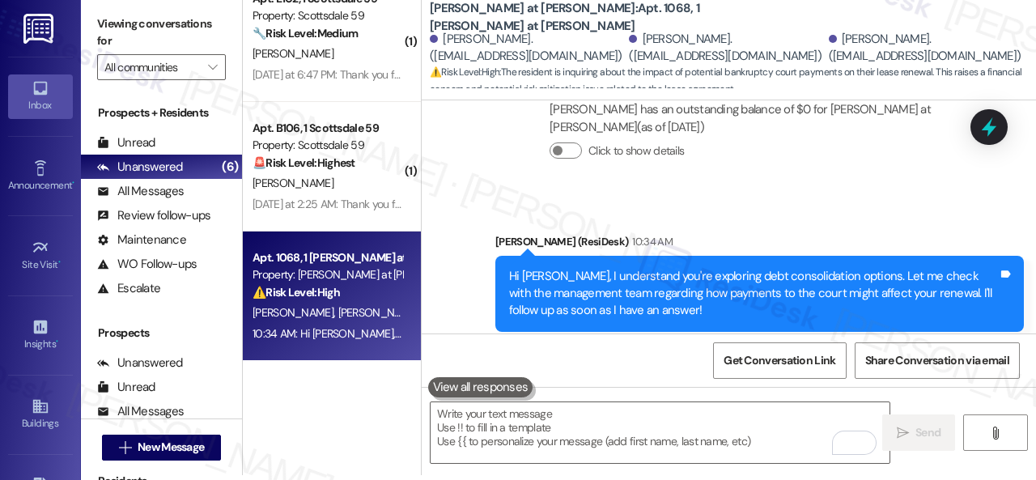
click at [585, 14] on b "Montero at Dana Park: Apt. 1068, 1 Montero at Dana Park" at bounding box center [592, 17] width 324 height 35
click at [588, 14] on b "Montero at Dana Park: Apt. 1068, 1 Montero at Dana Park" at bounding box center [592, 17] width 324 height 35
click at [131, 194] on div "All Messages" at bounding box center [140, 191] width 87 height 17
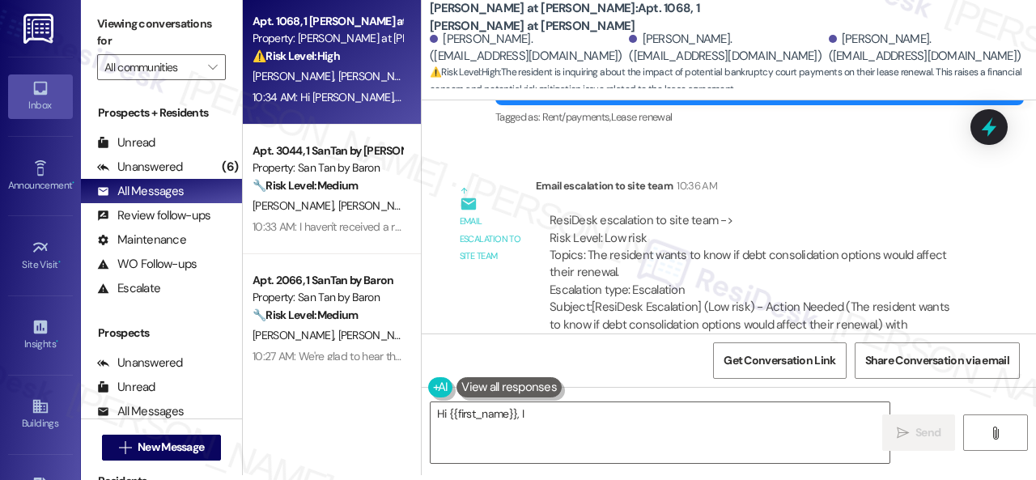
scroll to position [3722, 0]
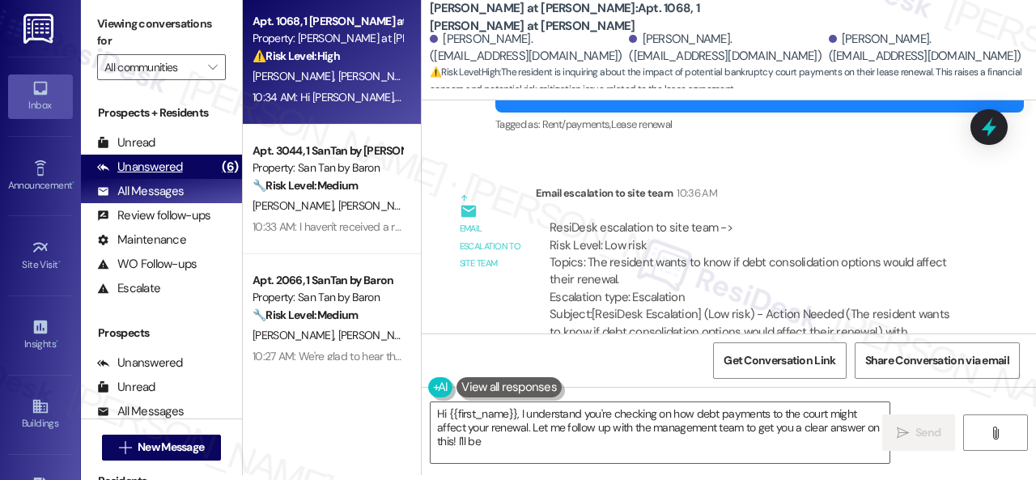
click at [135, 173] on div "Unanswered" at bounding box center [140, 167] width 86 height 17
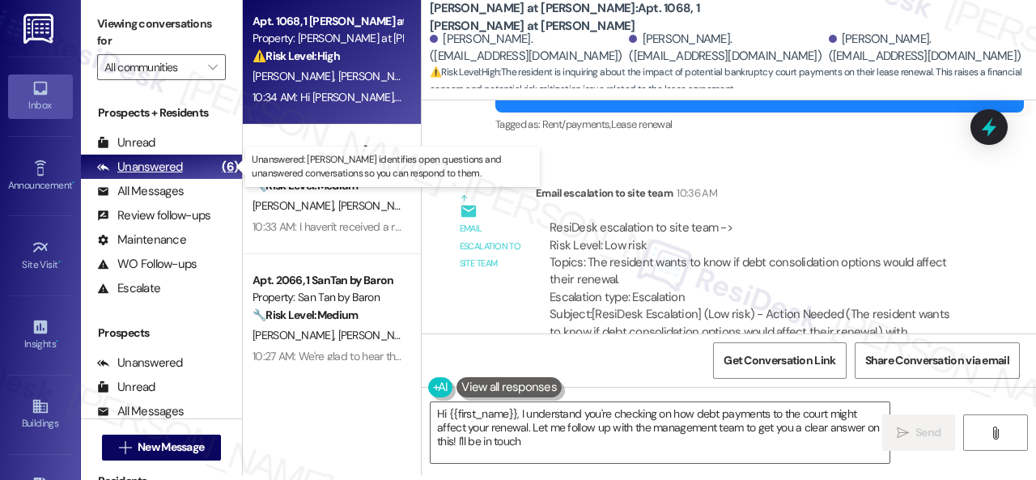
type textarea "Hi {{first_name}}, I understand you're checking on how debt payments to the cou…"
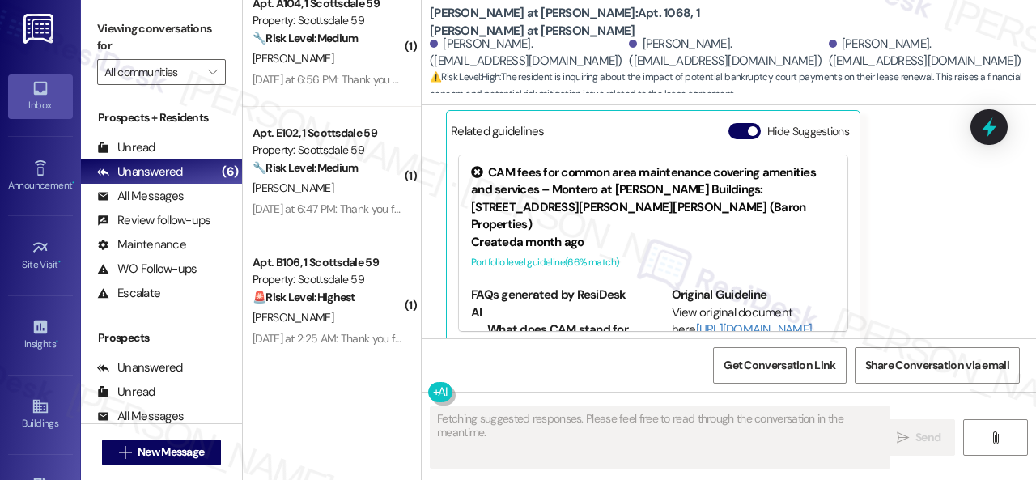
scroll to position [0, 0]
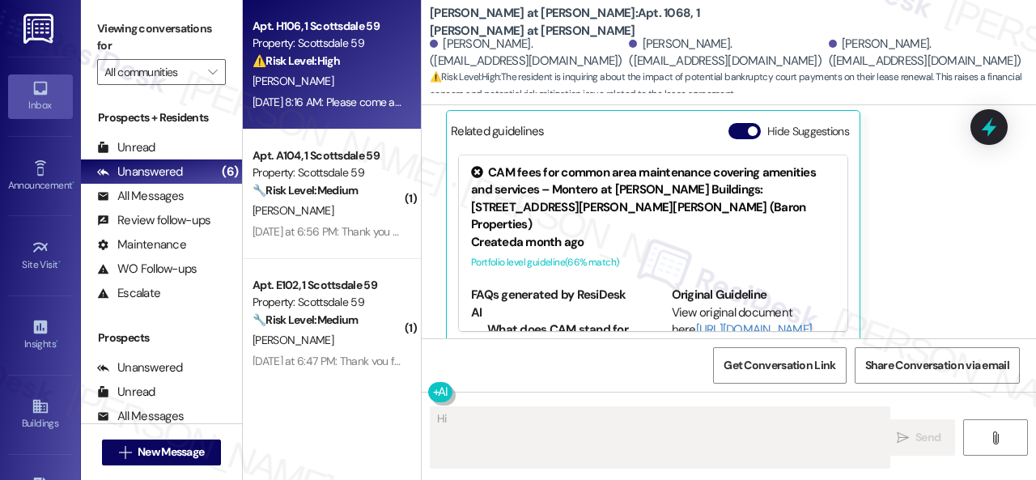
type textarea "Hi"
click at [368, 70] on div "Apt. H106, 1 Scottsdale 59 Property: Scottsdale 59 ⚠️ Risk Level: High The resi…" at bounding box center [327, 43] width 153 height 55
type textarea "Hi {{first_name}}, I understand you're exploring debt consolidation."
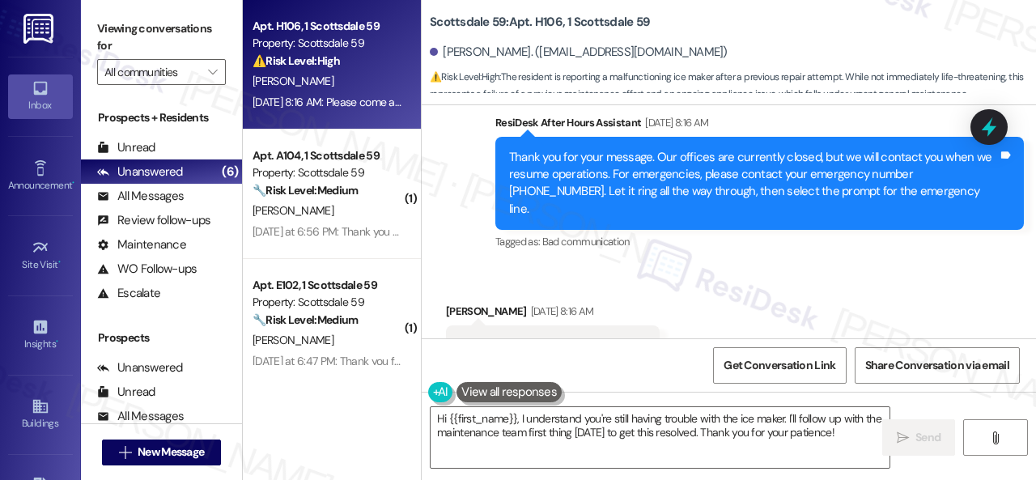
scroll to position [2741, 0]
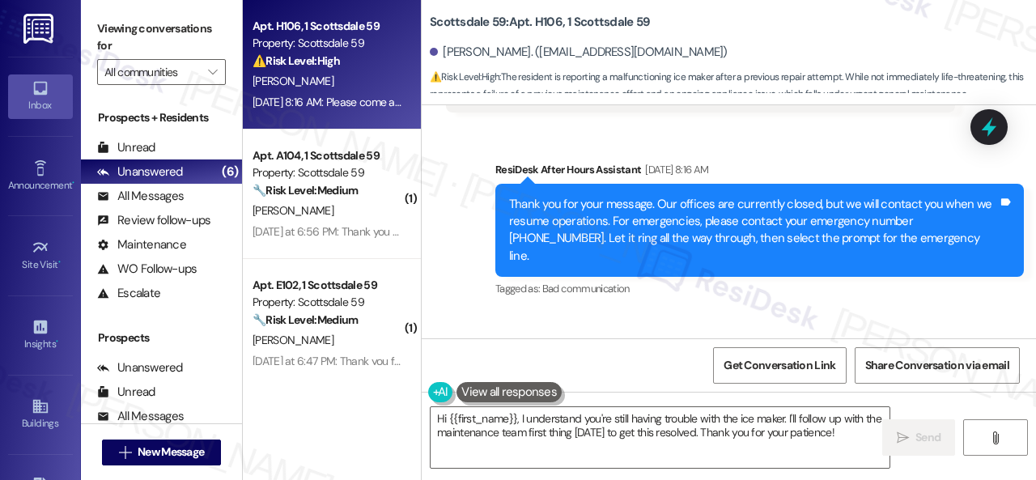
click at [842, 268] on div "Sent via SMS ResiDesk After Hours Assistant Sep 20, 2025 at 8:16 AM Thank you f…" at bounding box center [759, 231] width 553 height 164
click at [518, 422] on textarea "Hi {{first_name}}, I understand you're still having trouble with the ice maker.…" at bounding box center [660, 437] width 459 height 61
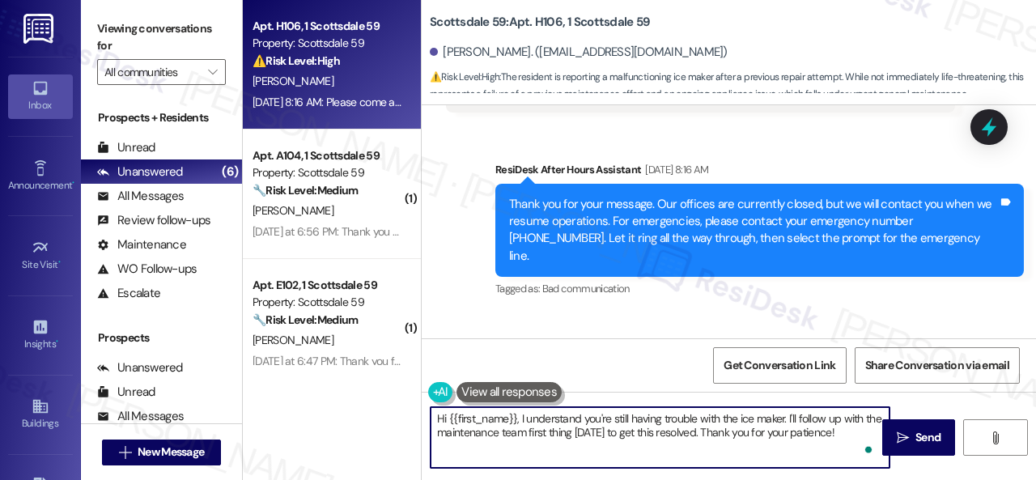
click at [520, 417] on textarea "Hi {{first_name}}, I understand you're still having trouble with the ice maker.…" at bounding box center [660, 437] width 459 height 61
paste textarea "apologize for the late reply because I am away during weekends.I"
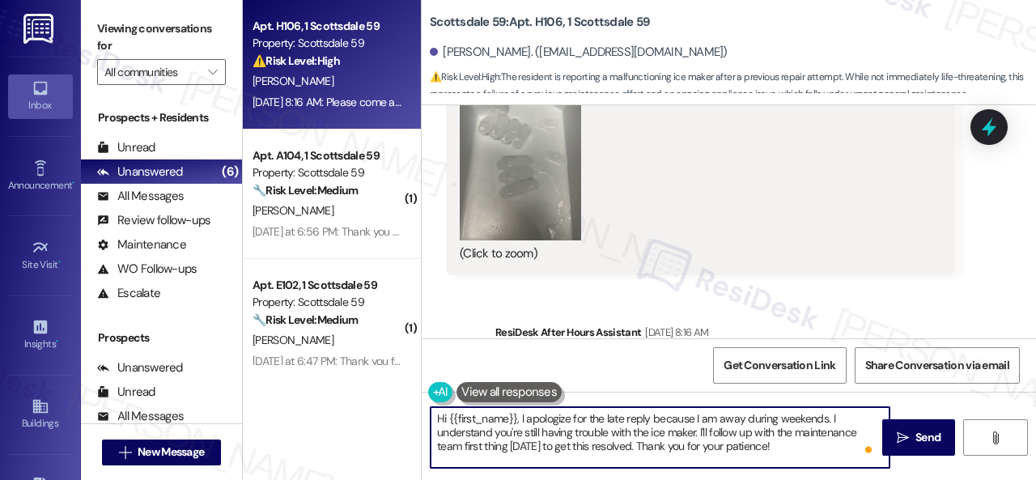
scroll to position [2579, 0]
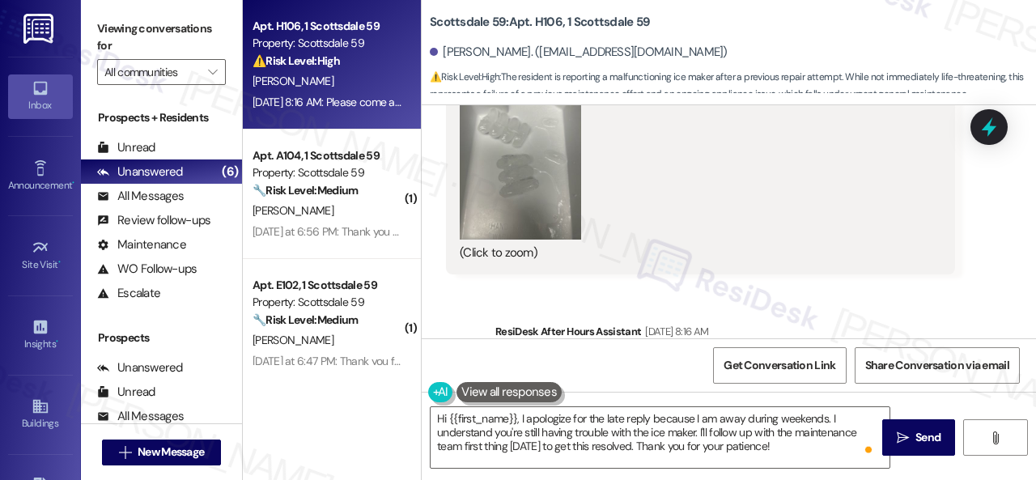
click at [903, 289] on div "Sent via SMS ResiDesk After Hours Assistant Sep 20, 2025 at 8:16 AM Thank you f…" at bounding box center [729, 381] width 615 height 189
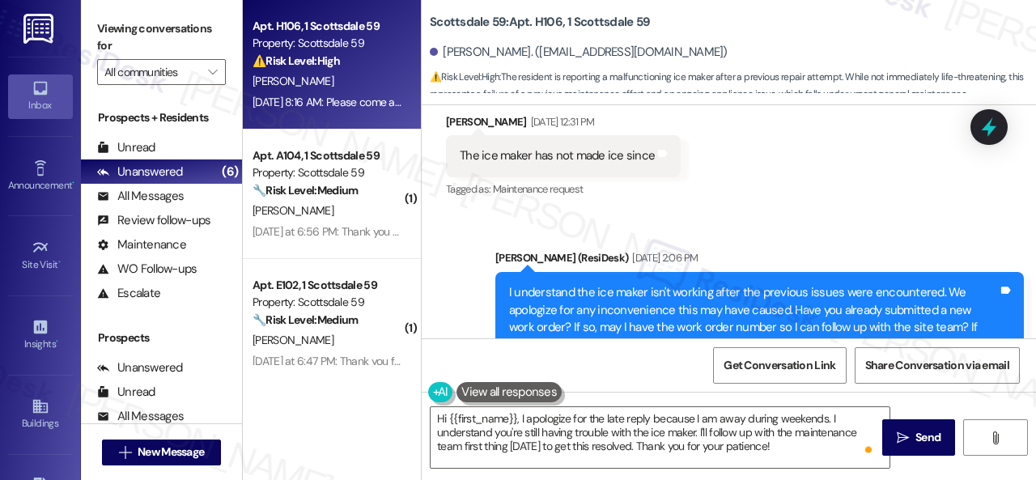
scroll to position [1364, 0]
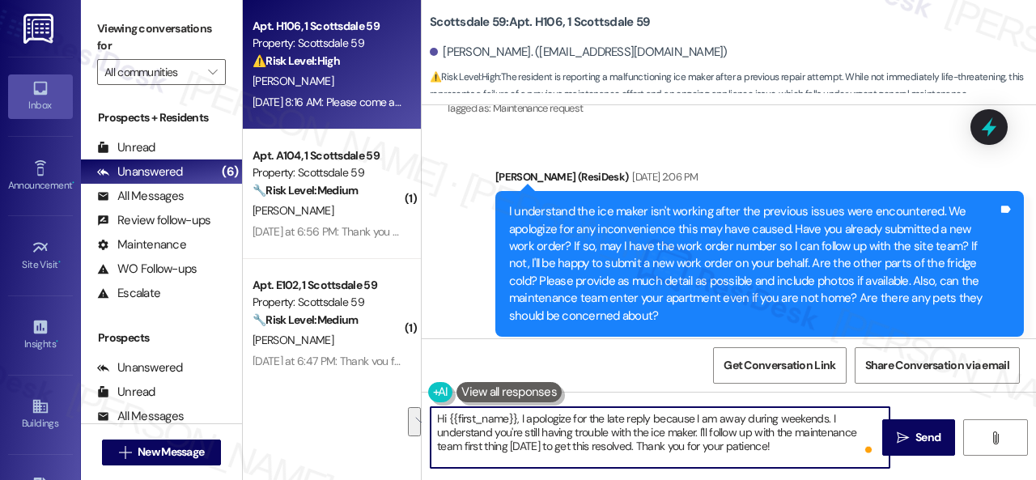
drag, startPoint x: 701, startPoint y: 428, endPoint x: 803, endPoint y: 444, distance: 103.2
click at [803, 444] on textarea "Hi {{first_name}}, I apologize for the late reply because I am away during week…" at bounding box center [660, 437] width 459 height 61
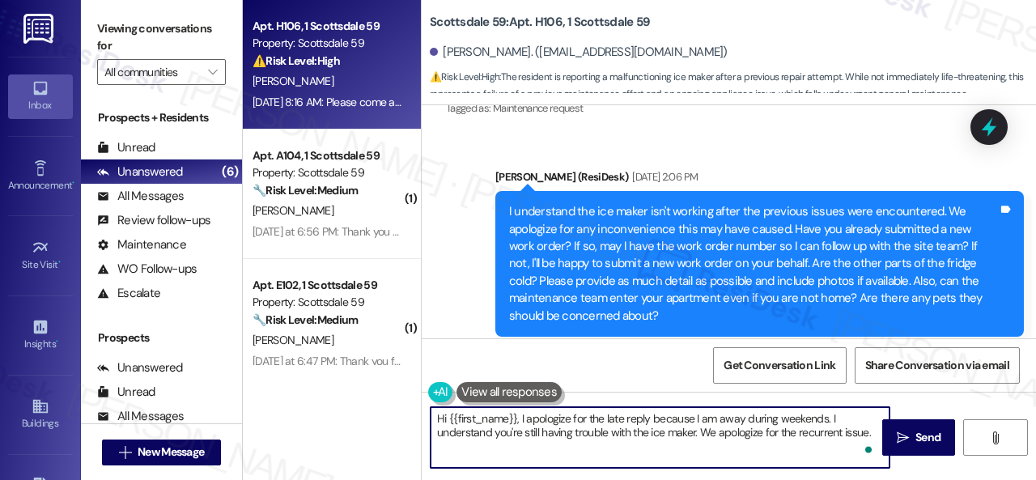
paste textarea "Is there already a work order for the issue? If so, may I have the work order n…"
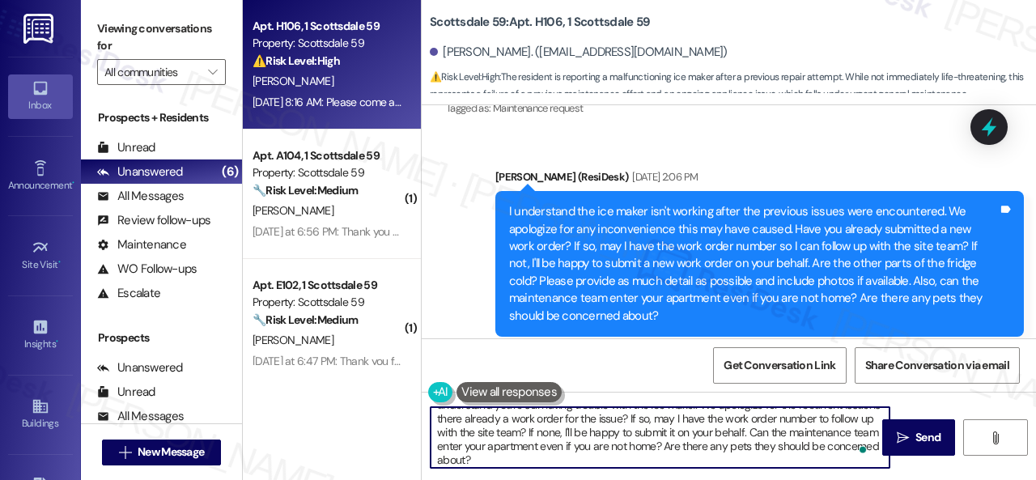
scroll to position [28, 0]
click at [520, 415] on textarea "Hi {{first_name}}, I apologize for the late reply because I am away during week…" at bounding box center [660, 437] width 459 height 61
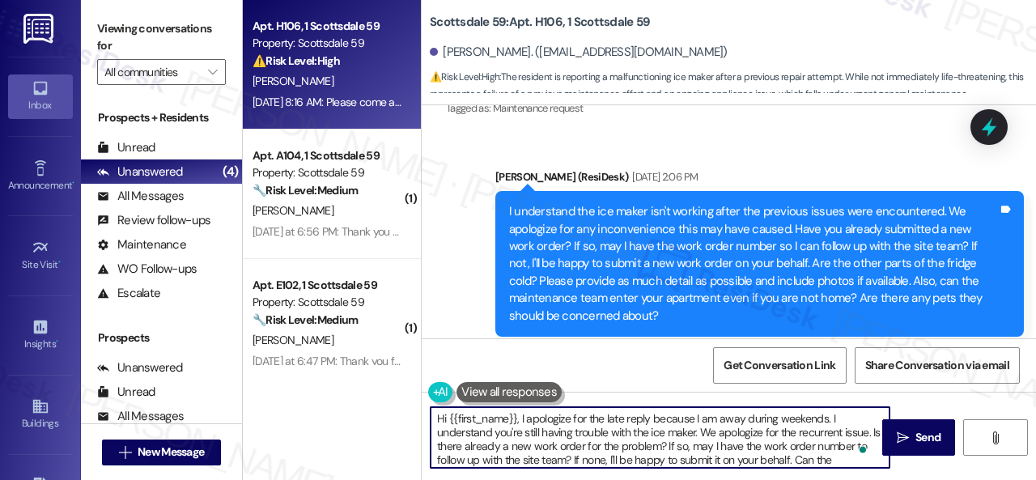
scroll to position [0, 0]
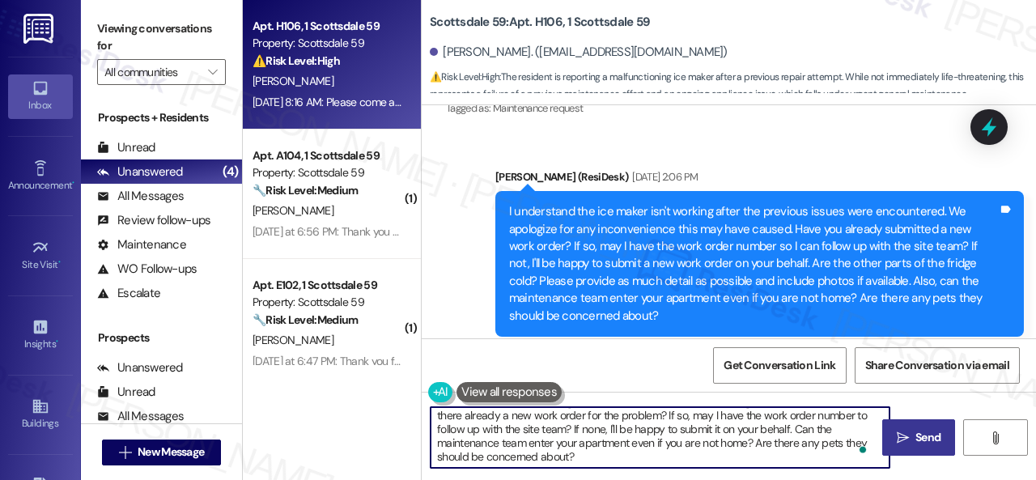
type textarea "Hi {{first_name}}, I apologize for the late reply because I am away during week…"
click at [921, 441] on span "Send" at bounding box center [928, 437] width 25 height 17
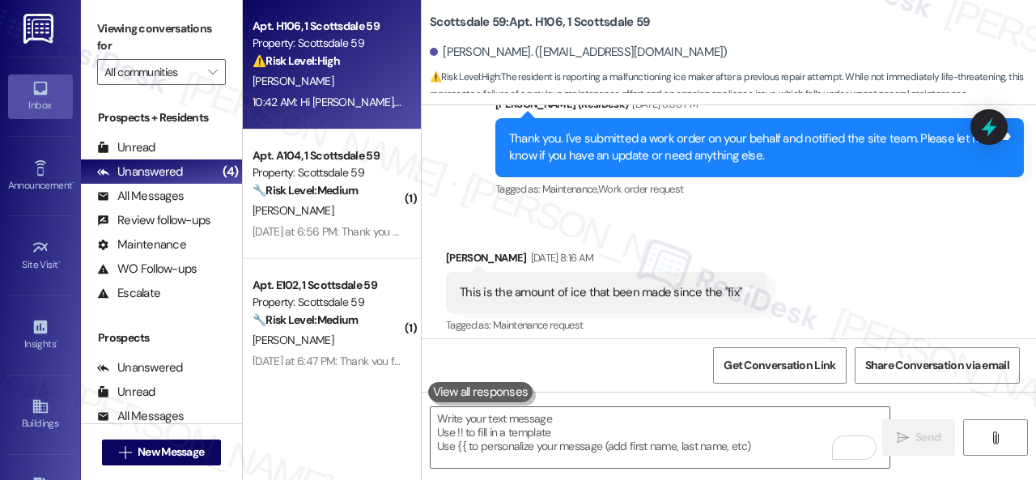
scroll to position [1926, 0]
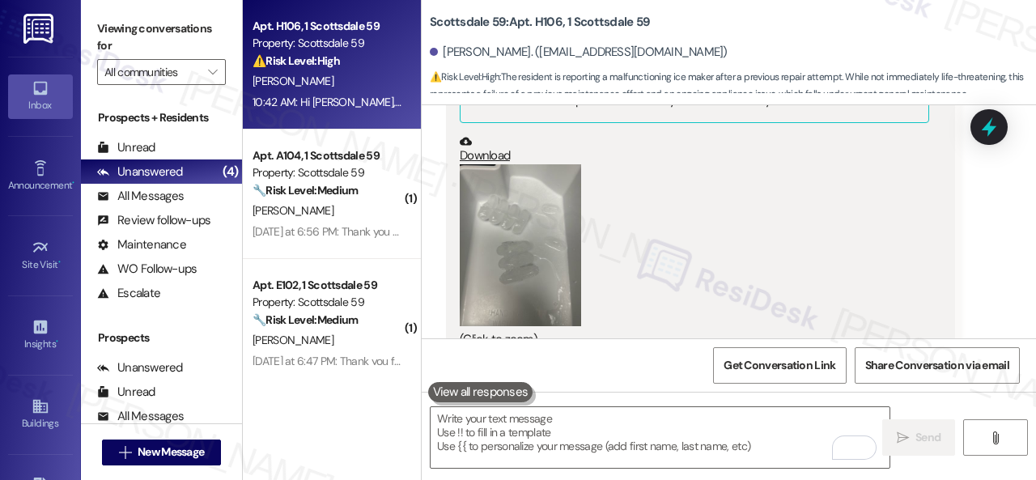
click at [534, 205] on button "Zoom image" at bounding box center [520, 245] width 121 height 162
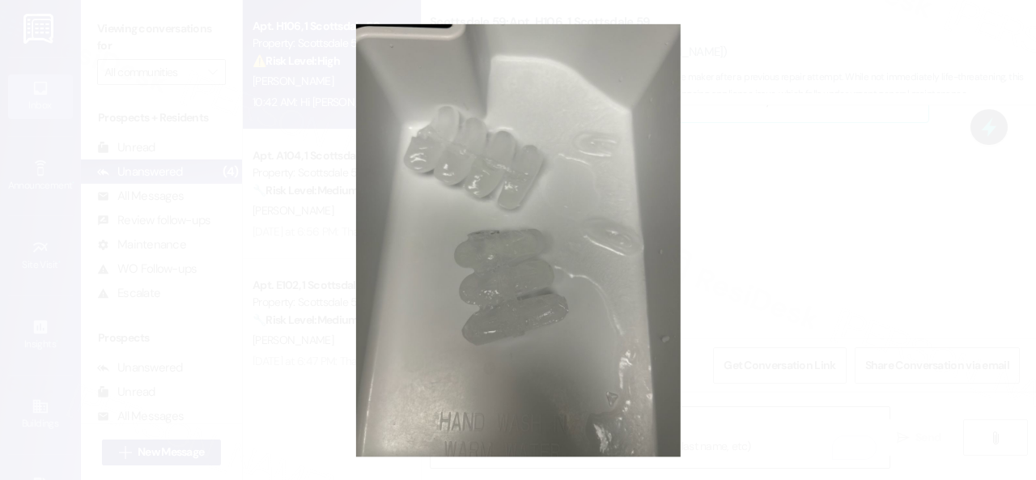
click at [505, 56] on button "Unzoom image" at bounding box center [518, 240] width 1036 height 480
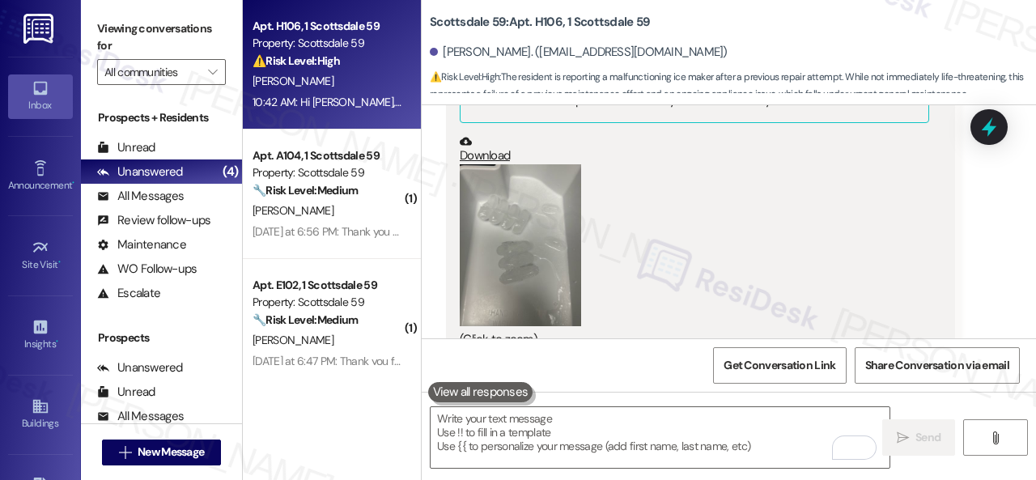
click at [534, 215] on button "Zoom image" at bounding box center [520, 245] width 121 height 162
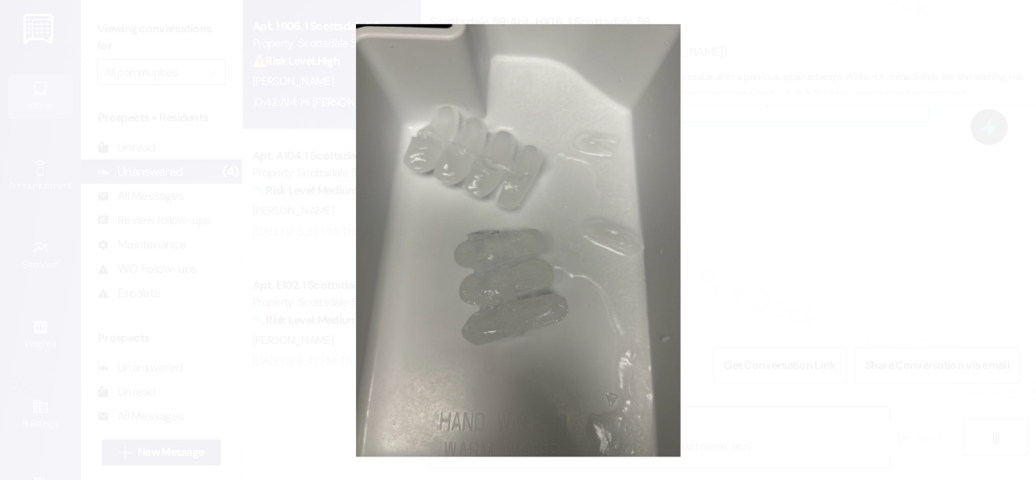
click at [552, 185] on button "Unzoom image" at bounding box center [518, 240] width 1036 height 480
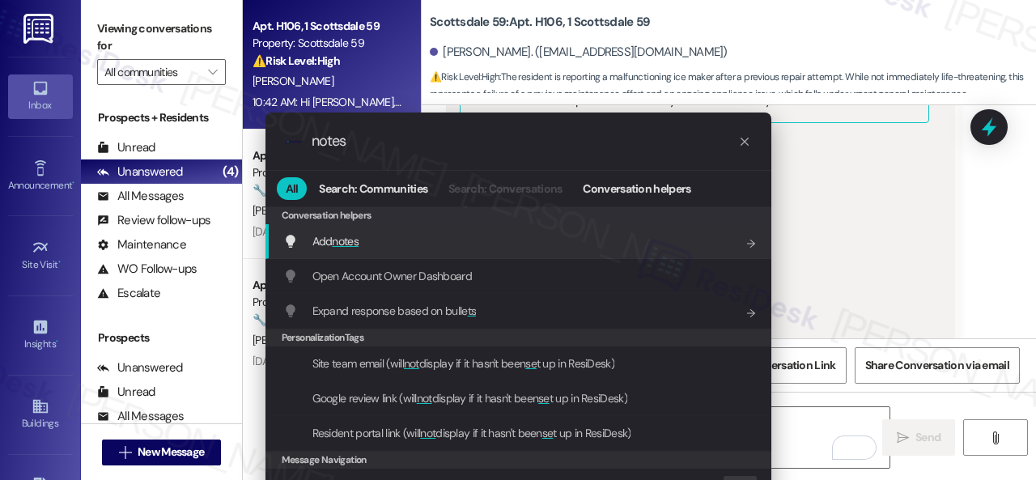
type input "notes"
click at [321, 236] on span "Add notes" at bounding box center [336, 241] width 46 height 15
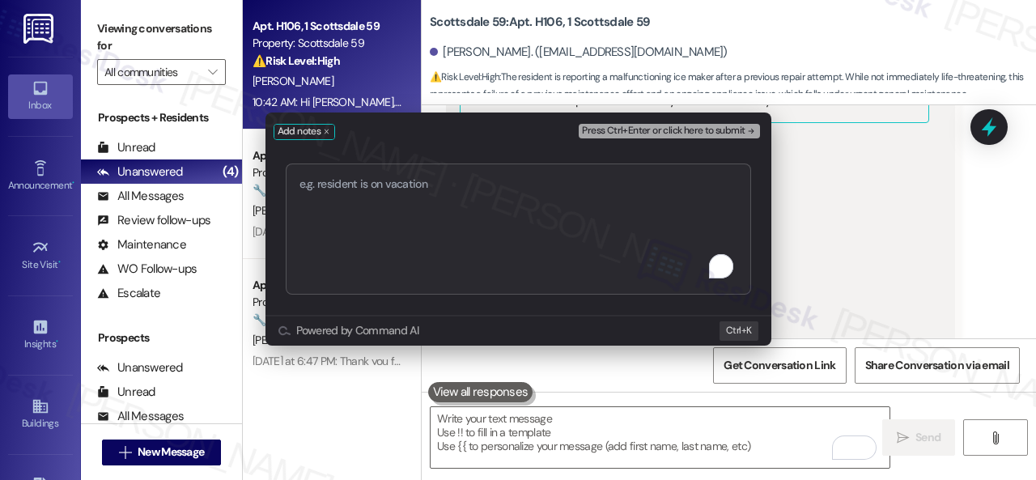
click at [423, 193] on textarea "To enrich screen reader interactions, please activate Accessibility in Grammarl…" at bounding box center [519, 229] width 466 height 131
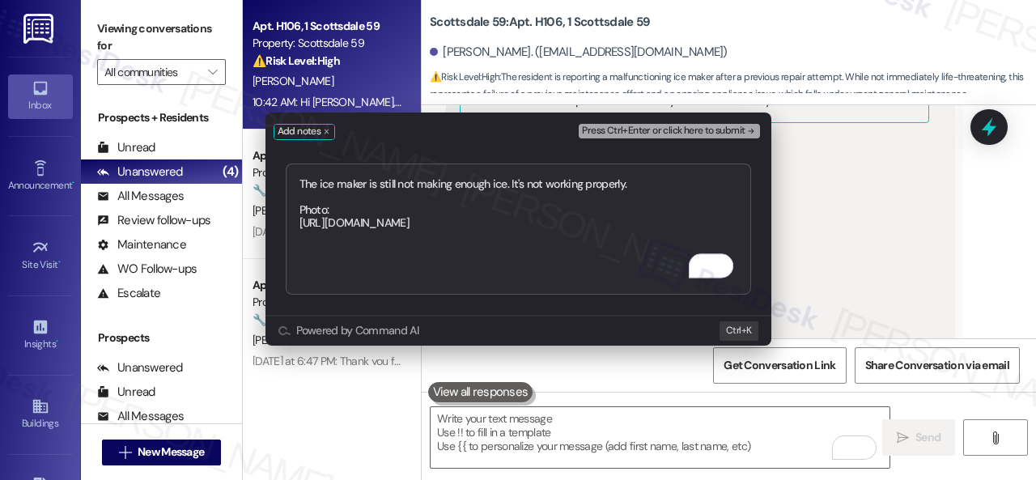
type textarea "The ice maker is still not making enough ice. It's not working properly. Photo:…"
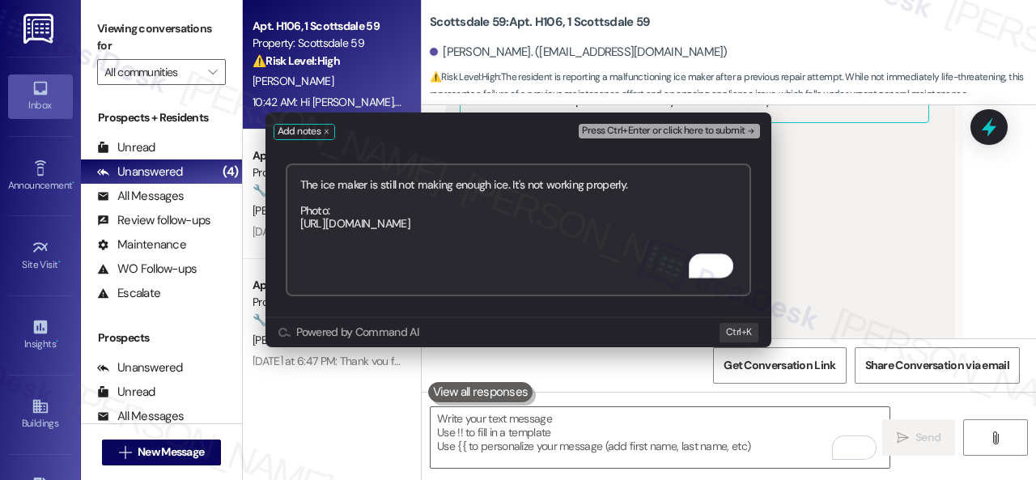
click at [669, 127] on span "Press Ctrl+Enter or click here to submit" at bounding box center [663, 131] width 163 height 11
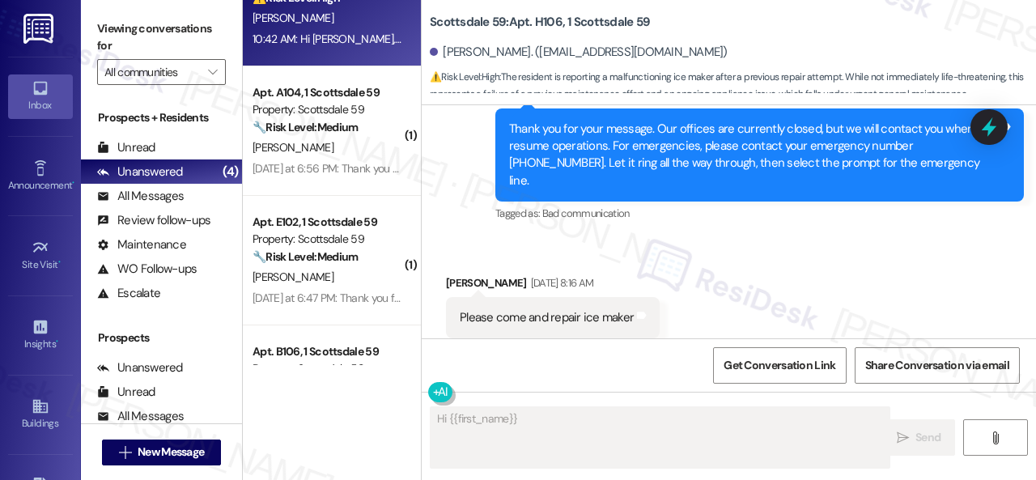
scroll to position [152, 0]
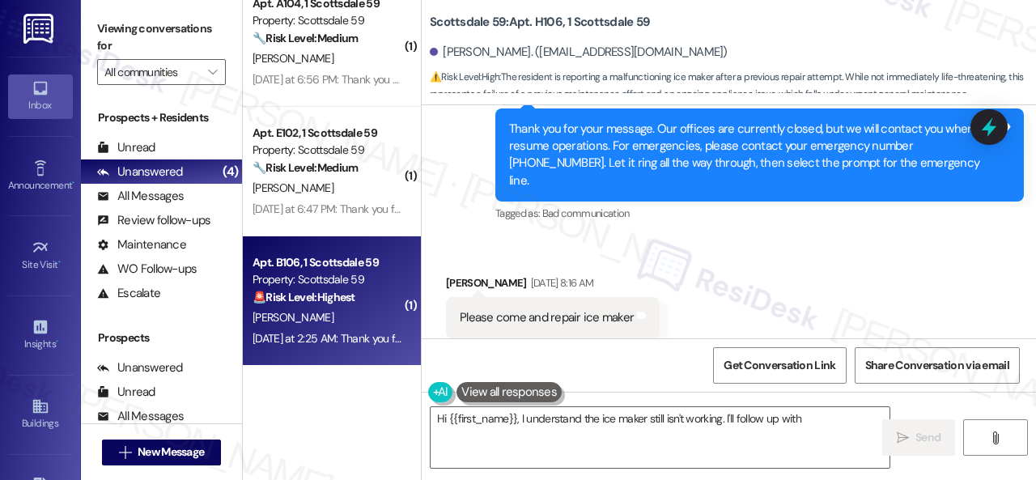
type textarea "Hi {{first_name}}, I understand the ice maker still isn't working. I'll follow …"
click at [327, 312] on div "[PERSON_NAME]" at bounding box center [327, 318] width 153 height 20
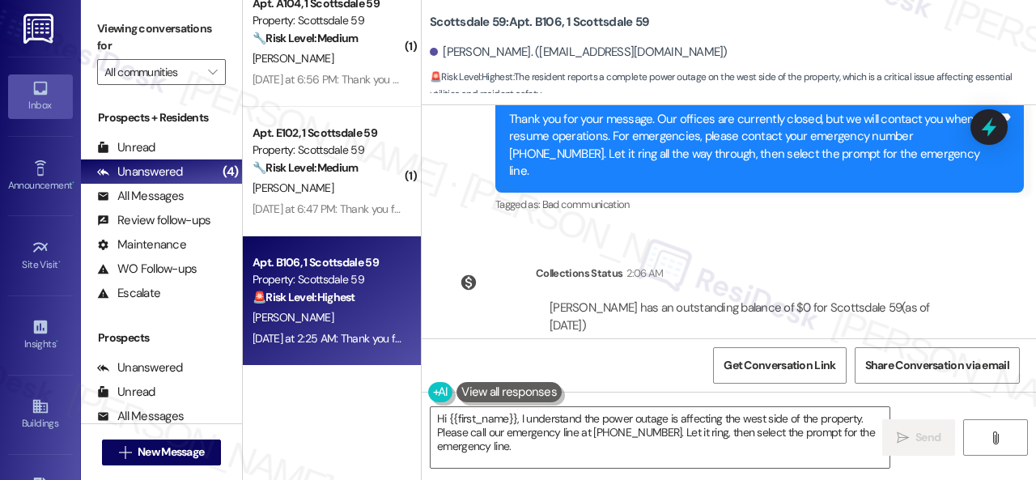
scroll to position [1743, 0]
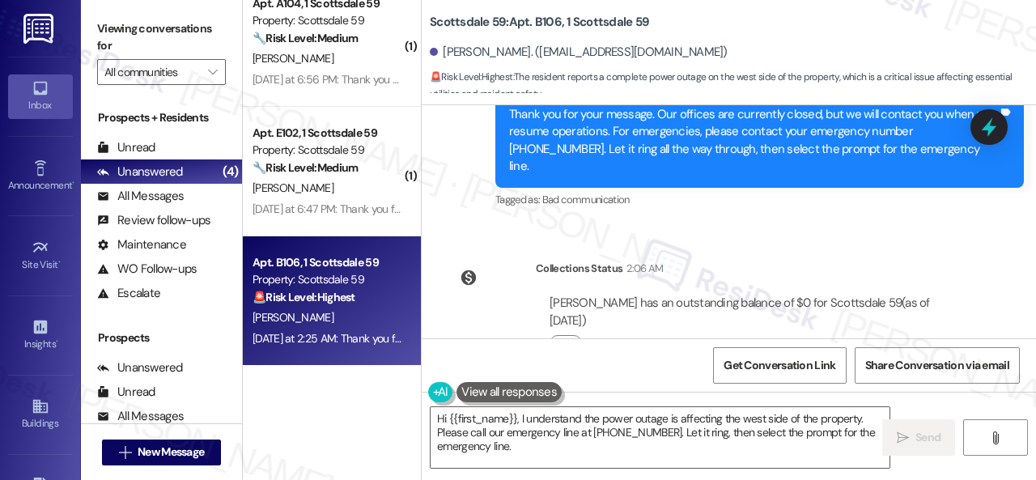
drag, startPoint x: 757, startPoint y: 225, endPoint x: 740, endPoint y: 237, distance: 20.9
click at [757, 260] on div "Collections Status 2:06 AM" at bounding box center [755, 271] width 439 height 23
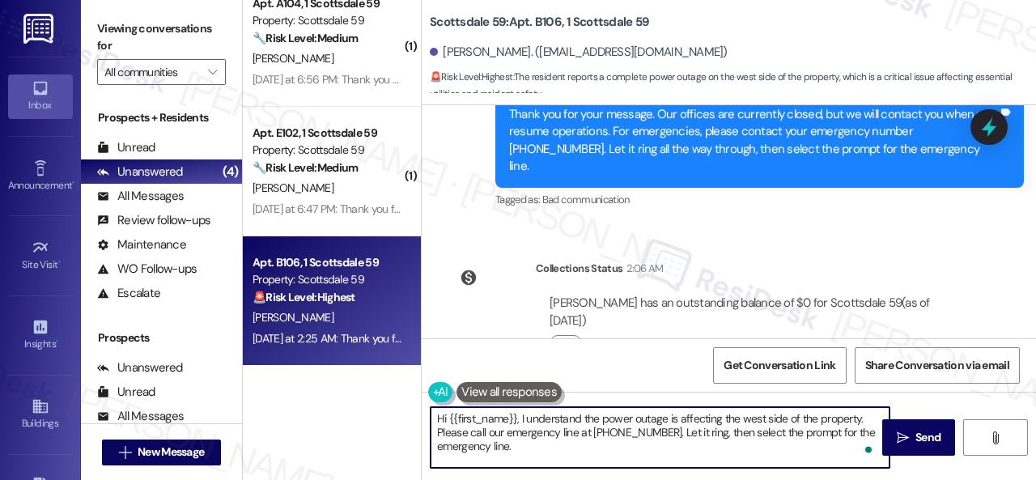
drag, startPoint x: 524, startPoint y: 446, endPoint x: 520, endPoint y: 417, distance: 29.4
click at [520, 417] on textarea "Hi {{first_name}}, I understand the power outage is affecting the west side of …" at bounding box center [660, 437] width 459 height 61
paste textarea "apologize for the late reply because I am away during weekends. Please don’t he…"
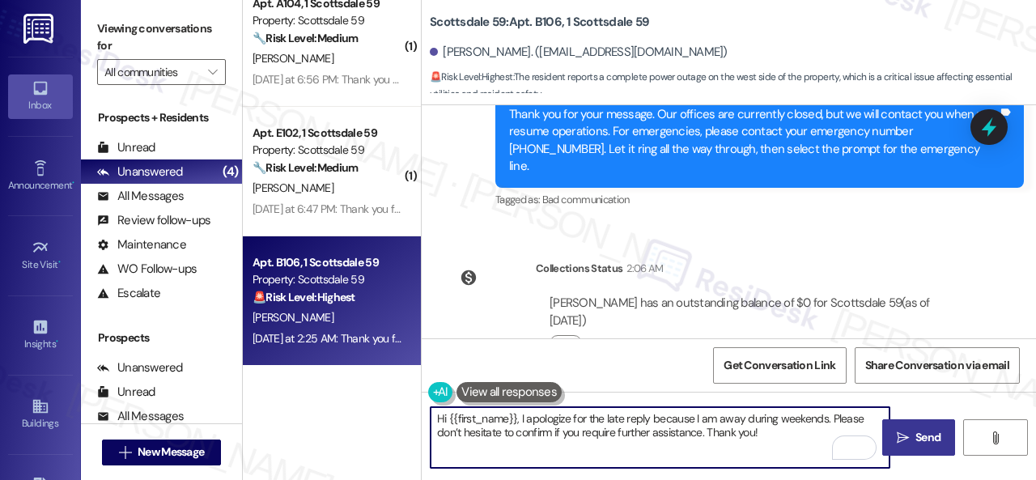
type textarea "Hi {{first_name}}, I apologize for the late reply because I am away during week…"
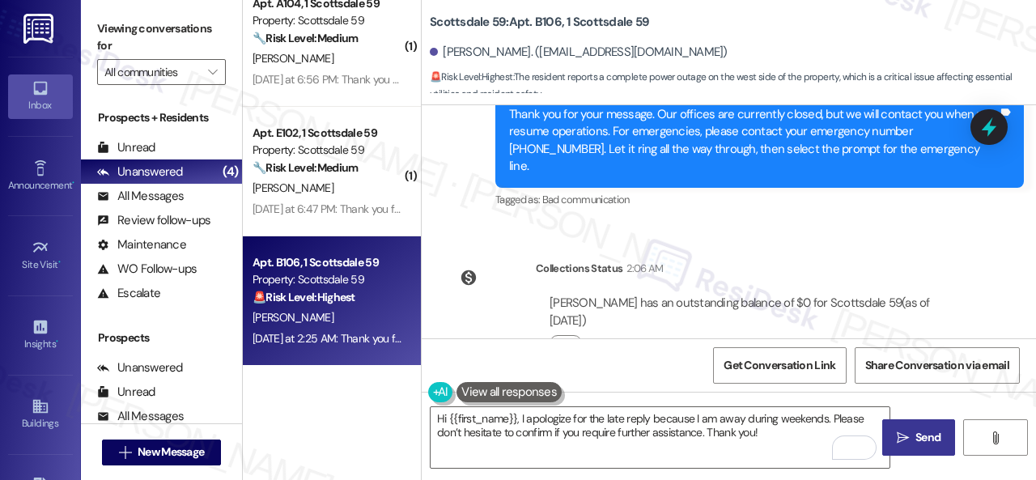
click at [904, 435] on span " Send" at bounding box center [919, 437] width 51 height 17
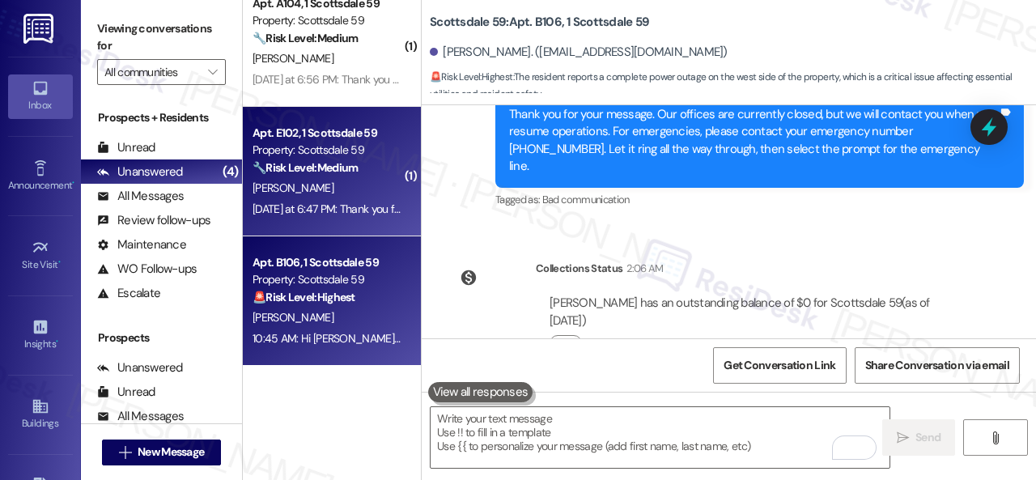
click at [368, 179] on div "[PERSON_NAME]" at bounding box center [327, 188] width 153 height 20
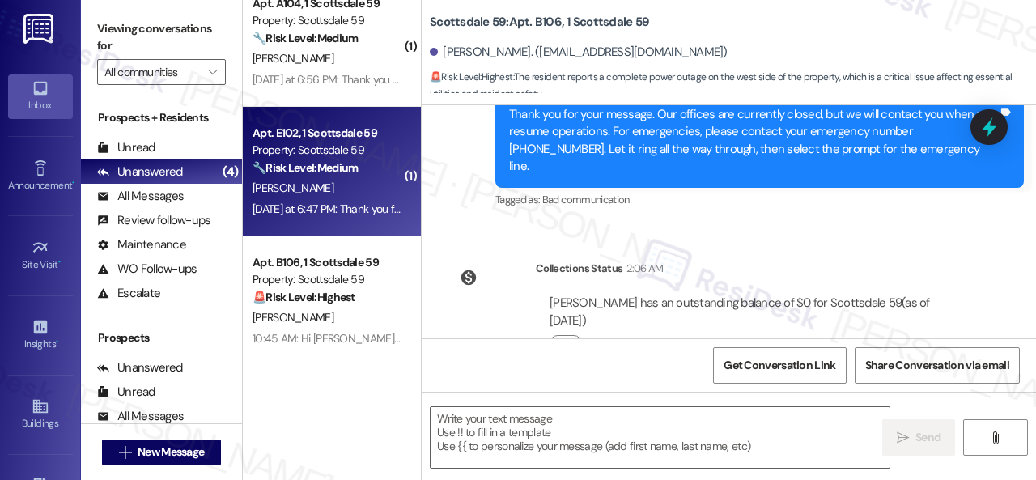
type textarea "Fetching suggested responses. Please feel free to read through the conversation…"
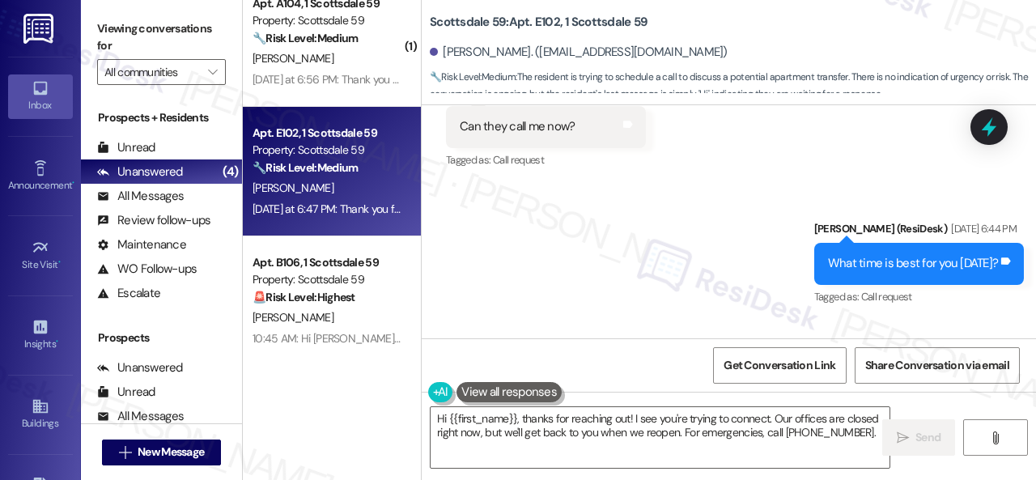
scroll to position [7815, 0]
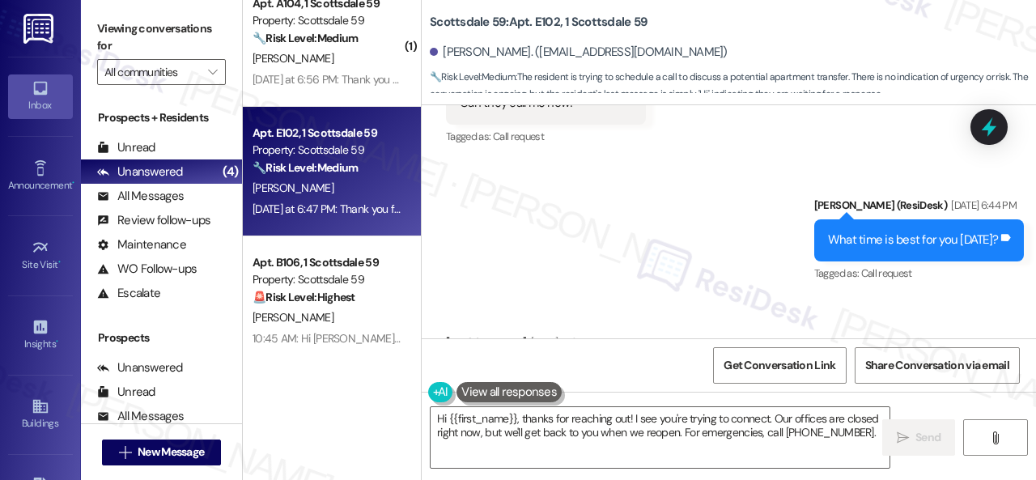
click at [776, 297] on div "Received via SMS Daniela Zevallos Yesterday at 6:47 PM Hi Tags and notes" at bounding box center [729, 353] width 615 height 113
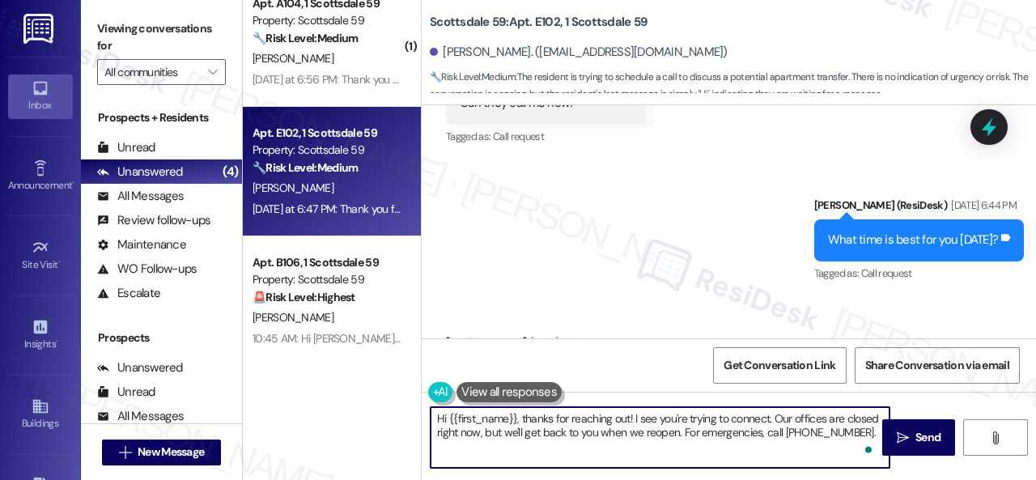
scroll to position [5, 0]
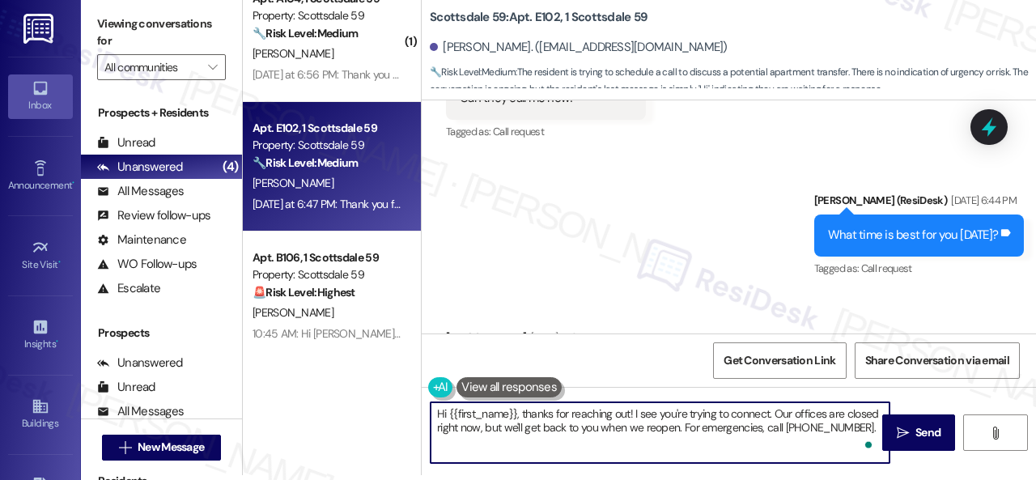
drag, startPoint x: 636, startPoint y: 419, endPoint x: 921, endPoint y: 482, distance: 291.8
click at [921, 479] on html "Inbox Go to Inbox Announcement • Send A Text Announcement Site Visit • Go to Si…" at bounding box center [518, 240] width 1036 height 480
paste textarea "apologize for the late reply because I am away during weekends"
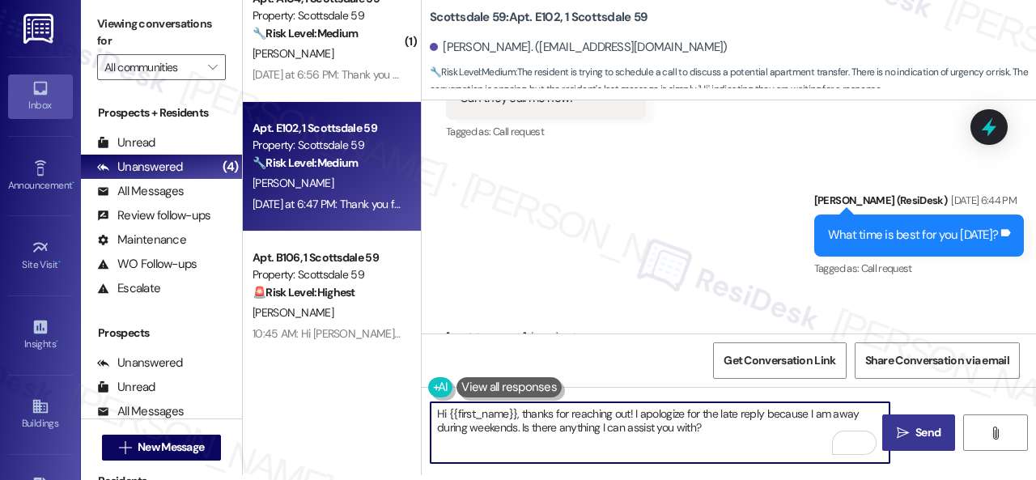
type textarea "Hi {{first_name}}, thanks for reaching out! I apologize for the late reply beca…"
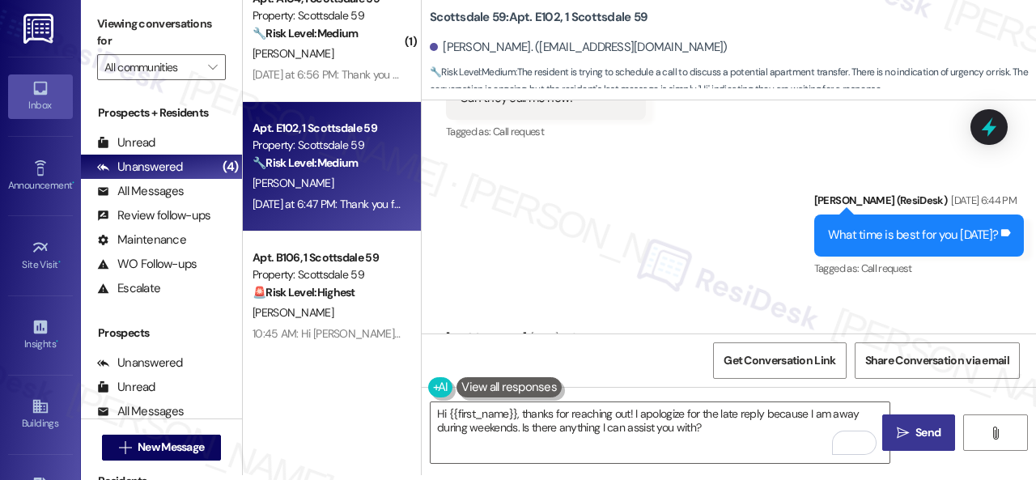
click at [921, 425] on span "Send" at bounding box center [928, 432] width 25 height 17
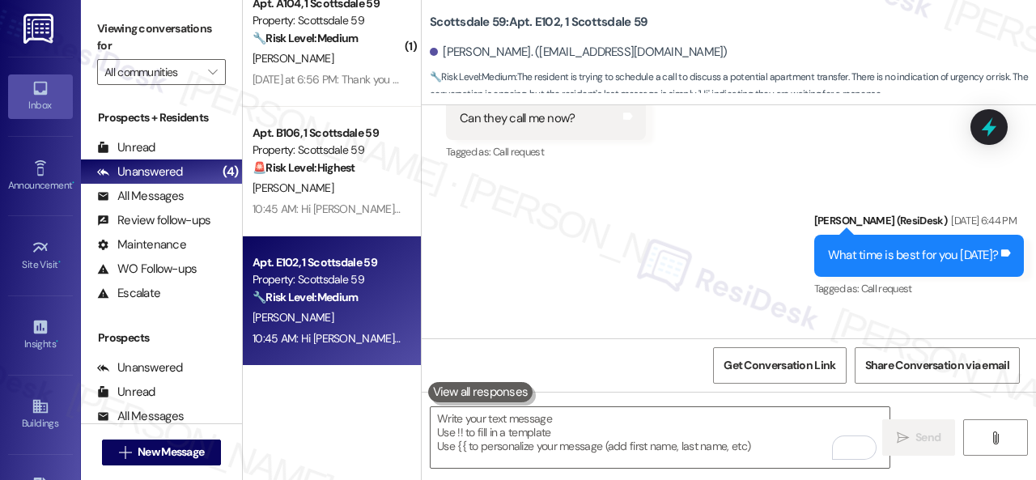
scroll to position [0, 0]
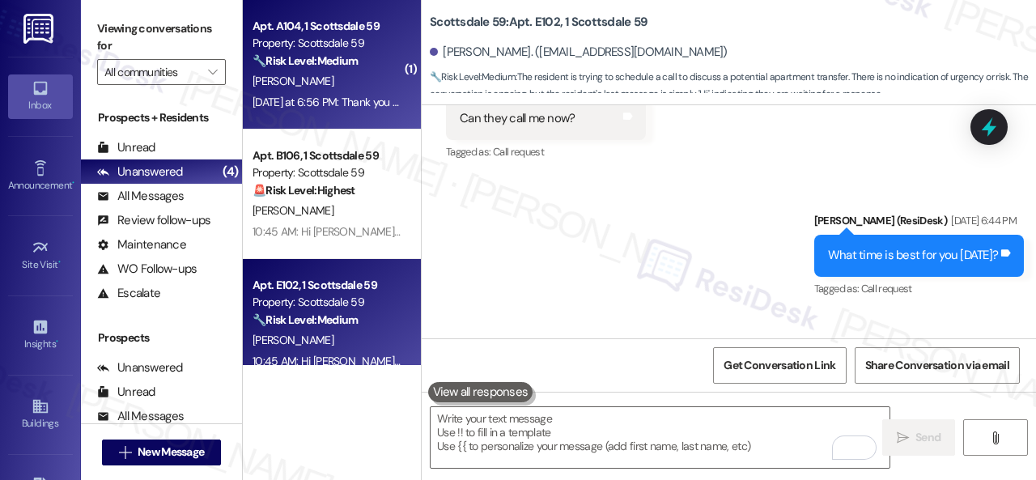
click at [356, 96] on div "Yesterday at 6:56 PM: Thank you for your message. Our offices are currently clo…" at bounding box center [930, 102] width 1355 height 15
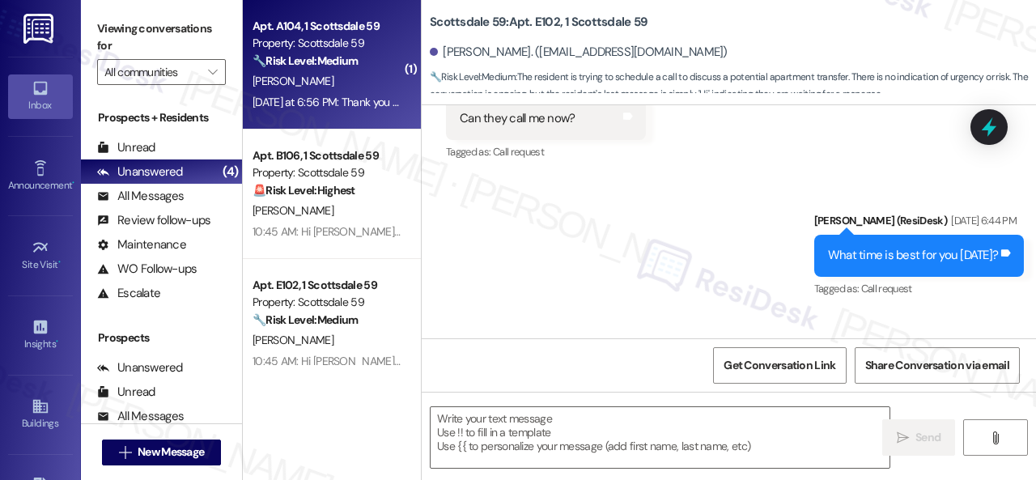
type textarea "Fetching suggested responses. Please feel free to read through the conversation…"
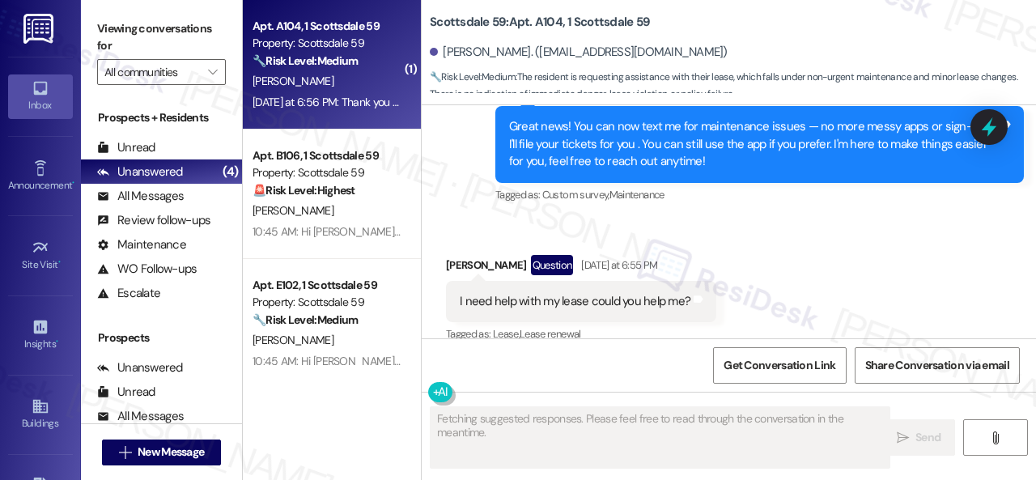
scroll to position [375, 0]
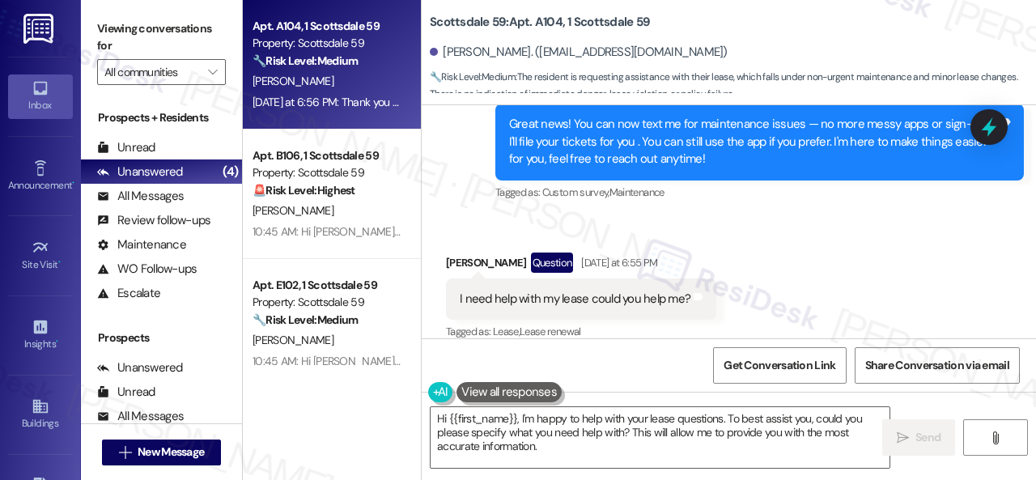
click at [768, 279] on div "Received via SMS Tania Benitez Question Yesterday at 6:55 PM I need help with m…" at bounding box center [729, 286] width 615 height 140
click at [520, 415] on textarea "Hi {{first_name}}, I'm happy to help with your lease questions. To best assist …" at bounding box center [660, 437] width 459 height 61
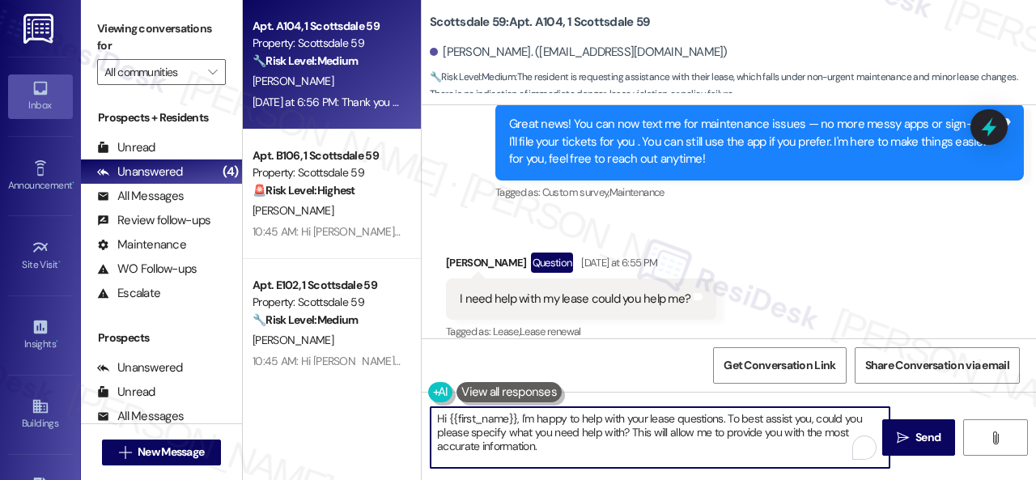
paste textarea "apologize for the late reply because I am away during weekends.I"
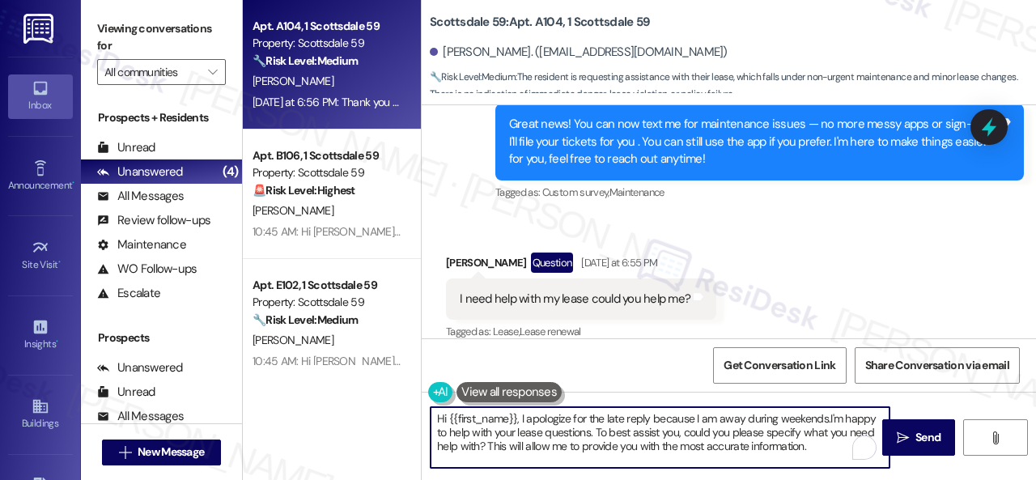
type textarea "Hi {{first_name}}, I apologize for the late reply because I am away during week…"
click at [596, 434] on textarea "Hi {{first_name}}, I apologize for the late reply because I am away during week…" at bounding box center [660, 437] width 459 height 61
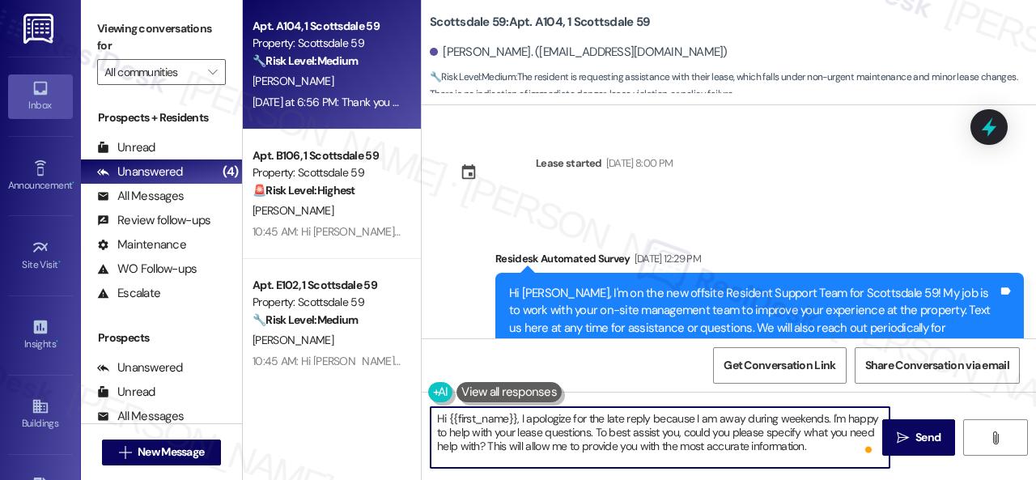
scroll to position [375, 0]
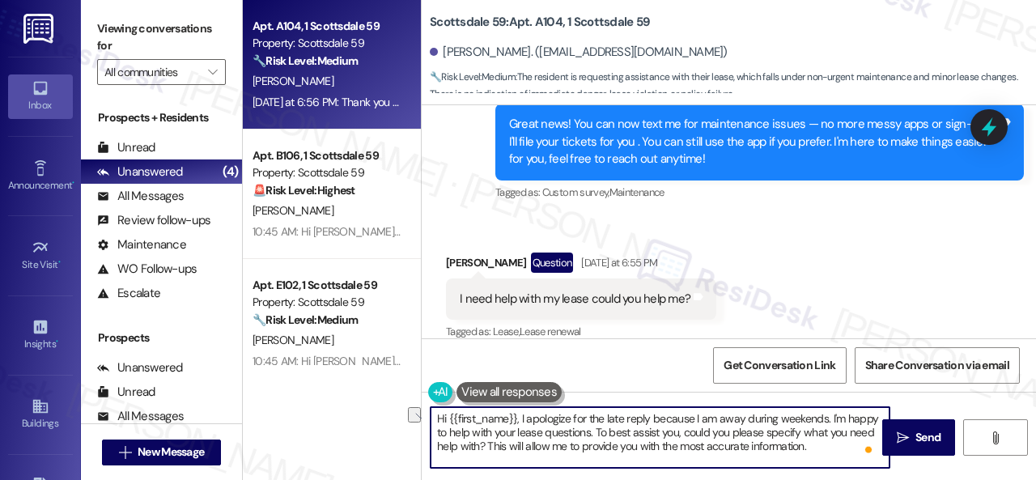
click at [811, 451] on textarea "Hi {{first_name}}, I apologize for the late reply because I am away during week…" at bounding box center [660, 437] width 459 height 61
drag, startPoint x: 594, startPoint y: 435, endPoint x: 687, endPoint y: 434, distance: 93.1
click at [687, 434] on textarea "Hi {{first_name}}, I apologize for the late reply because I am away during week…" at bounding box center [660, 437] width 459 height 61
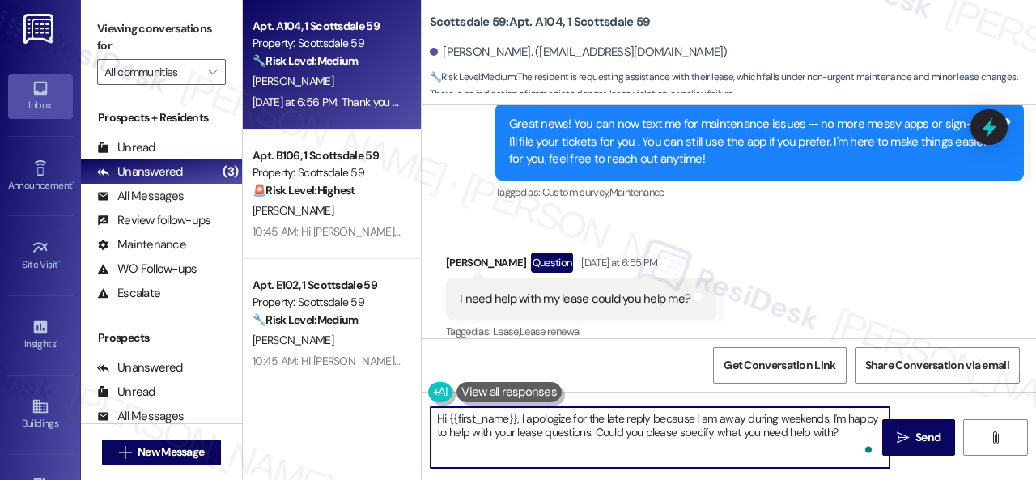
click at [840, 432] on textarea "Hi {{first_name}}, I apologize for the late reply because I am away during week…" at bounding box center [660, 437] width 459 height 61
type textarea "Hi {{first_name}}, I apologize for the late reply because I am away during week…"
click at [905, 436] on span " Send" at bounding box center [919, 437] width 51 height 17
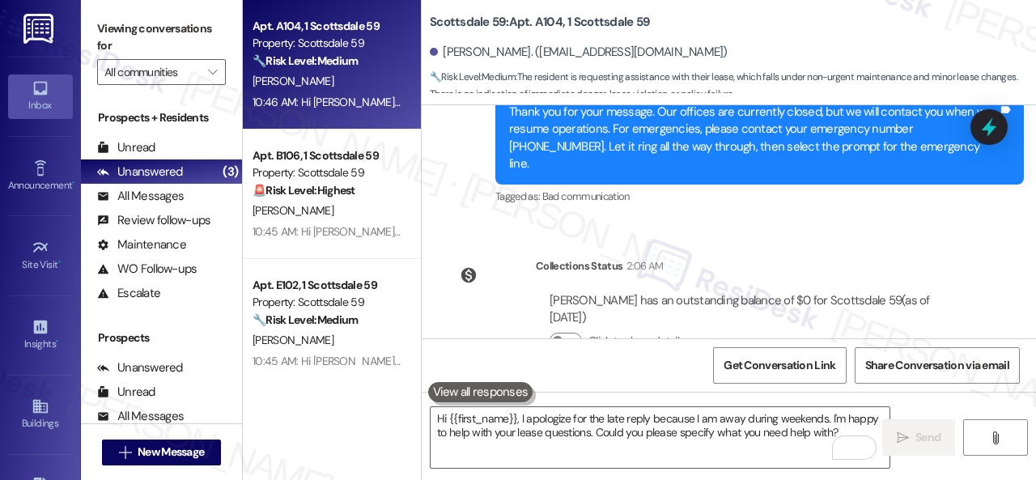
scroll to position [844, 0]
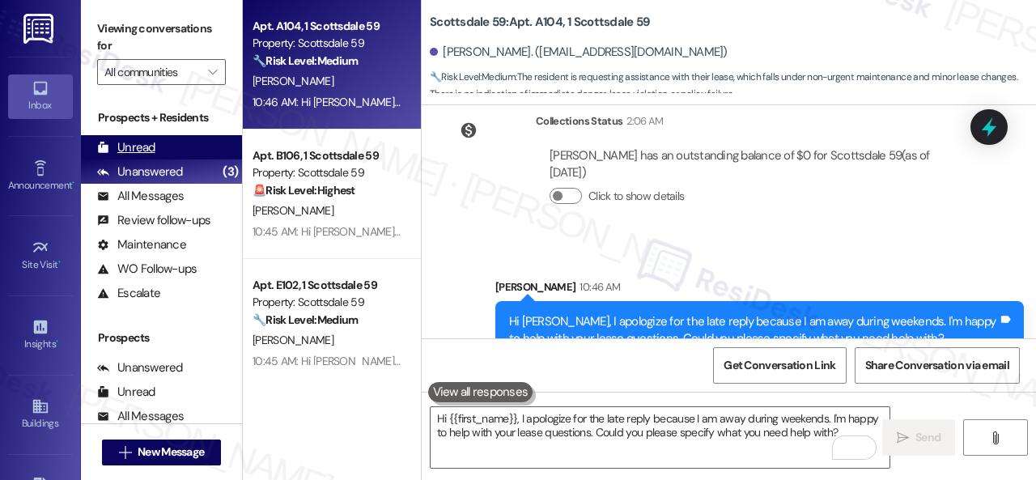
click at [155, 149] on div "Unread (0)" at bounding box center [161, 147] width 161 height 24
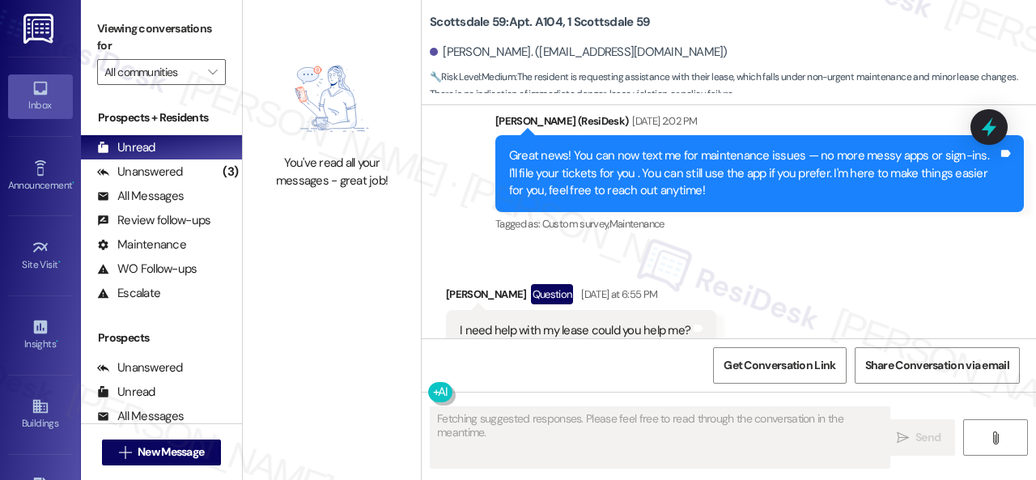
scroll to position [375, 0]
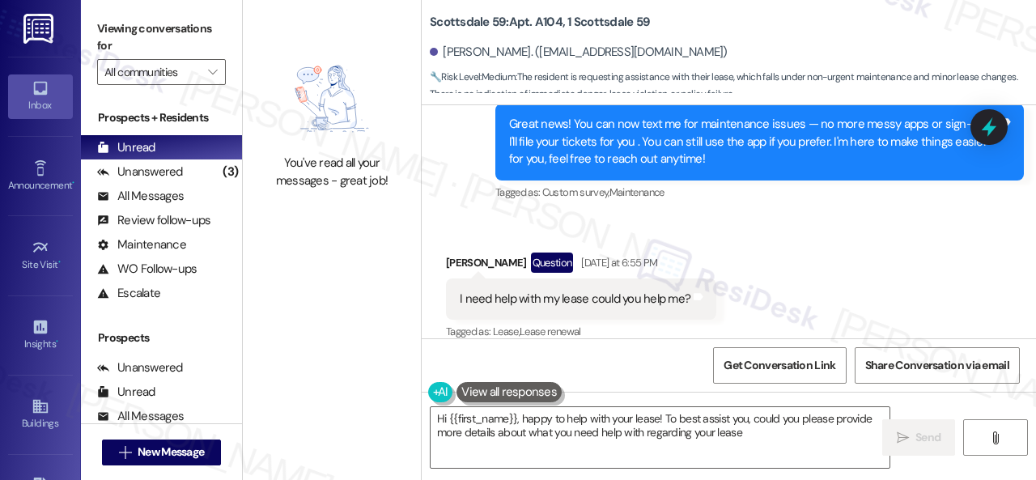
type textarea "Hi {{first_name}}, happy to help with your lease! To best assist you, could you…"
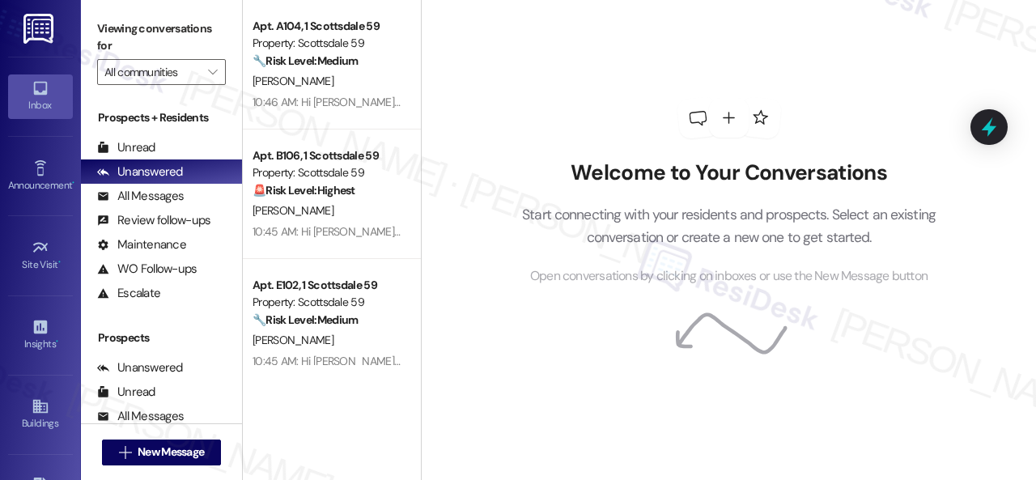
click at [592, 129] on div "Welcome to Your Conversations Start connecting with your residents and prospect…" at bounding box center [730, 192] width 486 height 384
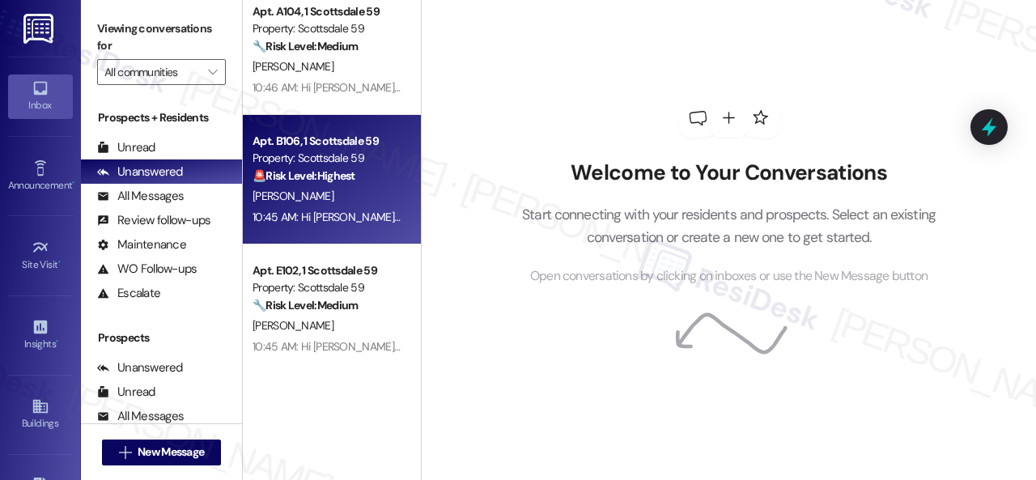
scroll to position [23, 0]
